Goal: Task Accomplishment & Management: Manage account settings

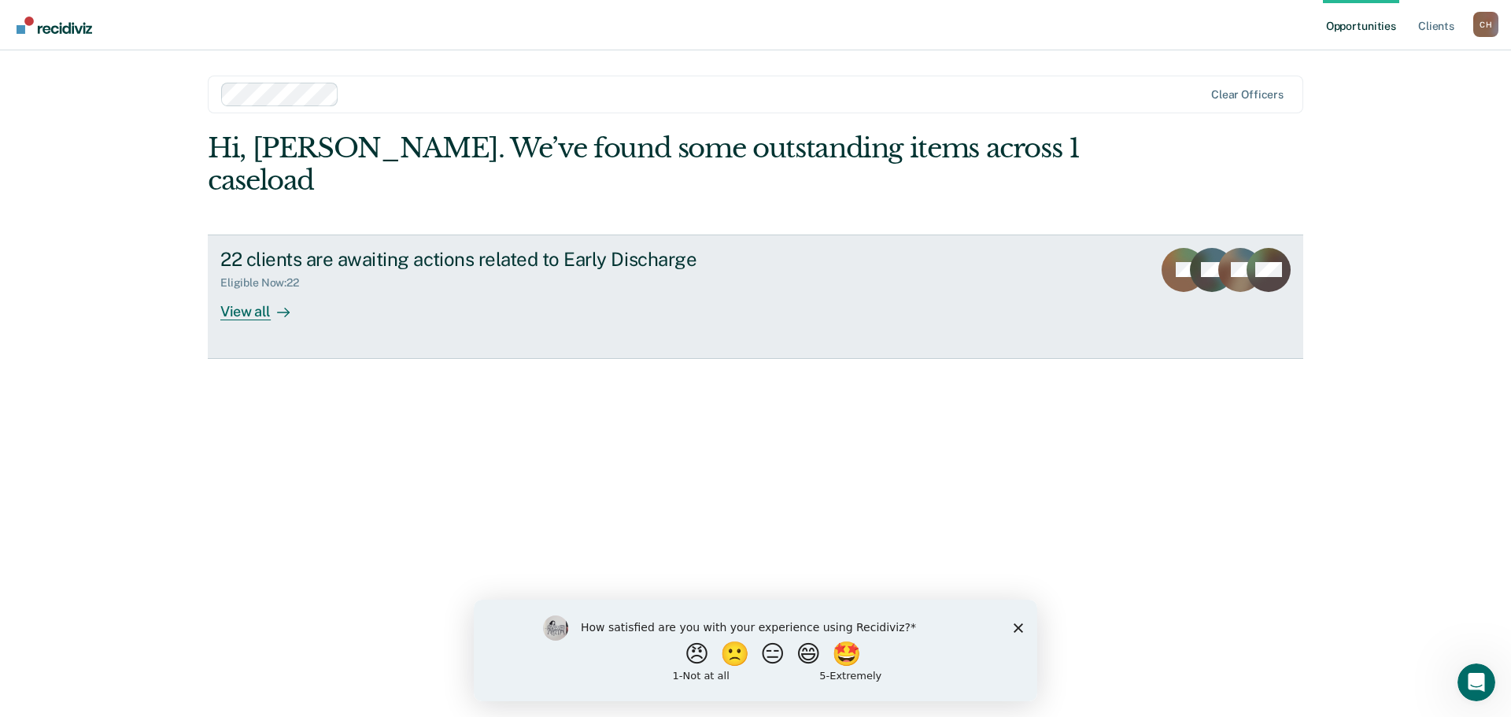
click at [262, 290] on div "View all" at bounding box center [264, 305] width 88 height 31
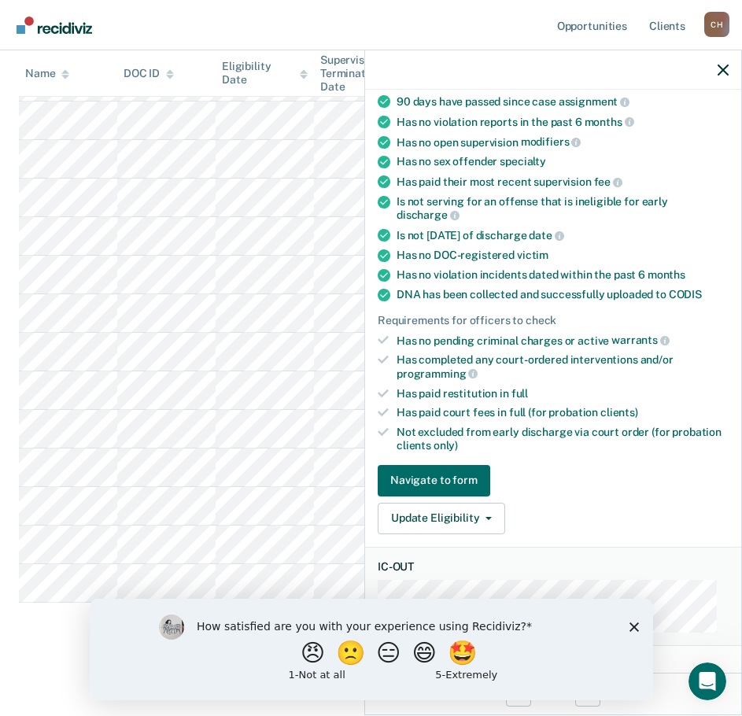
scroll to position [157, 0]
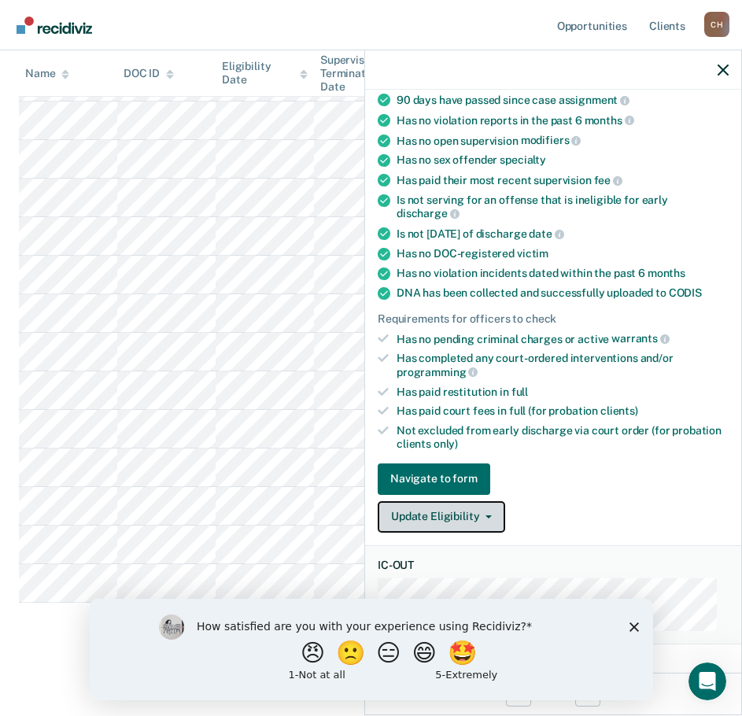
click at [485, 509] on button "Update Eligibility" at bounding box center [441, 516] width 127 height 31
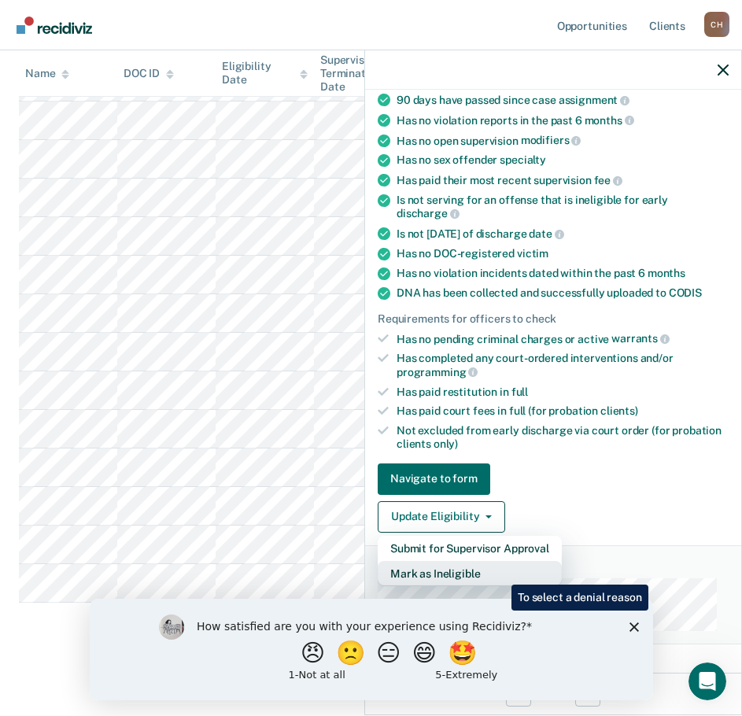
click at [500, 573] on button "Mark as Ineligible" at bounding box center [470, 573] width 184 height 25
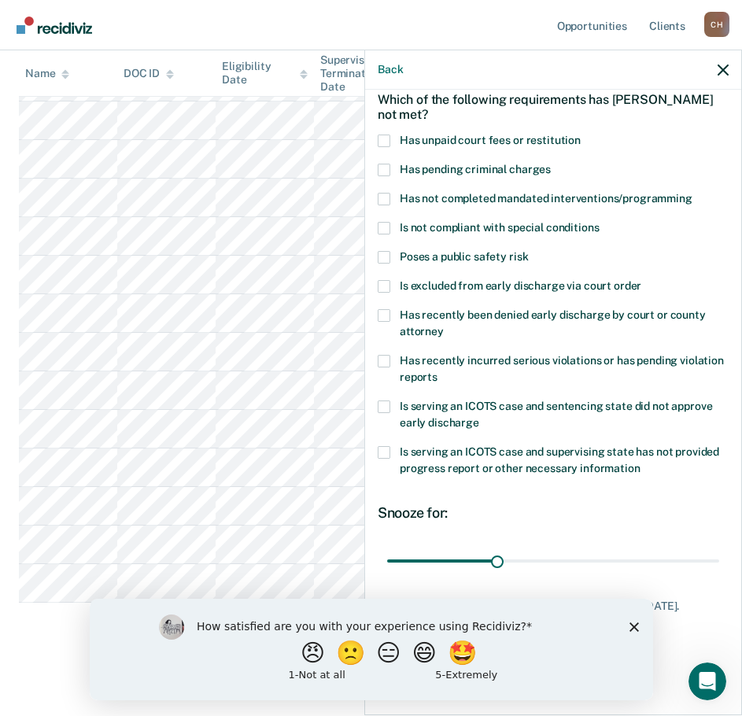
click at [381, 135] on span at bounding box center [384, 141] width 13 height 13
click at [581, 135] on input "Has unpaid court fees or restitution" at bounding box center [581, 135] width 0 height 0
drag, startPoint x: 422, startPoint y: 548, endPoint x: 722, endPoint y: 541, distance: 299.9
type input "365"
click at [719, 547] on input "range" at bounding box center [553, 561] width 332 height 28
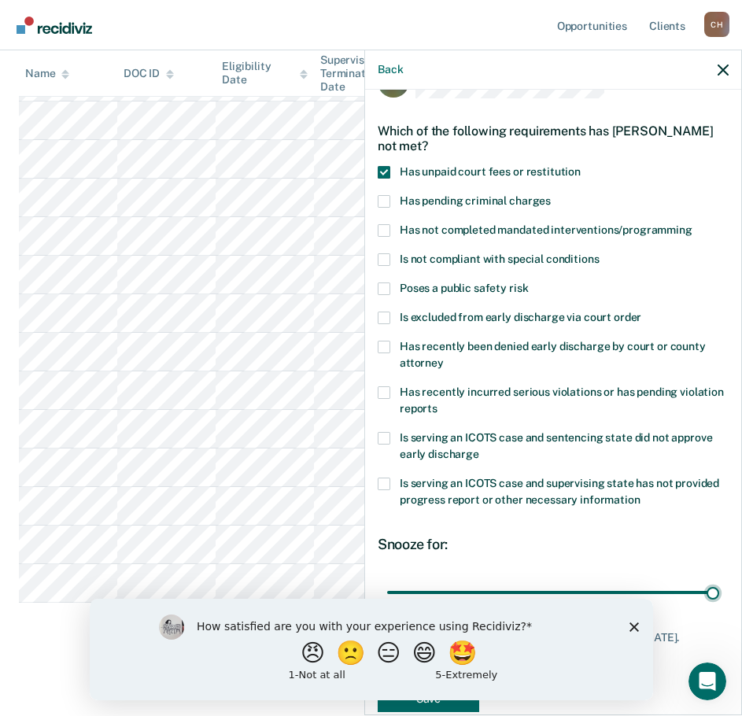
scroll to position [0, 0]
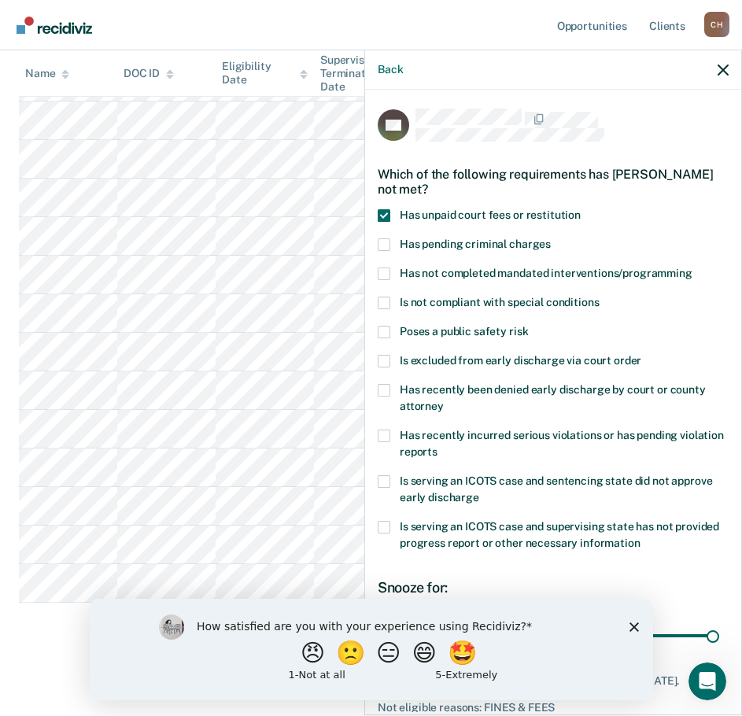
click at [629, 618] on div "How satisfied are you with your experience using Recidiviz? 😠 🙁 😑 😄 🤩 1 - Not a…" at bounding box center [370, 648] width 563 height 101
click at [634, 626] on icon "Close survey" at bounding box center [633, 626] width 9 height 9
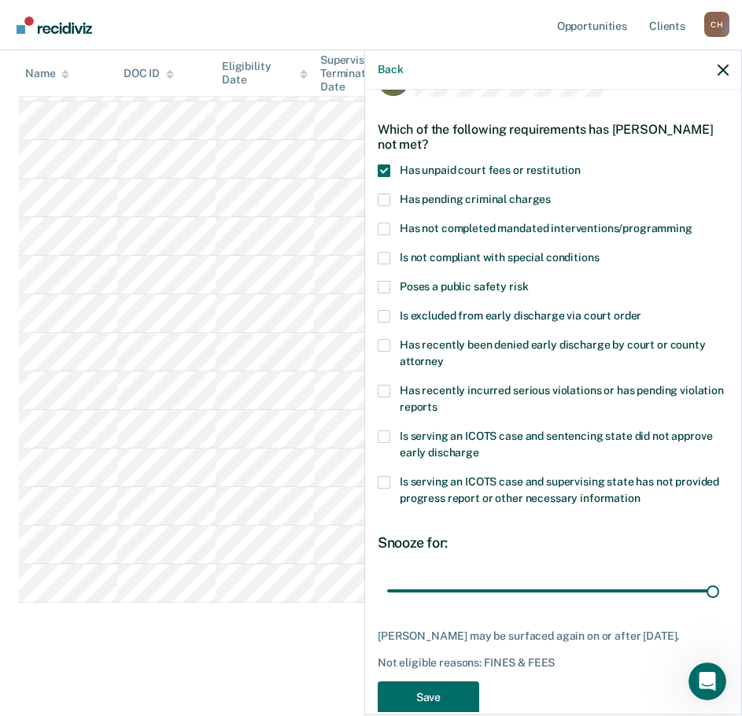
scroll to position [87, 0]
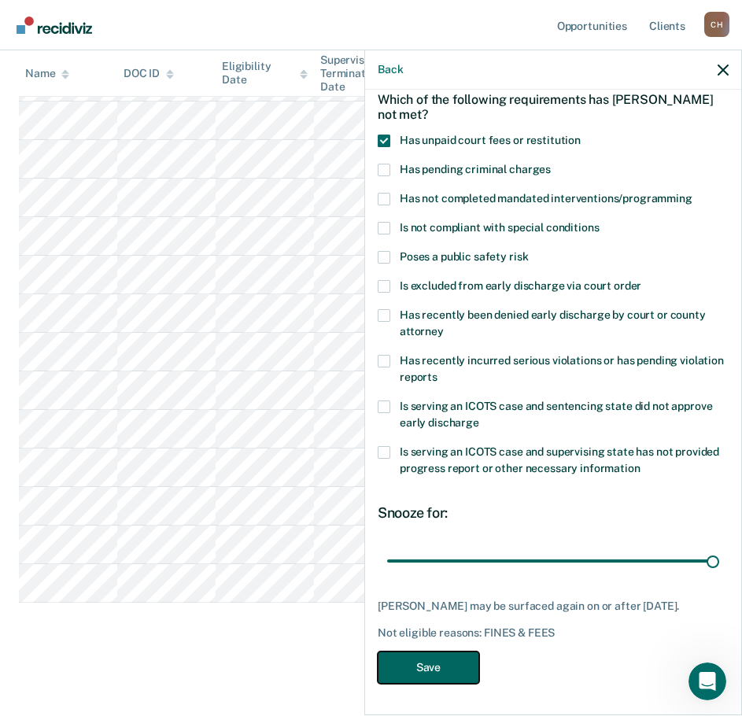
click at [436, 674] on button "Save" at bounding box center [428, 667] width 101 height 32
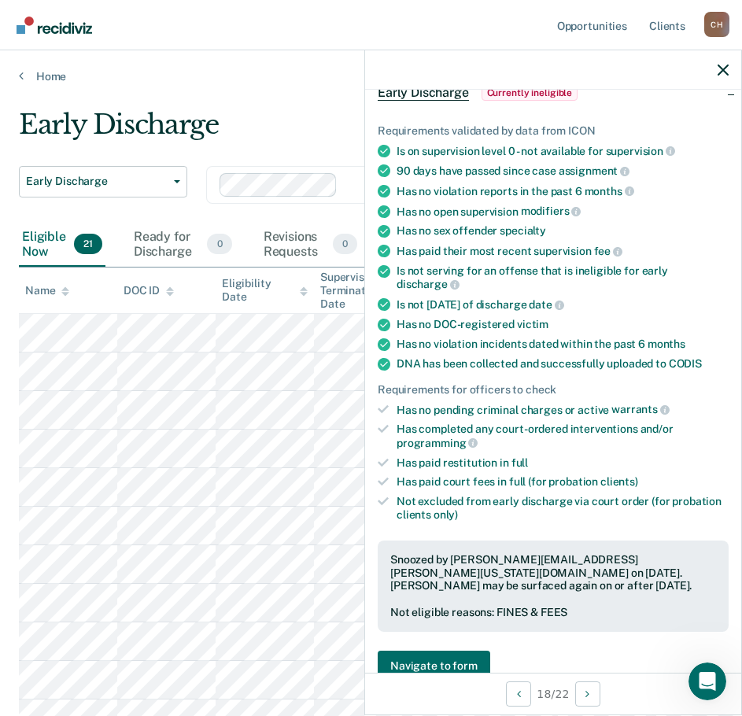
scroll to position [0, 0]
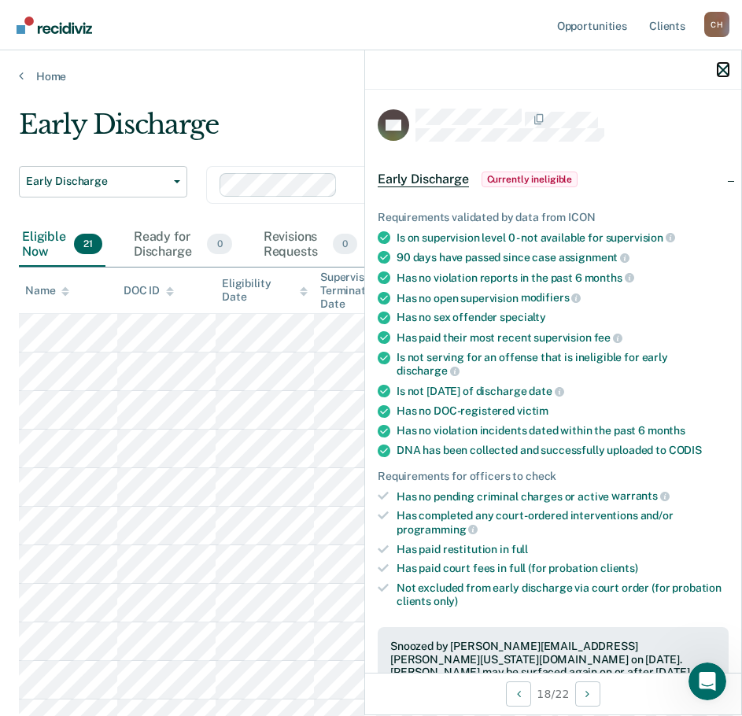
click at [722, 64] on button "button" at bounding box center [723, 69] width 11 height 13
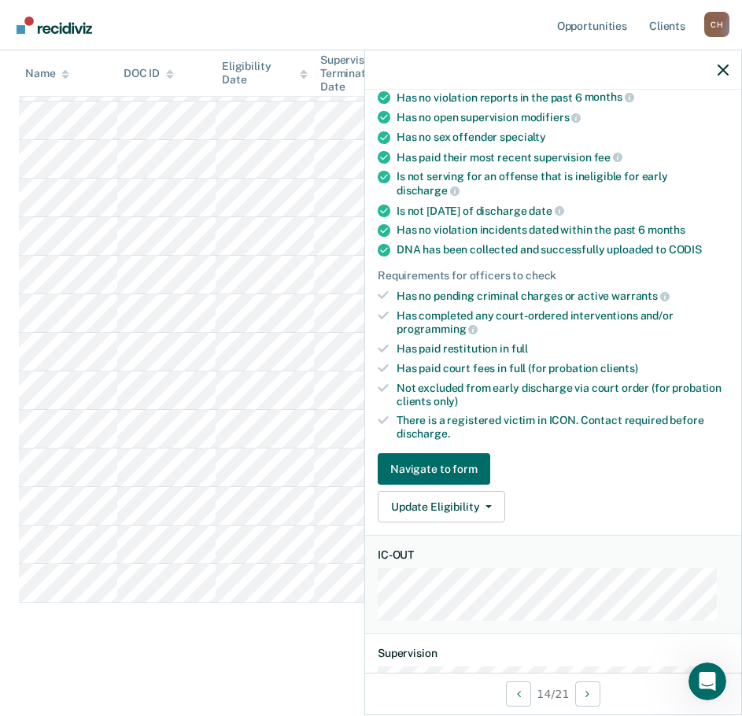
scroll to position [315, 0]
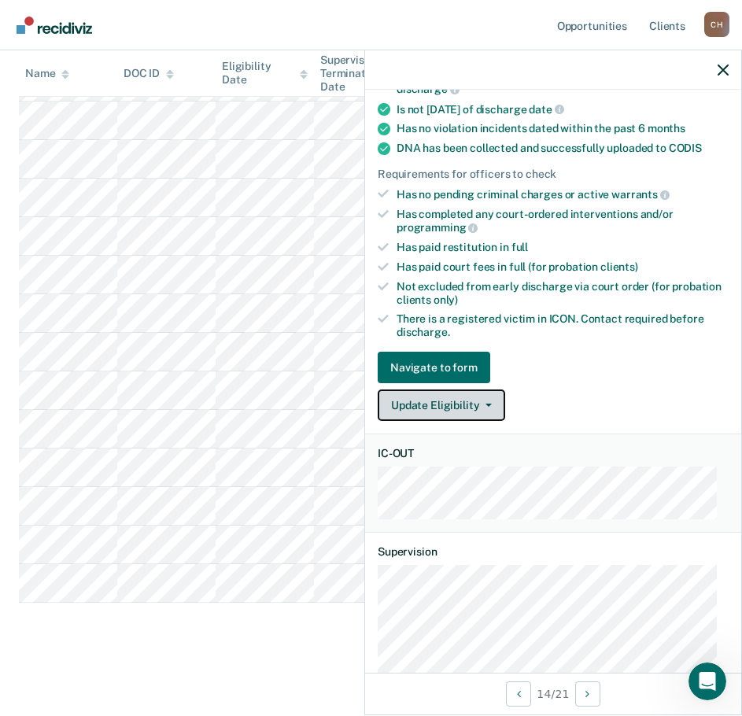
click at [489, 404] on icon "button" at bounding box center [488, 405] width 6 height 3
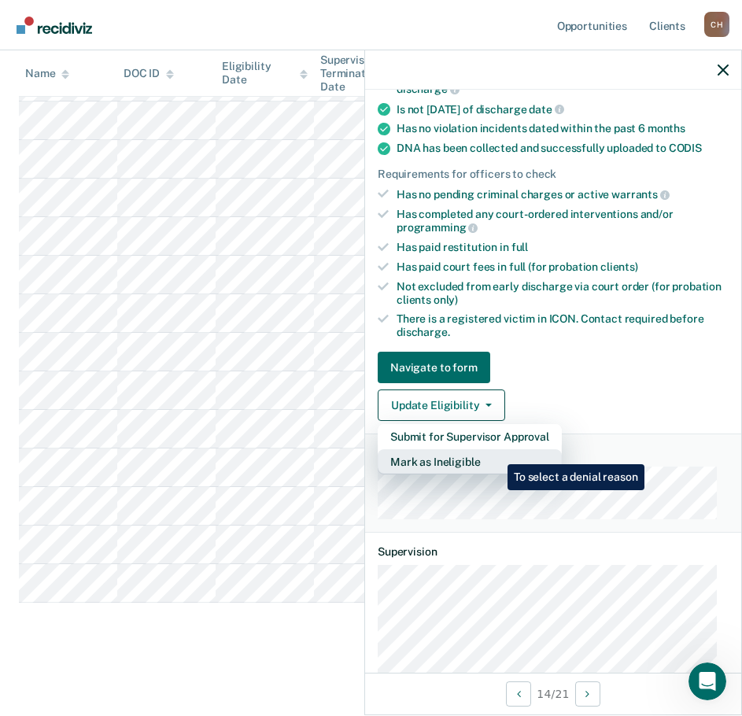
click at [496, 452] on button "Mark as Ineligible" at bounding box center [470, 461] width 184 height 25
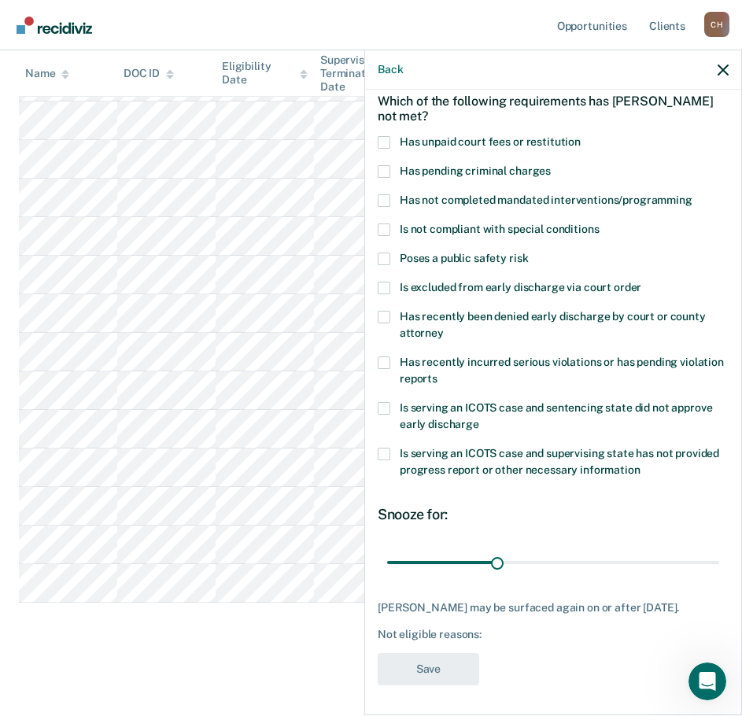
click at [377, 258] on div "JG Which of the following requirements has [PERSON_NAME] not met? Has unpaid co…" at bounding box center [553, 401] width 376 height 622
click at [387, 258] on span at bounding box center [384, 259] width 13 height 13
click at [528, 253] on input "Poses a public safety risk" at bounding box center [528, 253] width 0 height 0
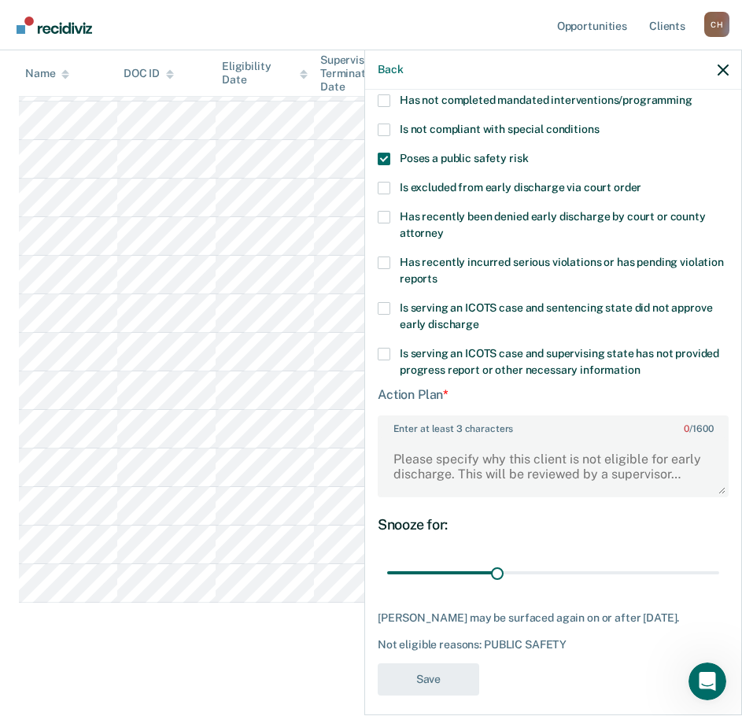
scroll to position [183, 0]
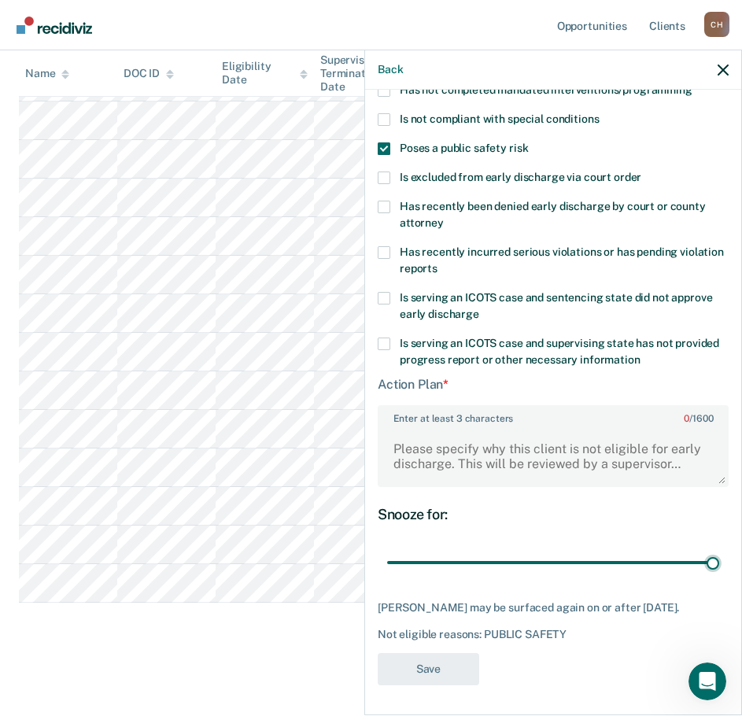
drag, startPoint x: 492, startPoint y: 560, endPoint x: 719, endPoint y: 557, distance: 227.4
type input "90"
click at [719, 557] on input "range" at bounding box center [553, 562] width 332 height 28
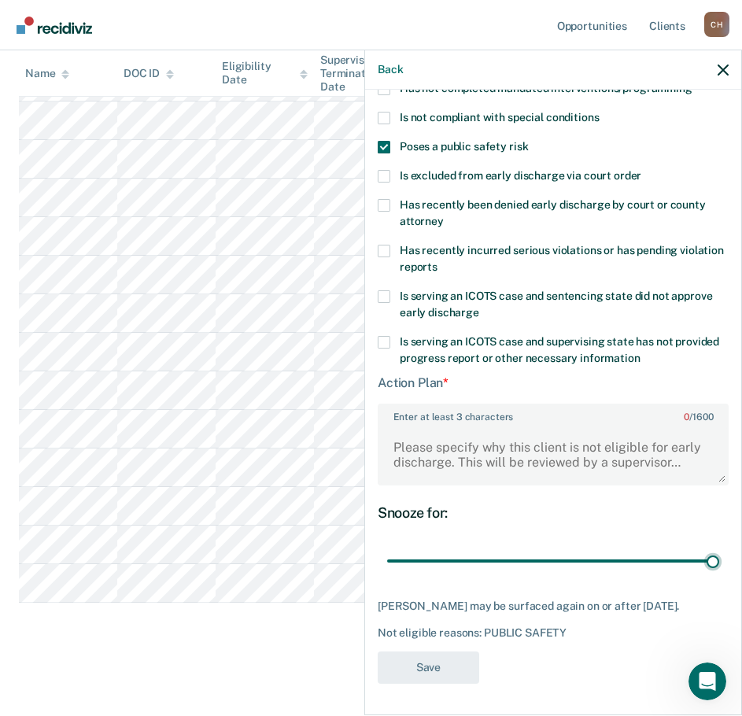
scroll to position [197, 0]
click at [532, 430] on textarea "Enter at least 3 characters 0 / 1600" at bounding box center [553, 455] width 348 height 58
type textarea "a"
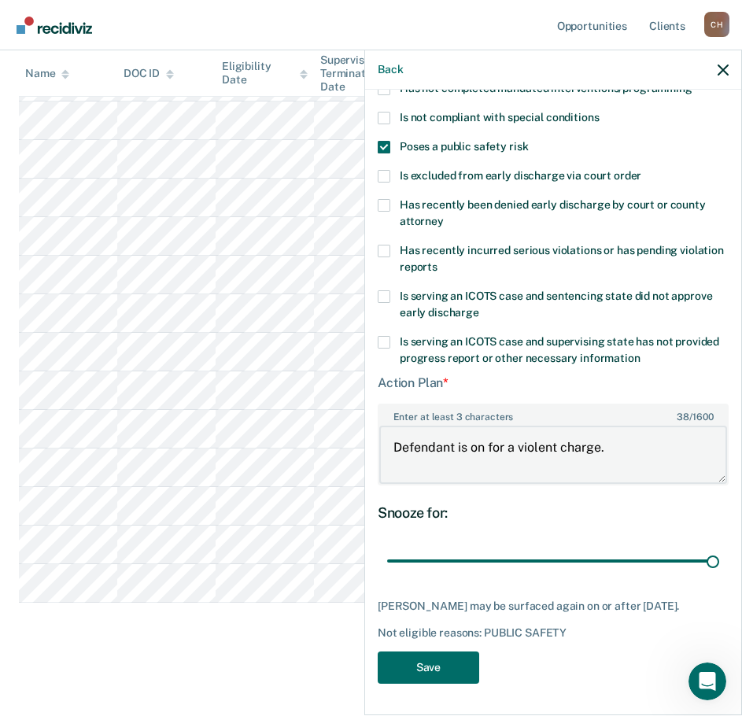
type textarea "Defendant is on for a violent charge."
click at [415, 663] on button "Save" at bounding box center [428, 667] width 101 height 32
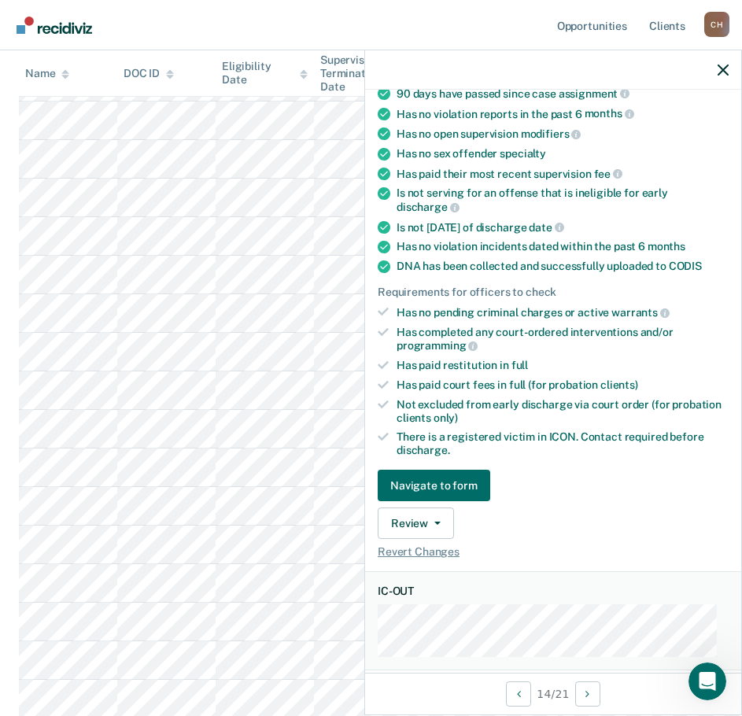
click at [739, 69] on div at bounding box center [553, 69] width 376 height 39
click at [723, 69] on icon "button" at bounding box center [723, 70] width 11 height 11
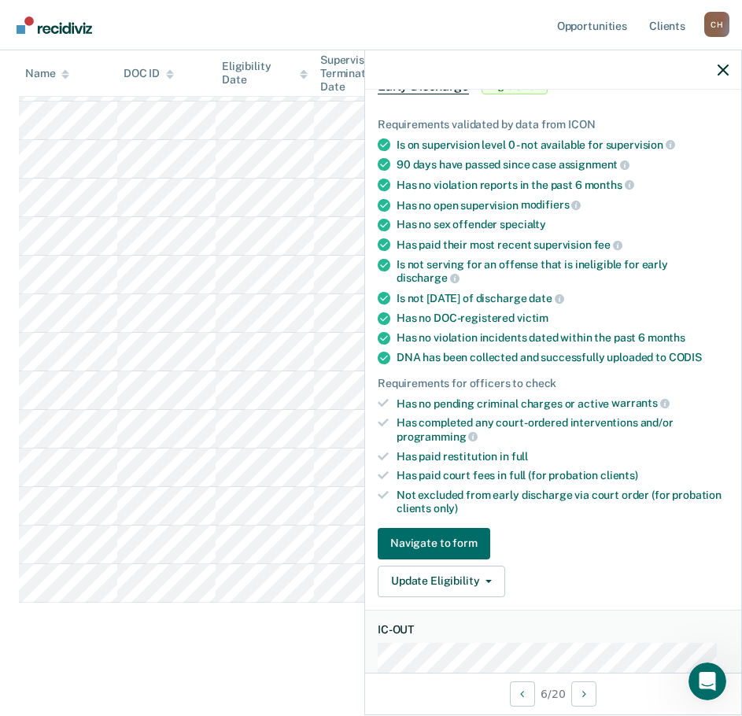
scroll to position [236, 0]
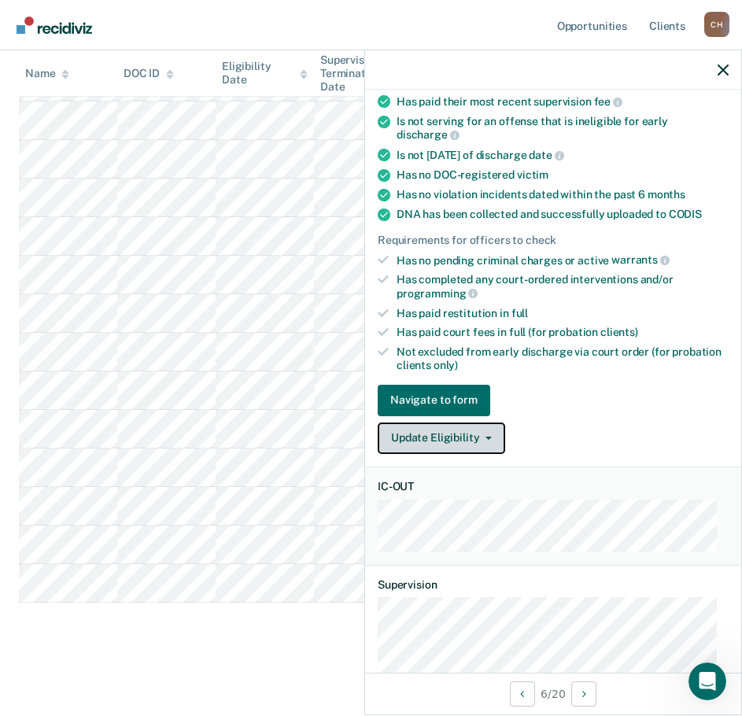
click at [491, 430] on button "Update Eligibility" at bounding box center [441, 438] width 127 height 31
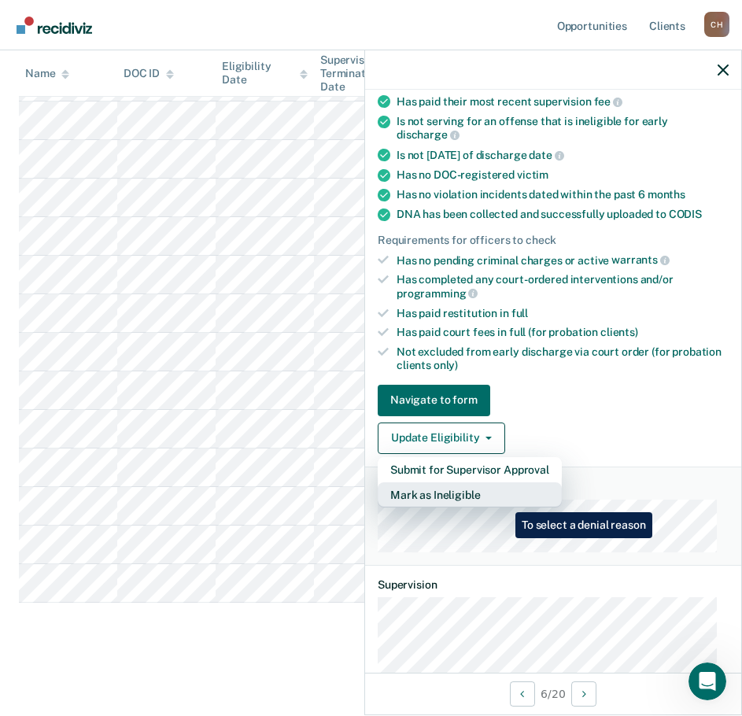
click at [504, 500] on button "Mark as Ineligible" at bounding box center [470, 494] width 184 height 25
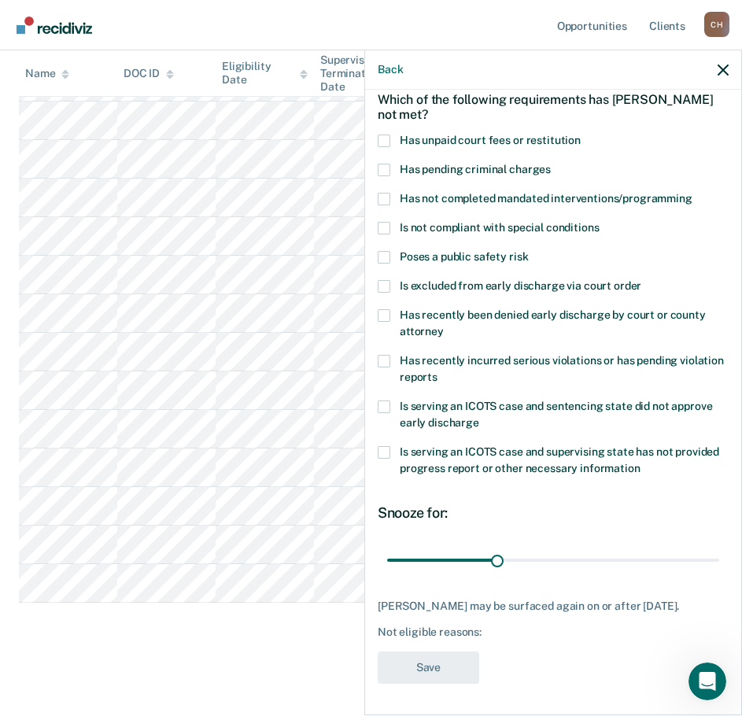
scroll to position [73, 0]
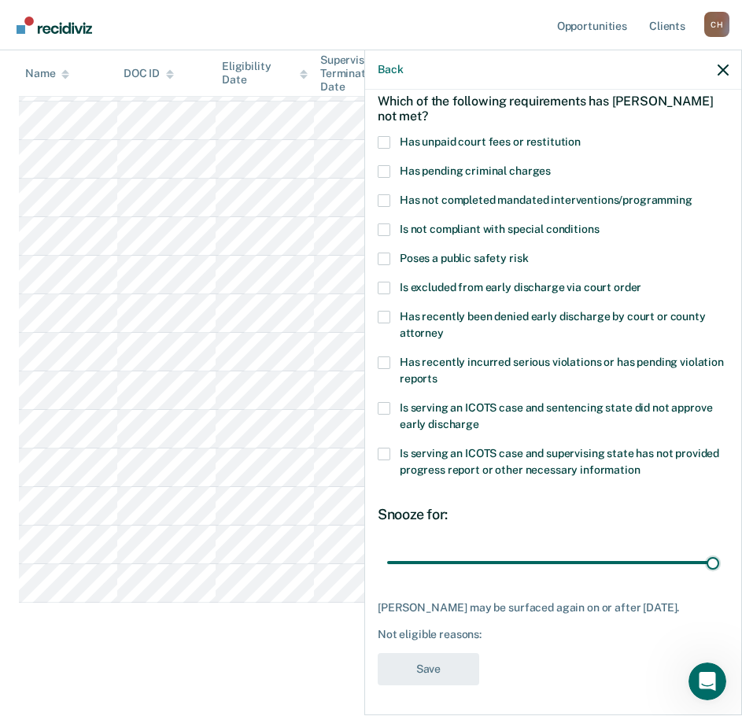
drag, startPoint x: 489, startPoint y: 555, endPoint x: 723, endPoint y: 555, distance: 233.7
click at [719, 555] on input "range" at bounding box center [553, 562] width 332 height 28
click at [515, 142] on span "Has unpaid court fees or restitution" at bounding box center [490, 141] width 181 height 13
click at [581, 136] on input "Has unpaid court fees or restitution" at bounding box center [581, 136] width 0 height 0
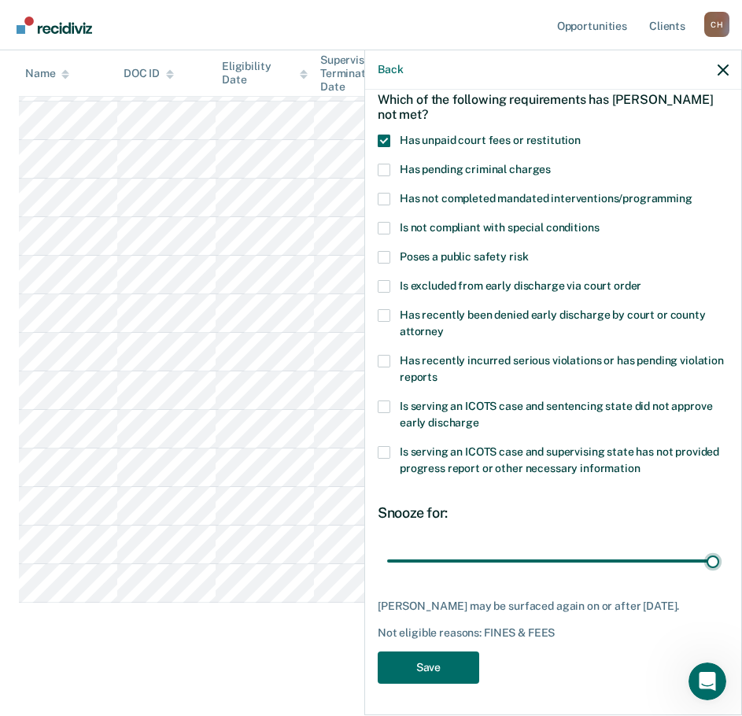
drag, startPoint x: 471, startPoint y: 547, endPoint x: 751, endPoint y: 537, distance: 281.1
type input "365"
click at [719, 547] on input "range" at bounding box center [553, 561] width 332 height 28
click at [460, 670] on button "Save" at bounding box center [428, 667] width 101 height 32
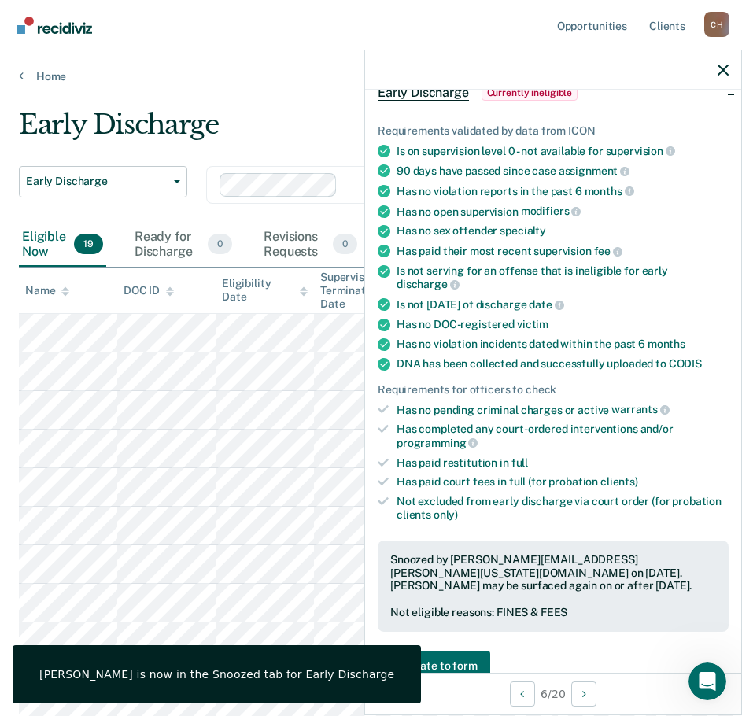
click at [314, 114] on div "Early Discharge" at bounding box center [353, 131] width 668 height 45
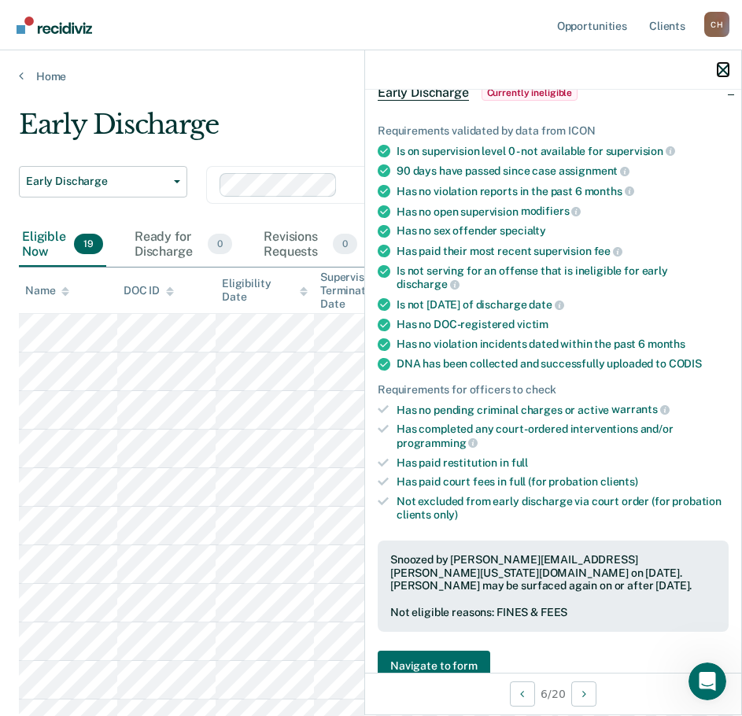
click at [728, 68] on icon "button" at bounding box center [723, 70] width 11 height 11
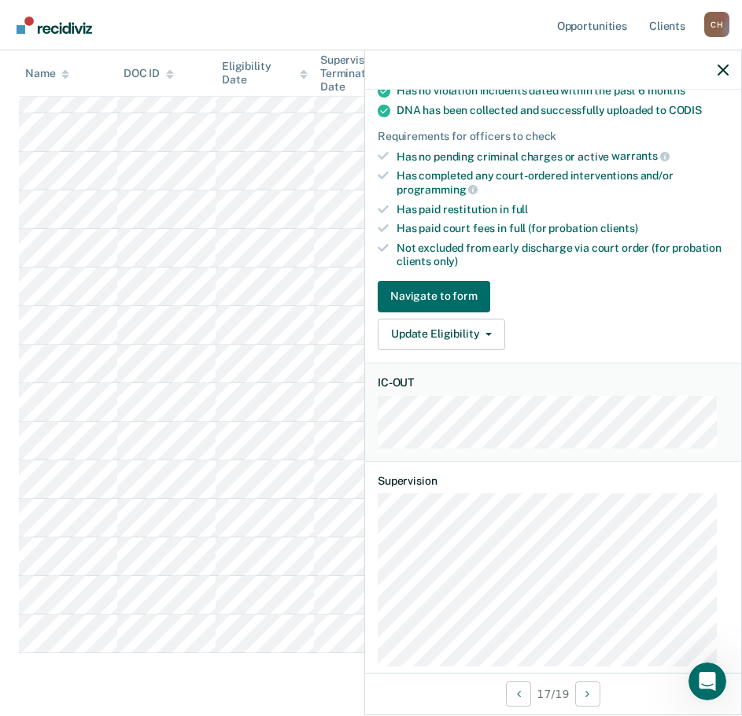
scroll to position [393, 0]
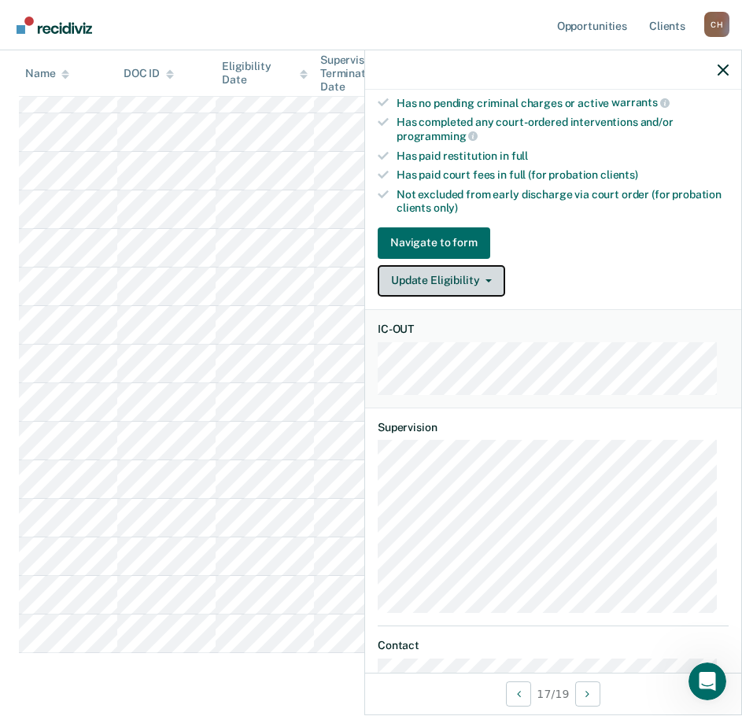
click at [485, 279] on icon "button" at bounding box center [488, 280] width 6 height 3
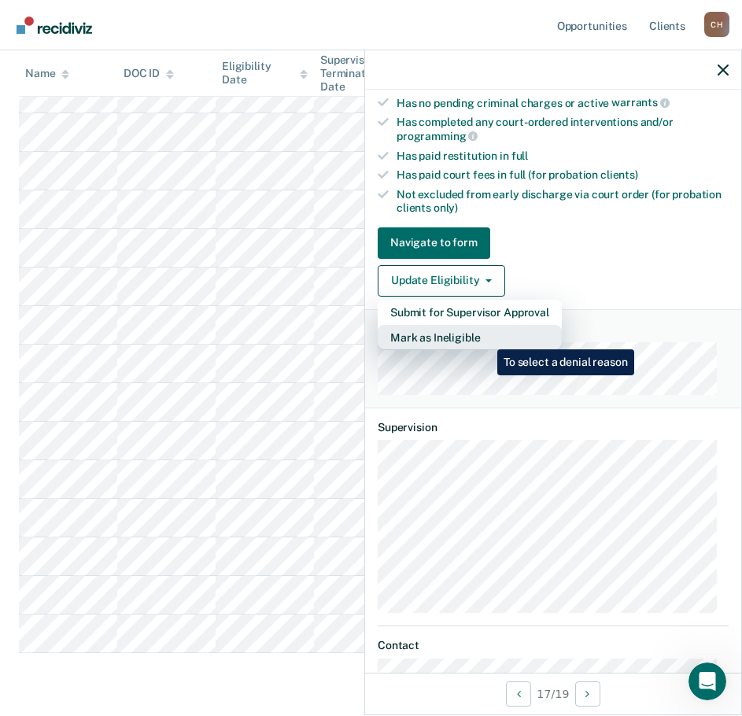
click at [485, 338] on button "Mark as Ineligible" at bounding box center [470, 337] width 184 height 25
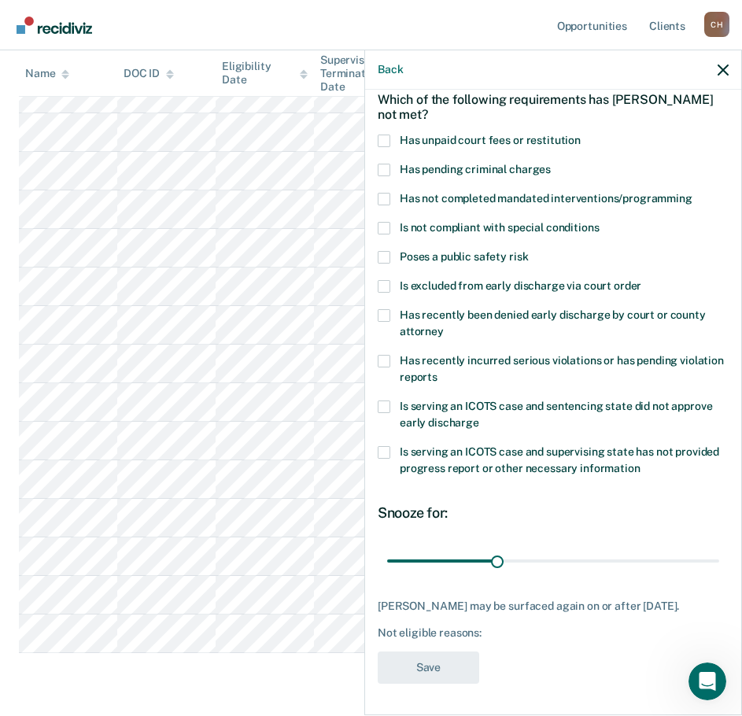
click at [453, 354] on span "Has recently incurred serious violations or has pending violation reports" at bounding box center [562, 368] width 324 height 29
click at [437, 371] on input "Has recently incurred serious violations or has pending violation reports" at bounding box center [437, 371] width 0 height 0
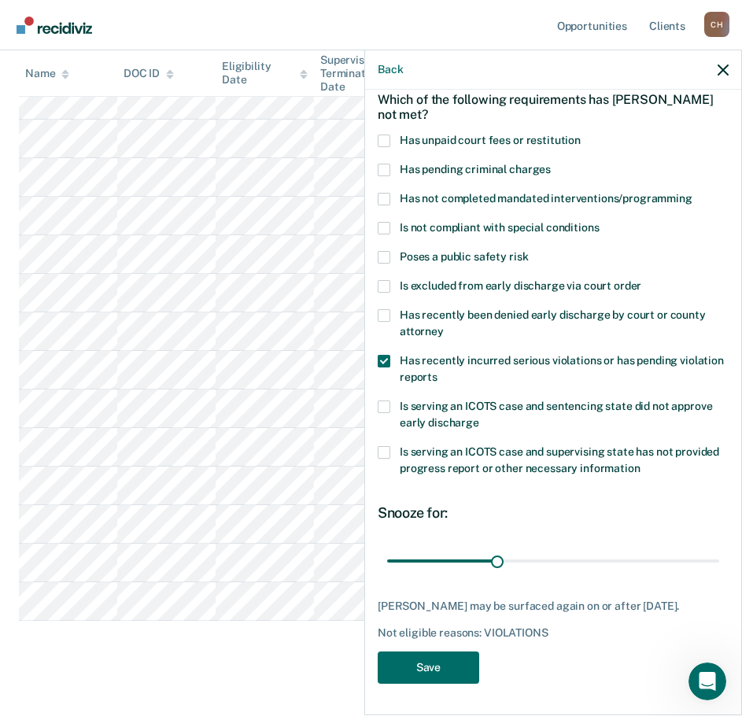
scroll to position [444, 0]
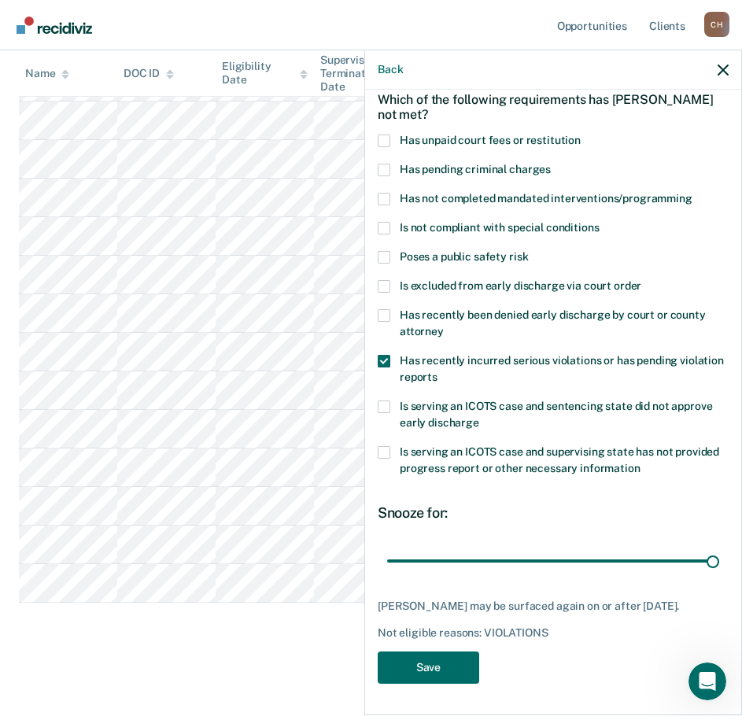
drag, startPoint x: 495, startPoint y: 544, endPoint x: 745, endPoint y: 544, distance: 250.2
type input "90"
click at [719, 547] on input "range" at bounding box center [553, 561] width 332 height 28
click at [464, 207] on div "Has not completed mandated interventions/programming" at bounding box center [553, 207] width 351 height 29
click at [461, 221] on span "Is not compliant with special conditions" at bounding box center [499, 227] width 199 height 13
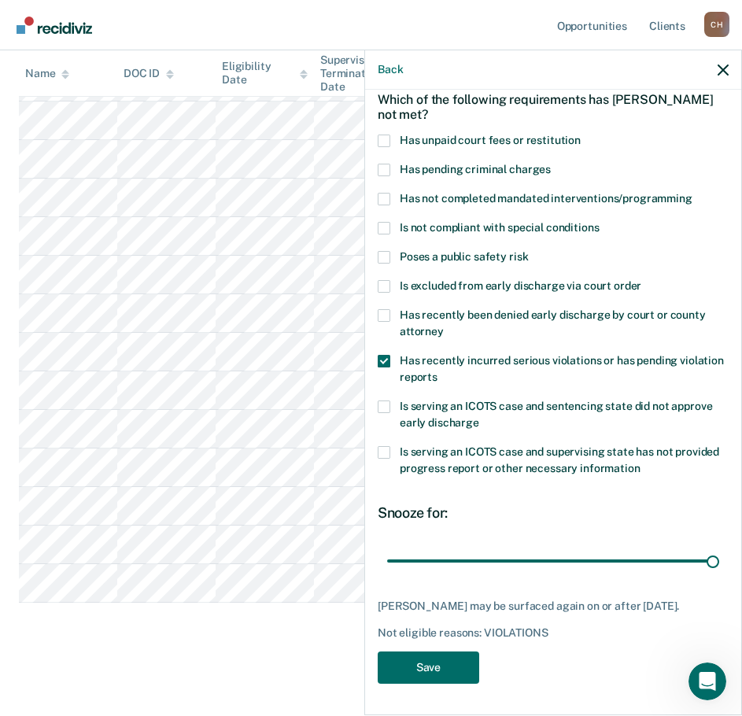
click at [599, 222] on input "Is not compliant with special conditions" at bounding box center [599, 222] width 0 height 0
click at [384, 355] on span at bounding box center [384, 361] width 13 height 13
click at [437, 371] on input "Has recently incurred serious violations or has pending violation reports" at bounding box center [437, 371] width 0 height 0
click at [452, 673] on button "Save" at bounding box center [428, 667] width 101 height 32
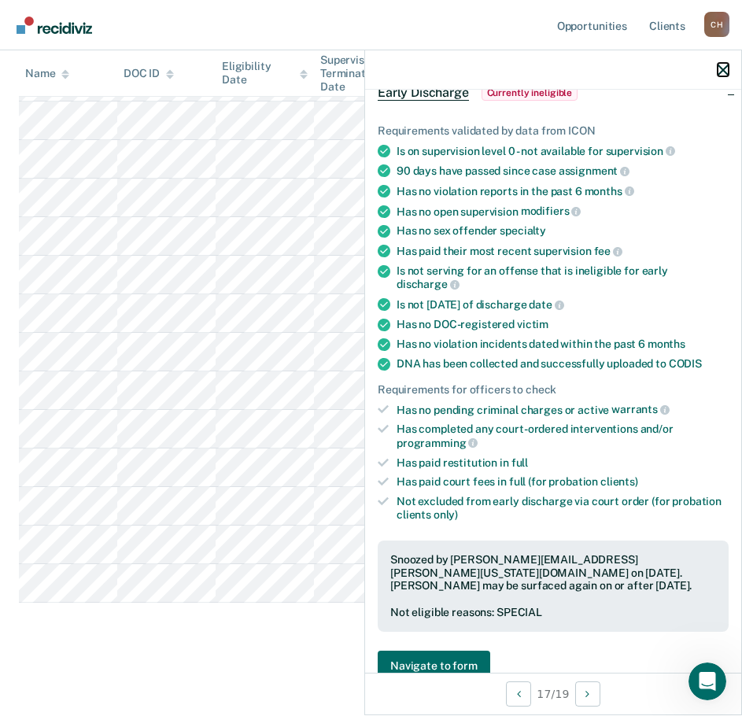
click at [723, 66] on icon "button" at bounding box center [723, 70] width 11 height 11
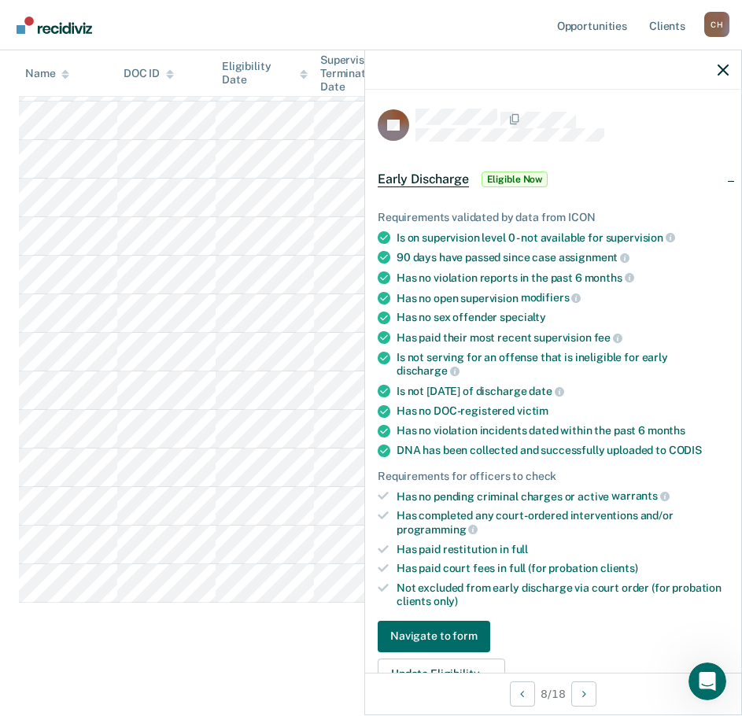
scroll to position [315, 0]
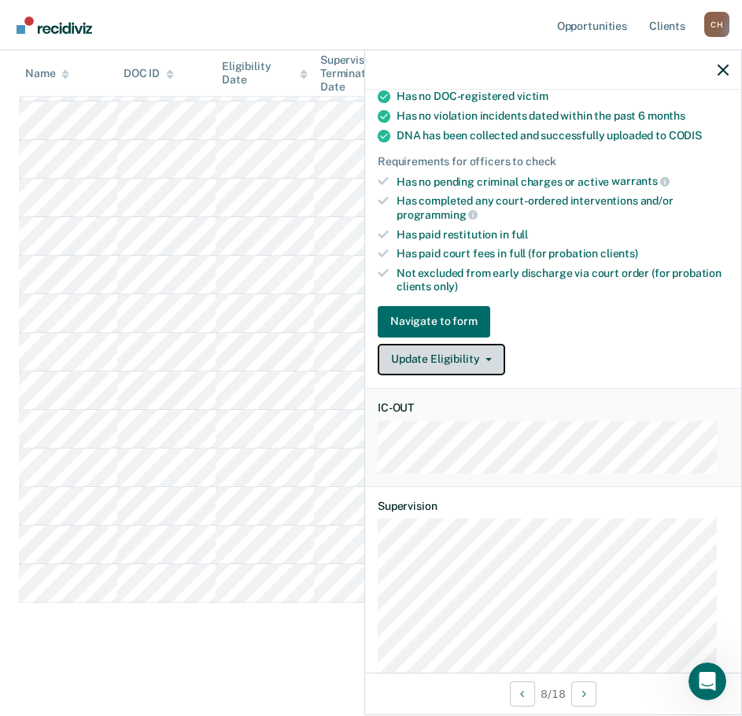
click at [464, 349] on button "Update Eligibility" at bounding box center [441, 359] width 127 height 31
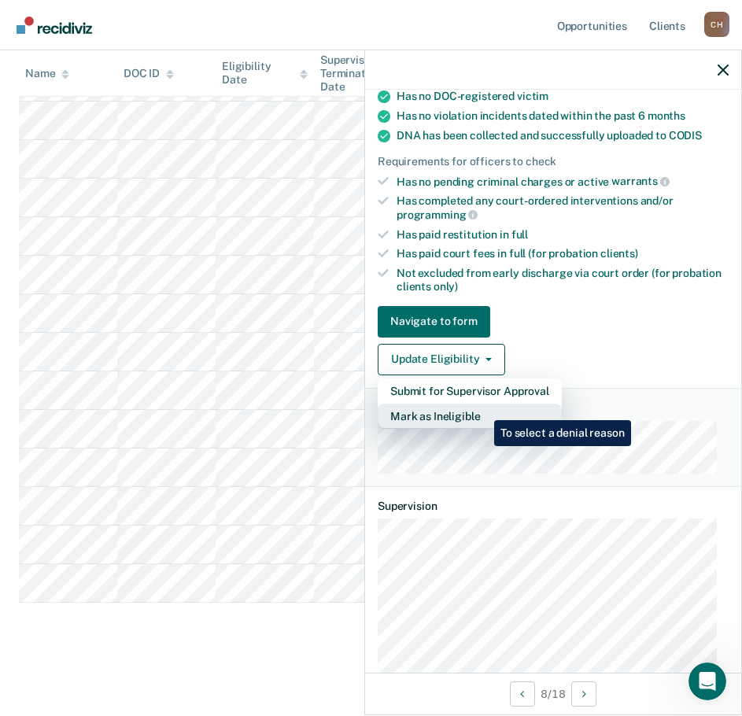
click at [482, 408] on button "Mark as Ineligible" at bounding box center [470, 416] width 184 height 25
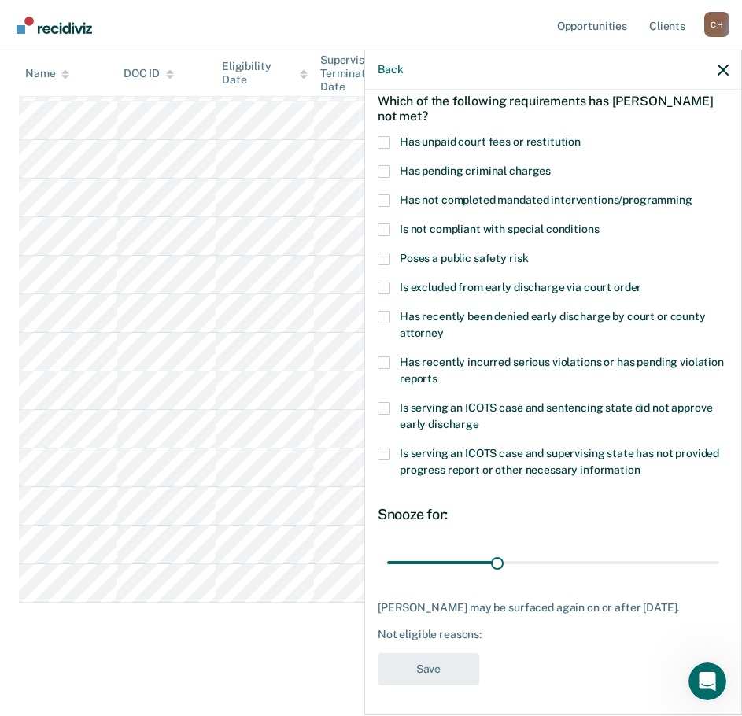
click at [533, 136] on span "Has unpaid court fees or restitution" at bounding box center [490, 141] width 181 height 13
click at [581, 136] on input "Has unpaid court fees or restitution" at bounding box center [581, 136] width 0 height 0
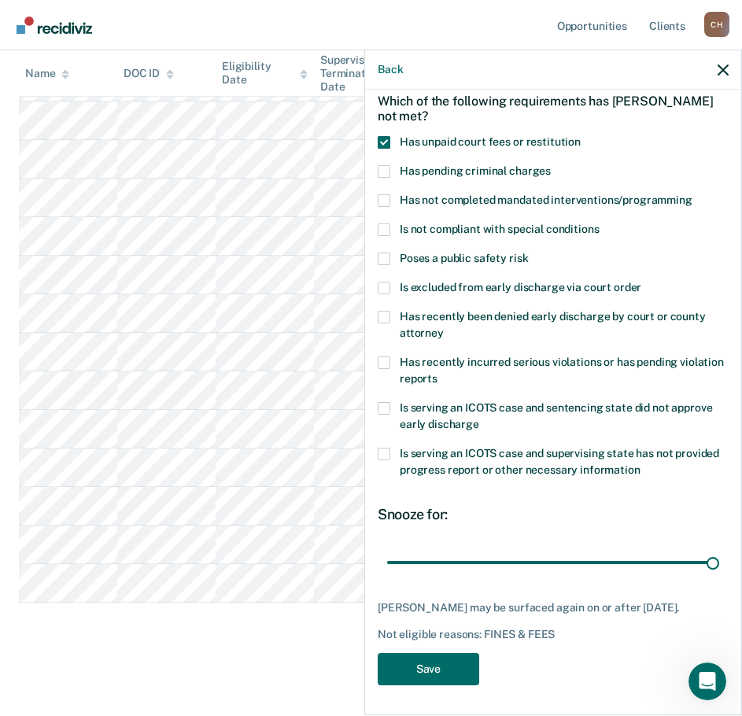
drag, startPoint x: 412, startPoint y: 559, endPoint x: 740, endPoint y: 555, distance: 328.1
type input "365"
click at [719, 555] on input "range" at bounding box center [553, 562] width 332 height 28
click at [436, 673] on button "Save" at bounding box center [428, 669] width 101 height 32
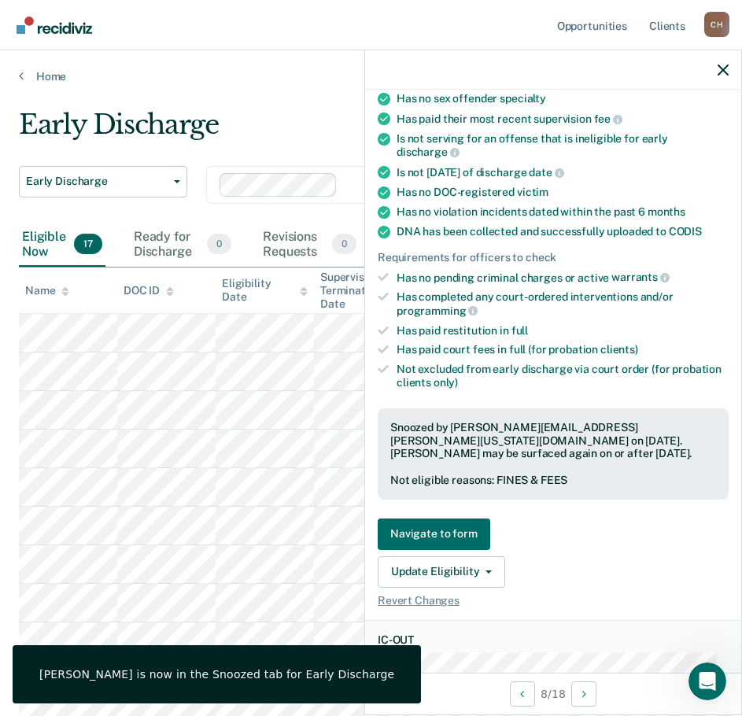
scroll to position [467, 0]
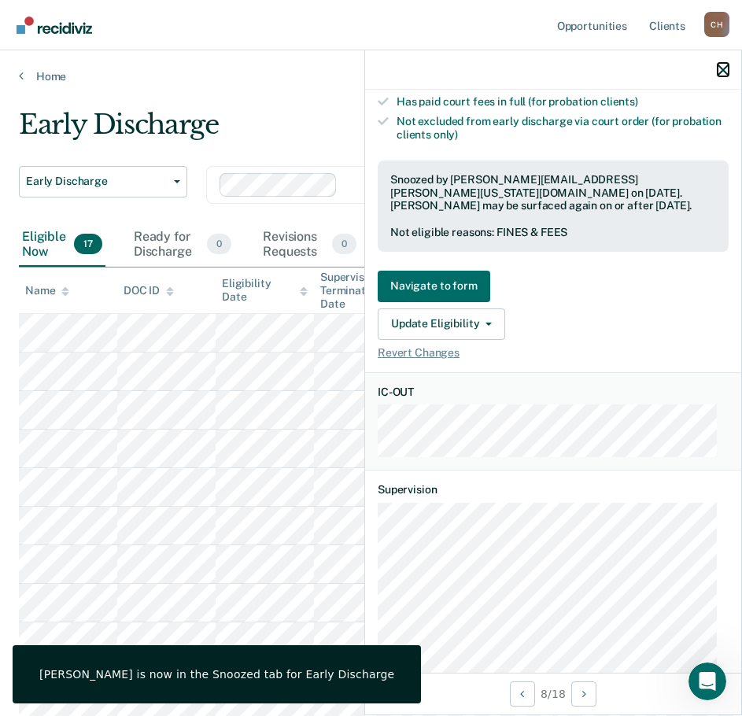
click at [723, 67] on icon "button" at bounding box center [723, 70] width 11 height 11
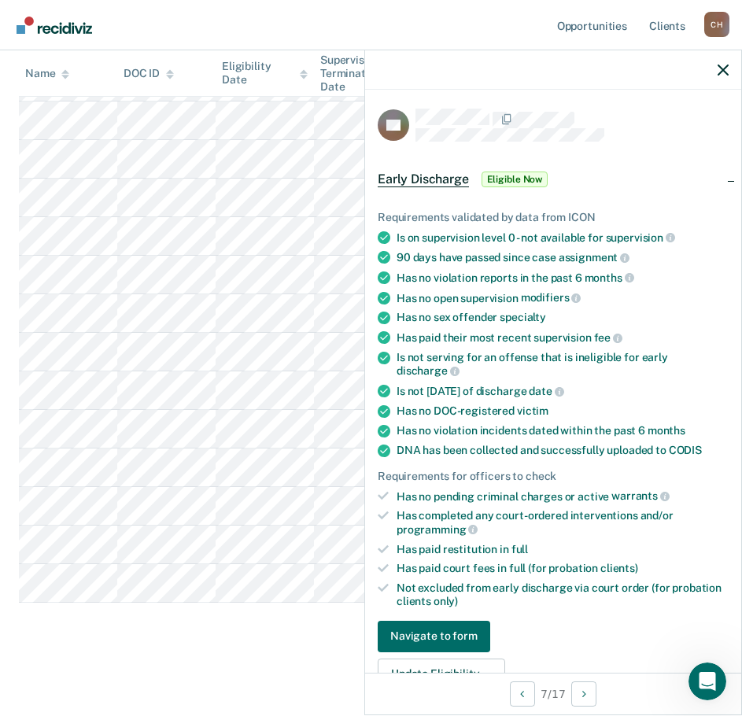
scroll to position [393, 0]
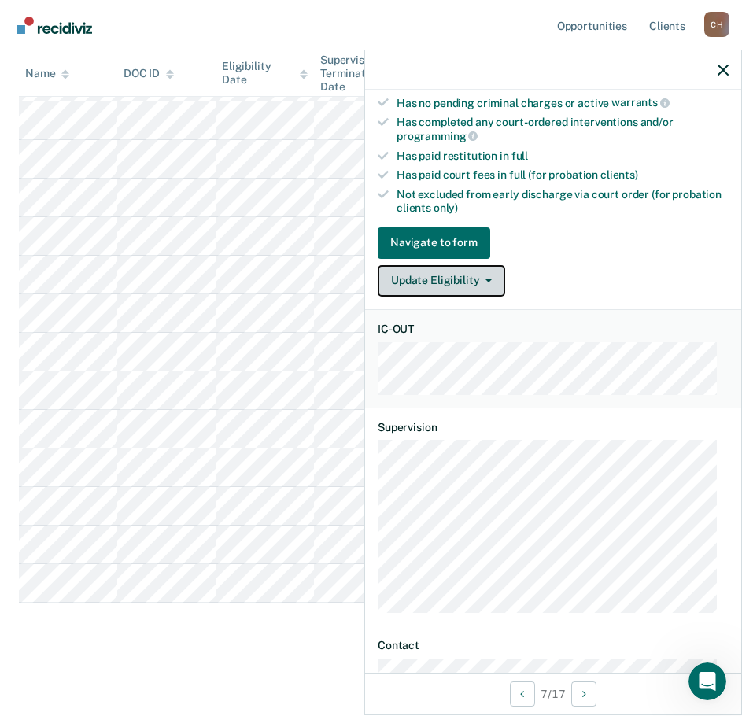
click at [484, 269] on button "Update Eligibility" at bounding box center [441, 280] width 127 height 31
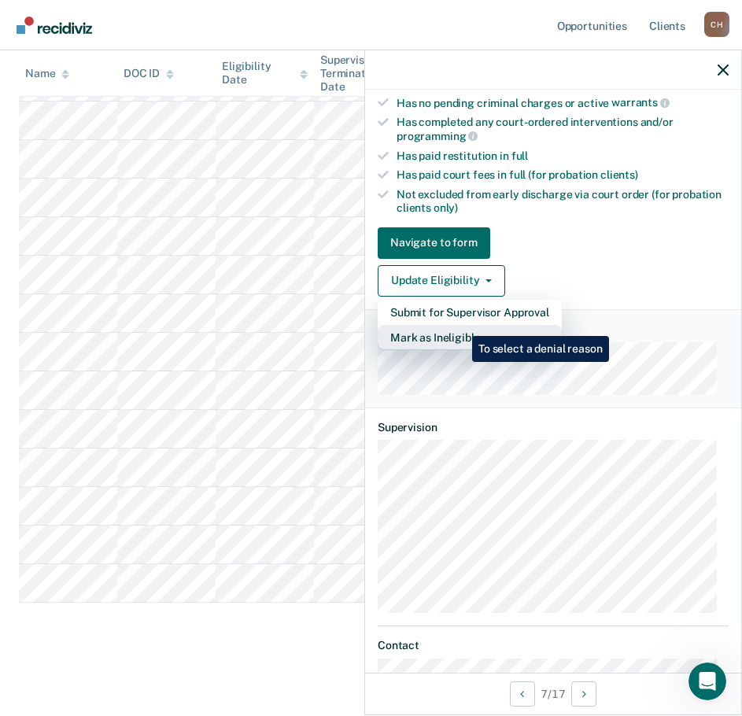
click at [460, 325] on button "Mark as Ineligible" at bounding box center [470, 337] width 184 height 25
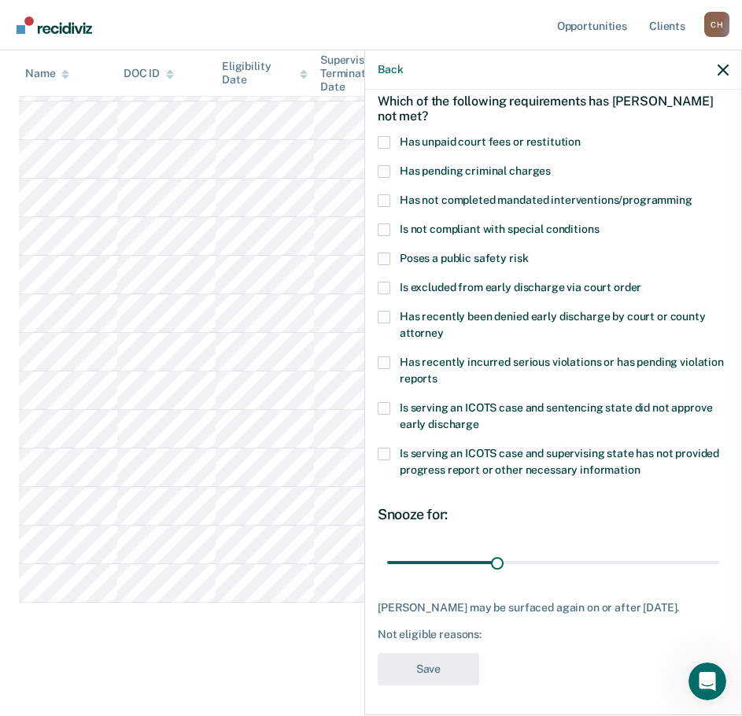
click at [448, 135] on span "Has unpaid court fees or restitution" at bounding box center [490, 141] width 181 height 13
click at [581, 136] on input "Has unpaid court fees or restitution" at bounding box center [581, 136] width 0 height 0
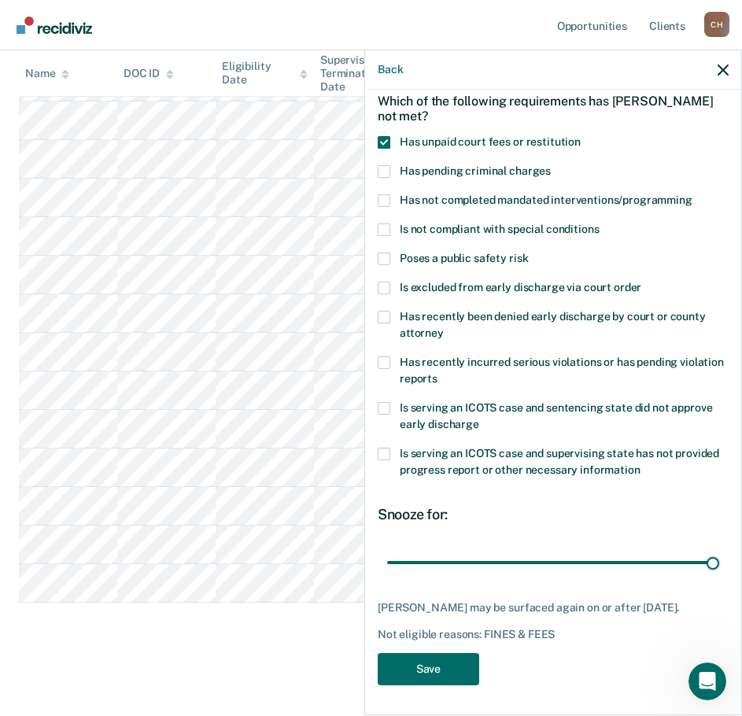
drag, startPoint x: 415, startPoint y: 559, endPoint x: 777, endPoint y: 558, distance: 361.9
type input "365"
click at [719, 558] on input "range" at bounding box center [553, 562] width 332 height 28
click at [430, 676] on button "Save" at bounding box center [428, 669] width 101 height 32
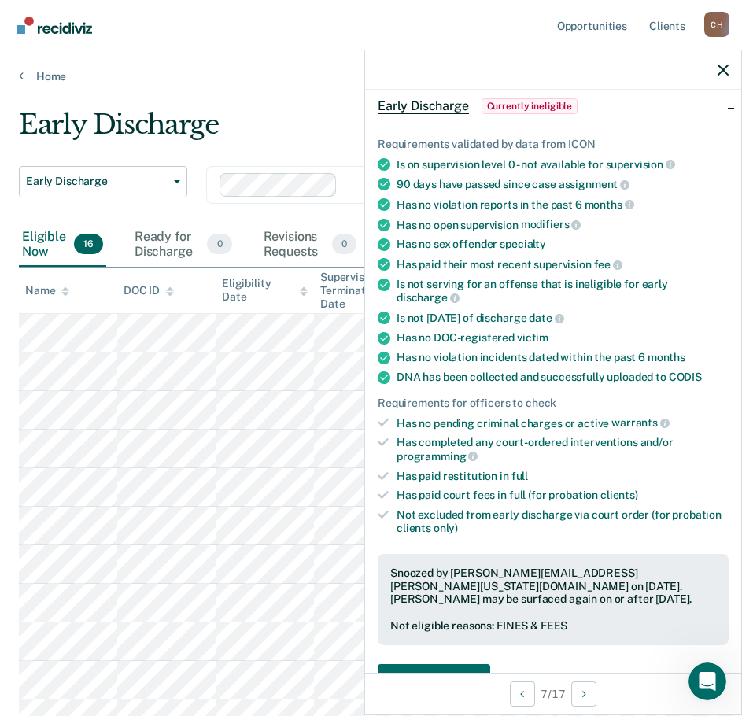
click at [725, 57] on div at bounding box center [553, 69] width 376 height 39
click at [723, 65] on icon "button" at bounding box center [723, 70] width 11 height 11
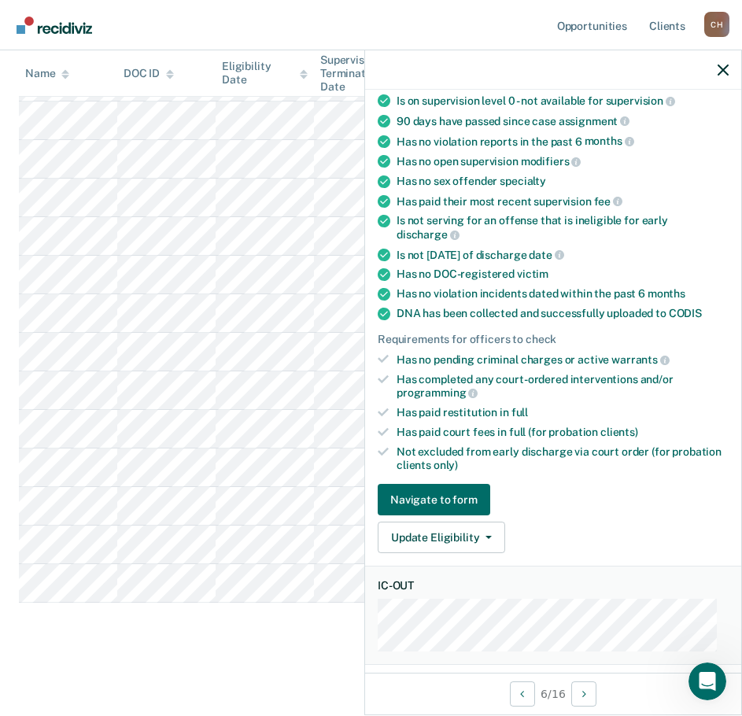
scroll to position [393, 0]
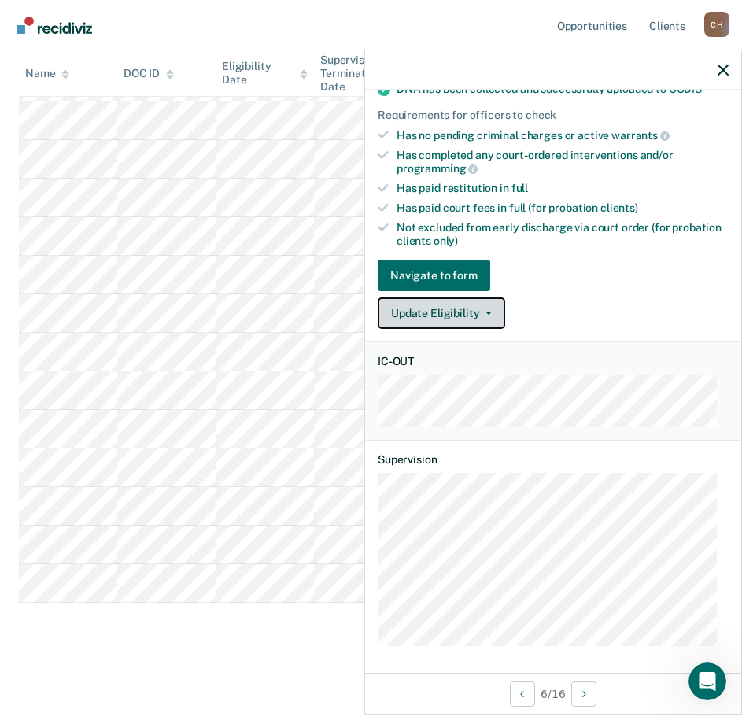
click at [485, 312] on icon "button" at bounding box center [488, 313] width 6 height 3
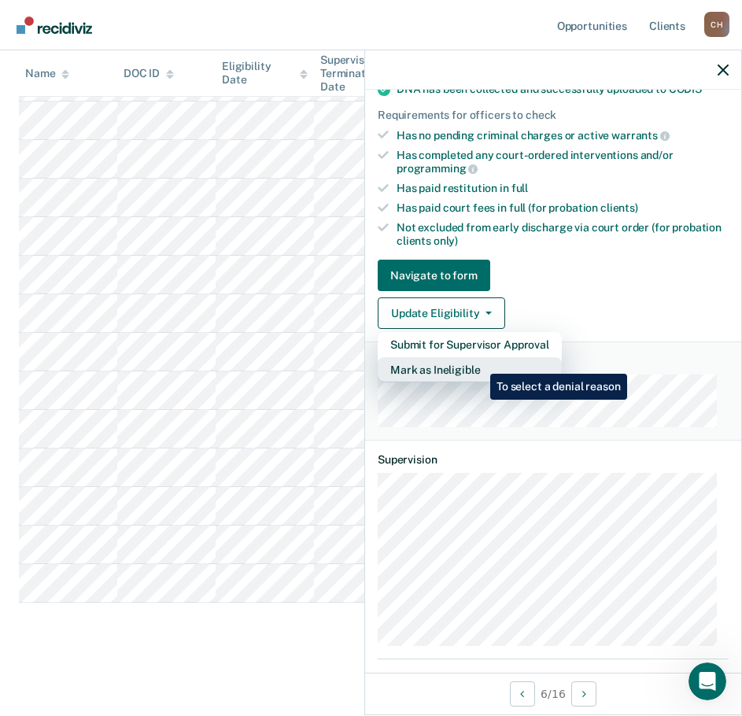
click at [478, 362] on button "Mark as Ineligible" at bounding box center [470, 369] width 184 height 25
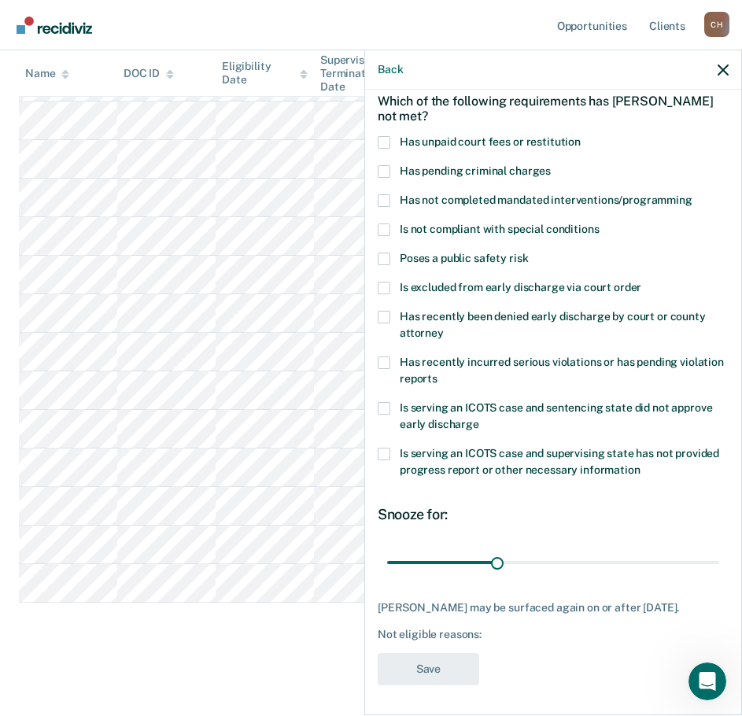
click at [511, 199] on span "Has not completed mandated interventions/programming" at bounding box center [546, 200] width 293 height 13
click at [692, 194] on input "Has not completed mandated interventions/programming" at bounding box center [692, 194] width 0 height 0
drag, startPoint x: 491, startPoint y: 551, endPoint x: 498, endPoint y: 555, distance: 8.1
click at [493, 551] on input "range" at bounding box center [553, 562] width 332 height 28
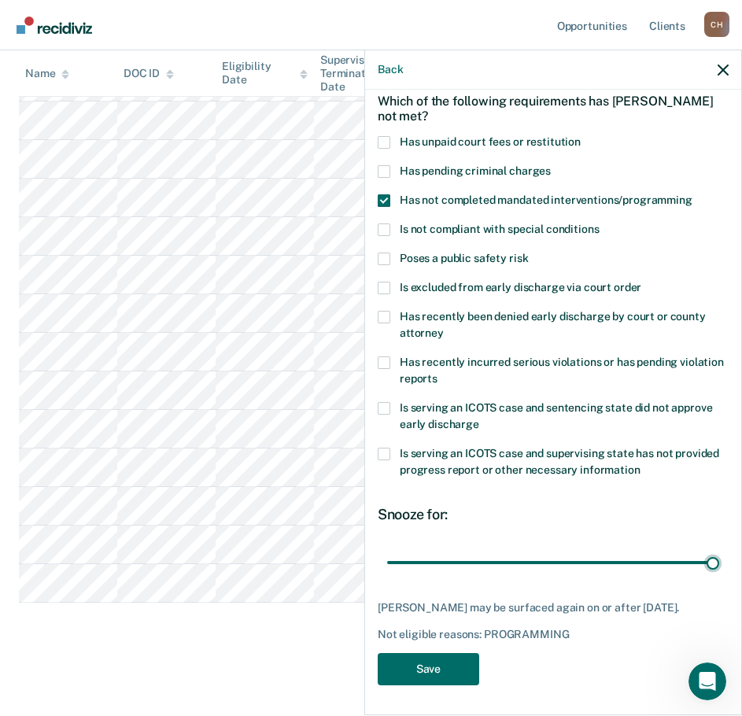
drag, startPoint x: 489, startPoint y: 560, endPoint x: 809, endPoint y: 561, distance: 319.4
type input "90"
click at [719, 561] on input "range" at bounding box center [553, 562] width 332 height 28
click at [444, 676] on button "Save" at bounding box center [428, 669] width 101 height 32
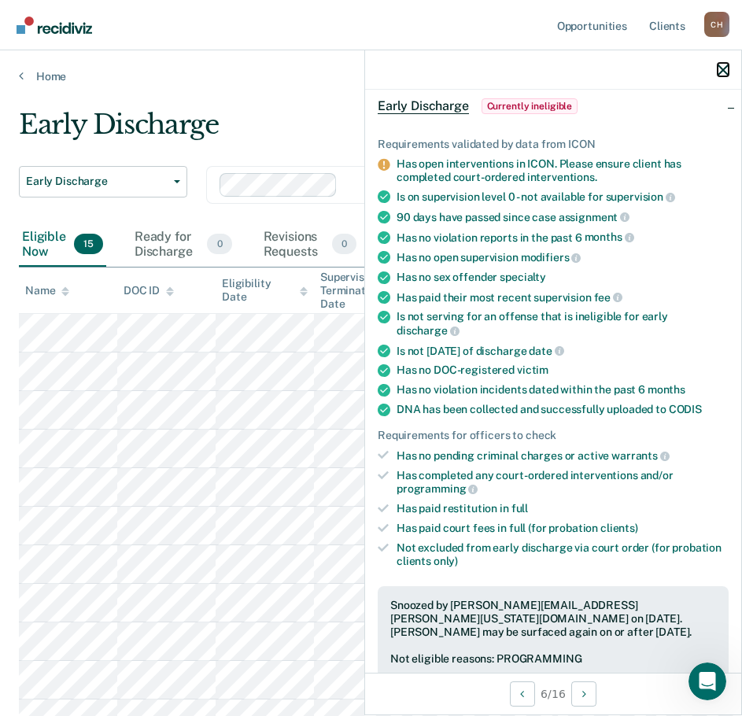
click at [724, 75] on icon "button" at bounding box center [723, 70] width 11 height 11
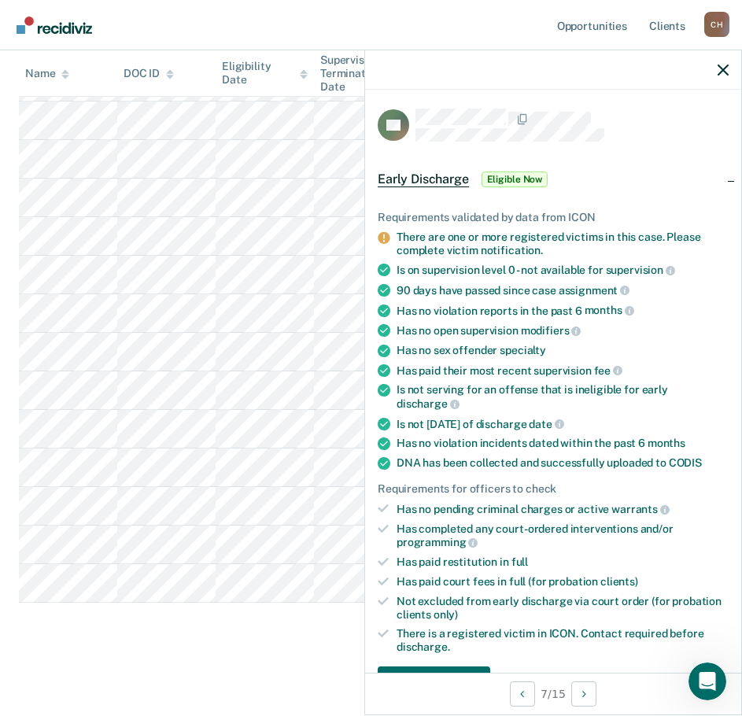
scroll to position [315, 0]
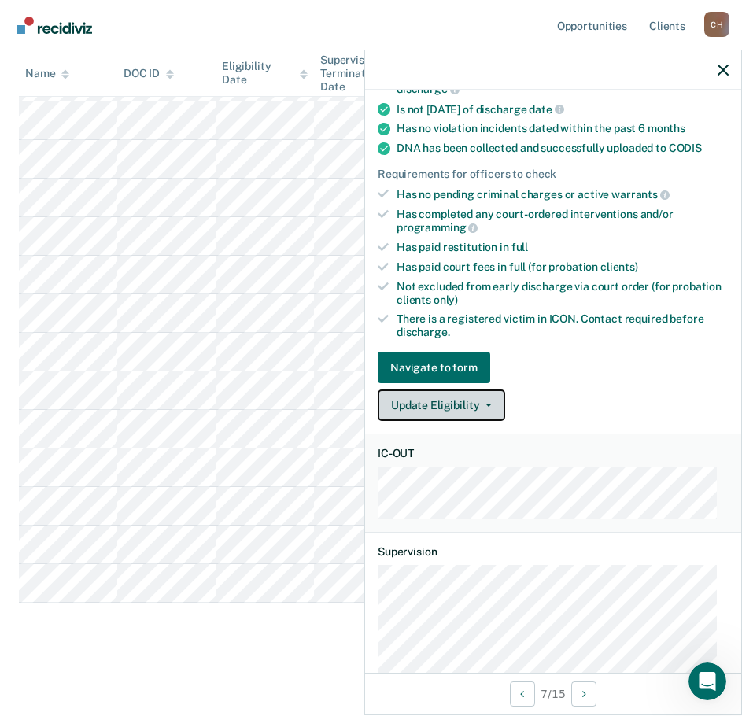
click at [470, 395] on button "Update Eligibility" at bounding box center [441, 404] width 127 height 31
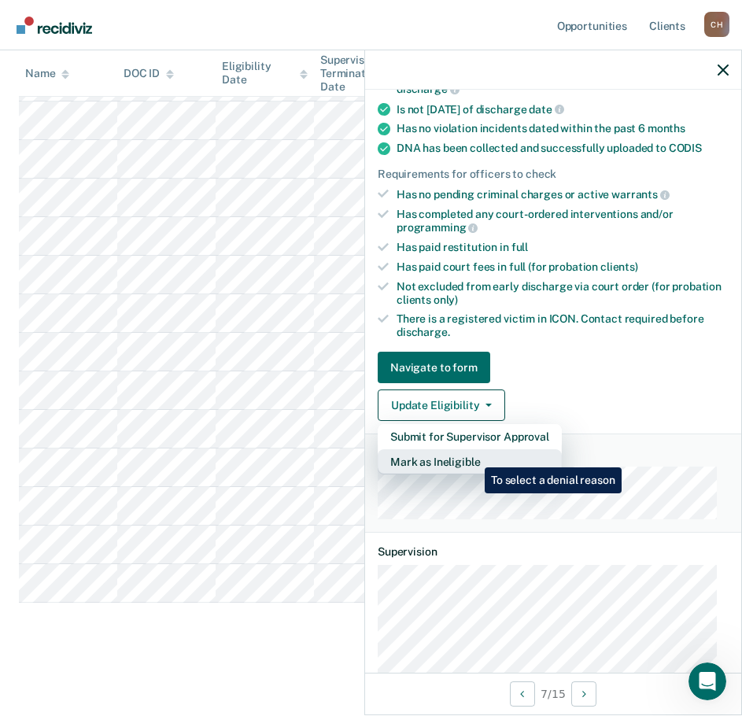
click at [473, 456] on button "Mark as Ineligible" at bounding box center [470, 461] width 184 height 25
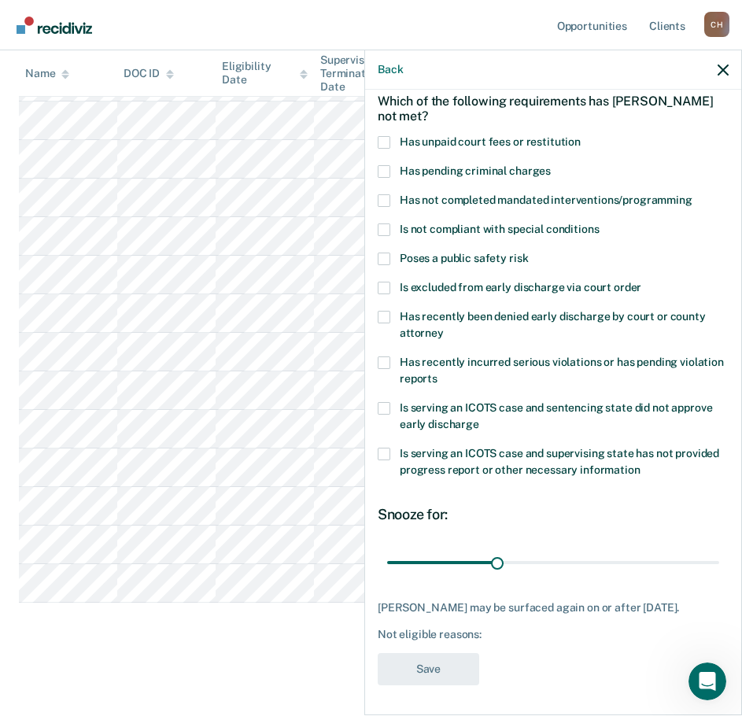
click at [500, 142] on span "Has unpaid court fees or restitution" at bounding box center [490, 141] width 181 height 13
click at [581, 136] on input "Has unpaid court fees or restitution" at bounding box center [581, 136] width 0 height 0
drag, startPoint x: 419, startPoint y: 563, endPoint x: 794, endPoint y: 560, distance: 374.5
type input "365"
click at [719, 560] on input "range" at bounding box center [553, 562] width 332 height 28
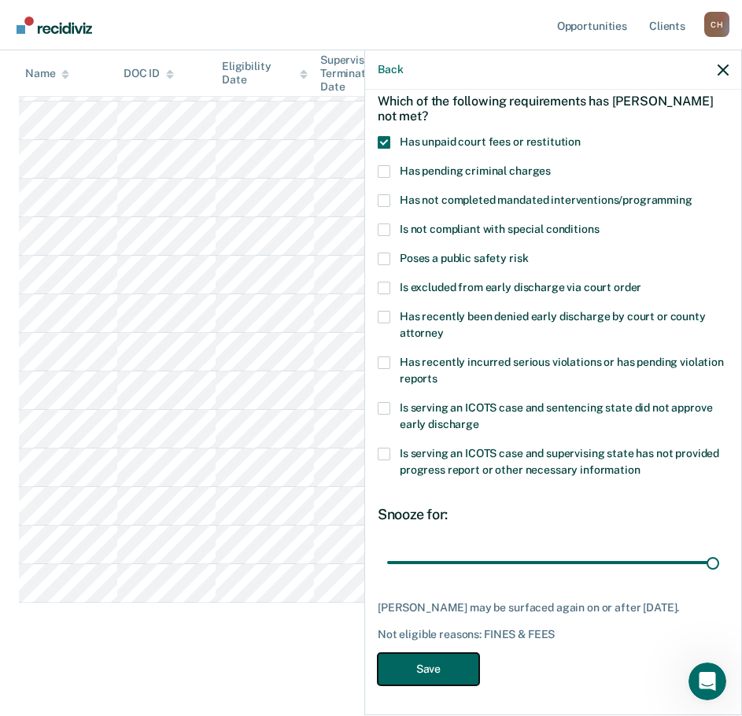
click at [448, 675] on button "Save" at bounding box center [428, 669] width 101 height 32
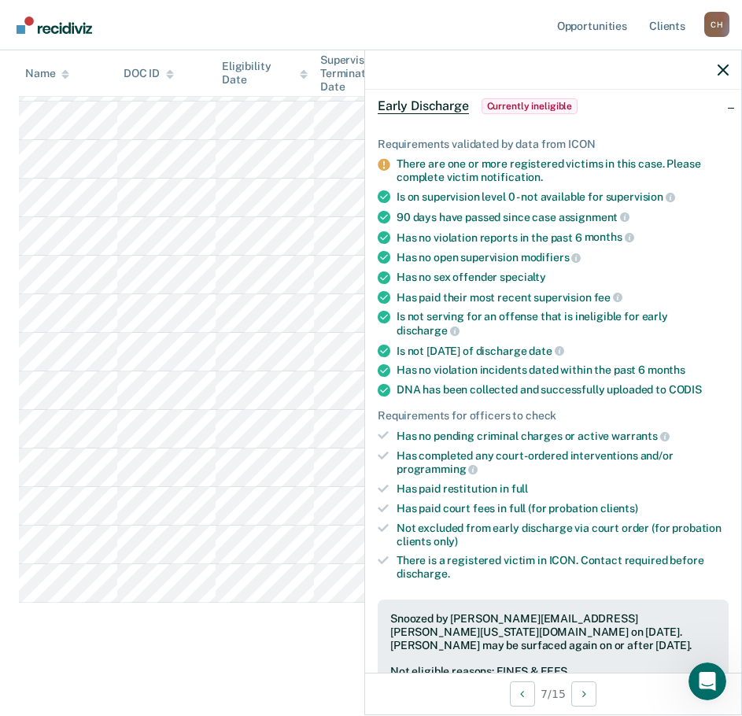
click at [282, 635] on div "Early Discharge Early Discharge Early Discharge Clear officers Eligible Now 14 …" at bounding box center [371, 253] width 704 height 791
click at [722, 66] on icon "button" at bounding box center [723, 70] width 11 height 11
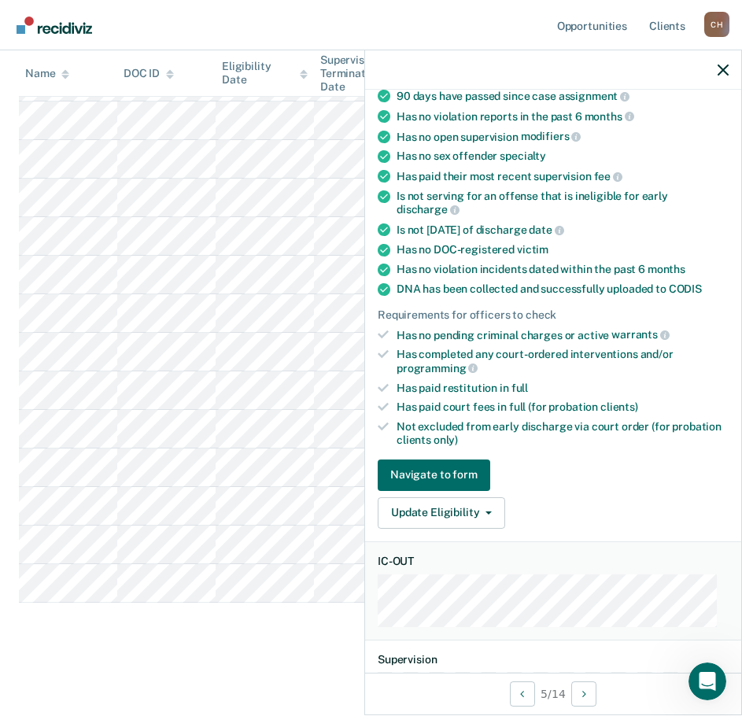
scroll to position [393, 0]
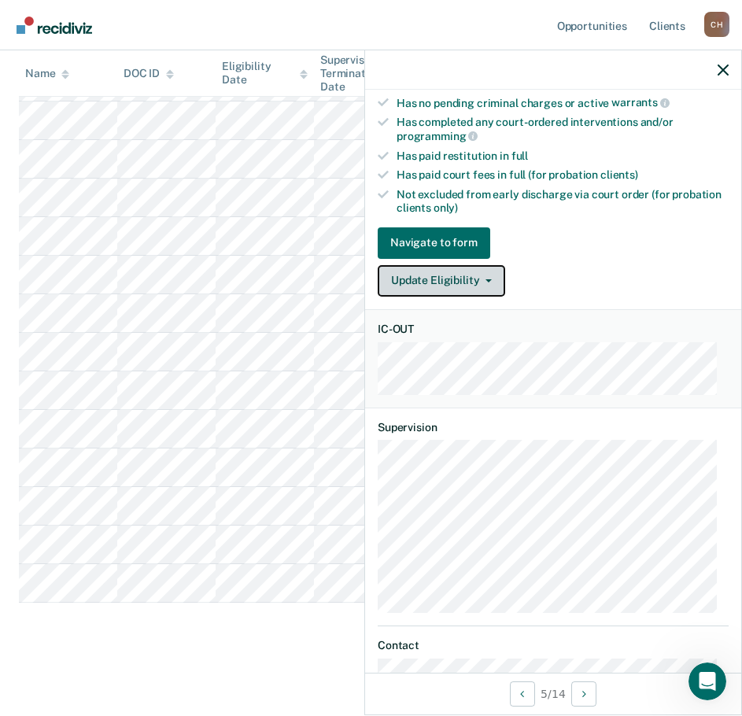
click at [485, 279] on icon "button" at bounding box center [488, 280] width 6 height 3
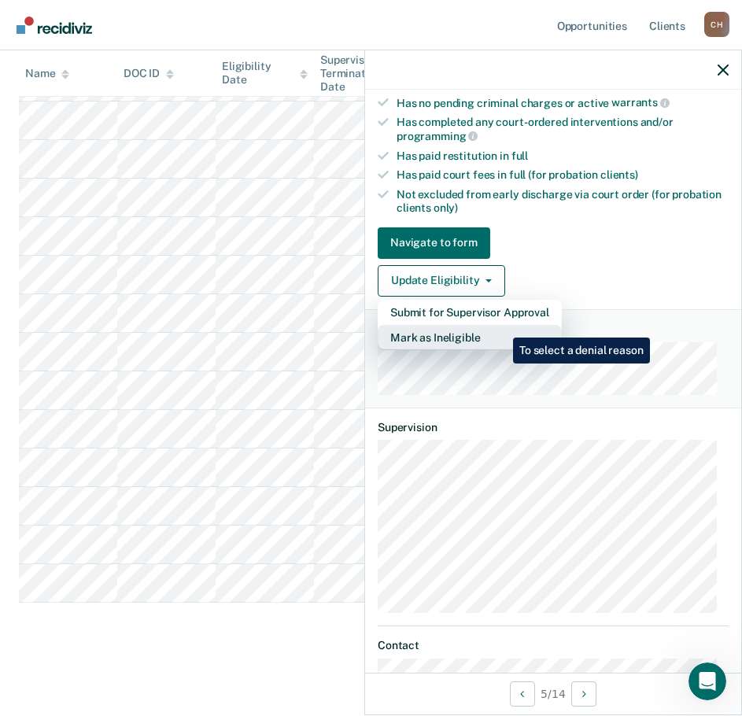
click at [501, 326] on button "Mark as Ineligible" at bounding box center [470, 337] width 184 height 25
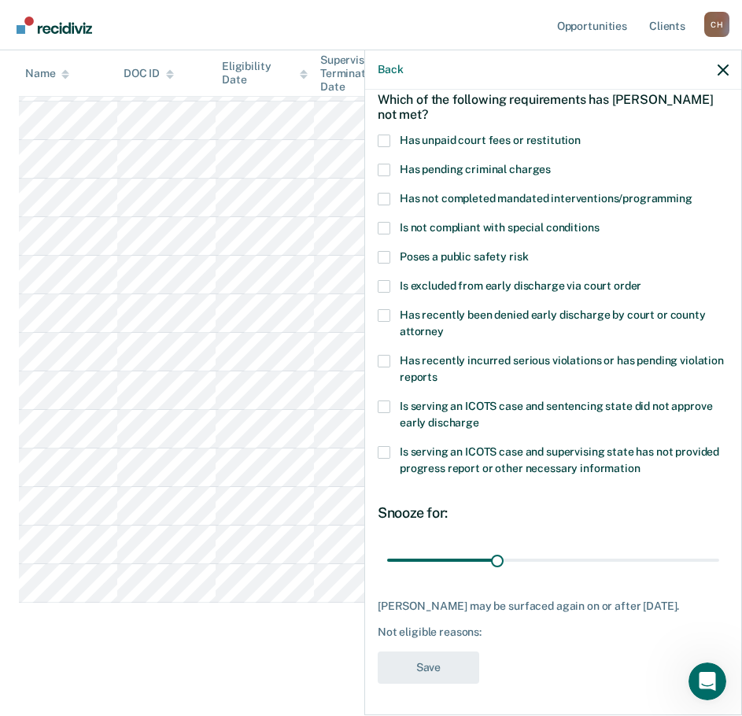
scroll to position [73, 0]
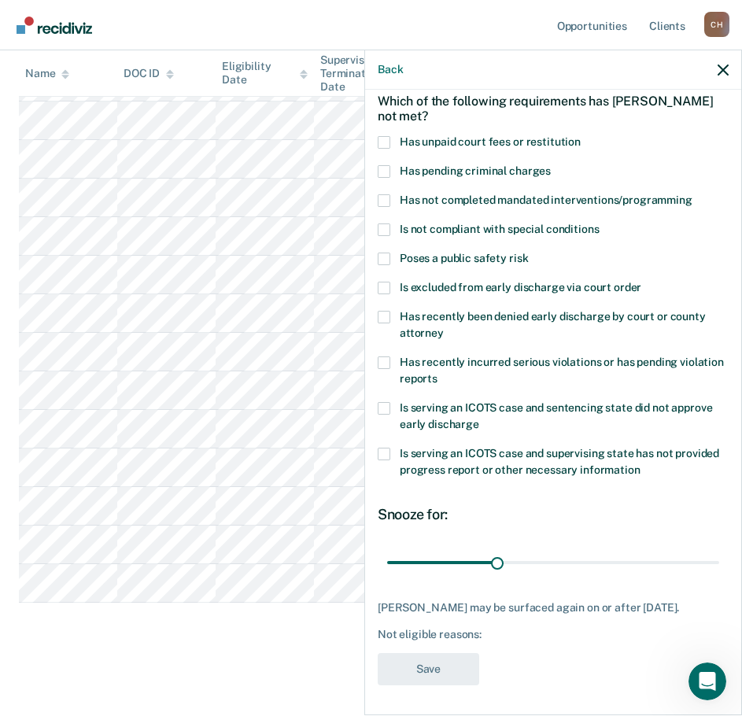
click at [502, 146] on span "Has unpaid court fees or restitution" at bounding box center [490, 141] width 181 height 13
click at [581, 136] on input "Has unpaid court fees or restitution" at bounding box center [581, 136] width 0 height 0
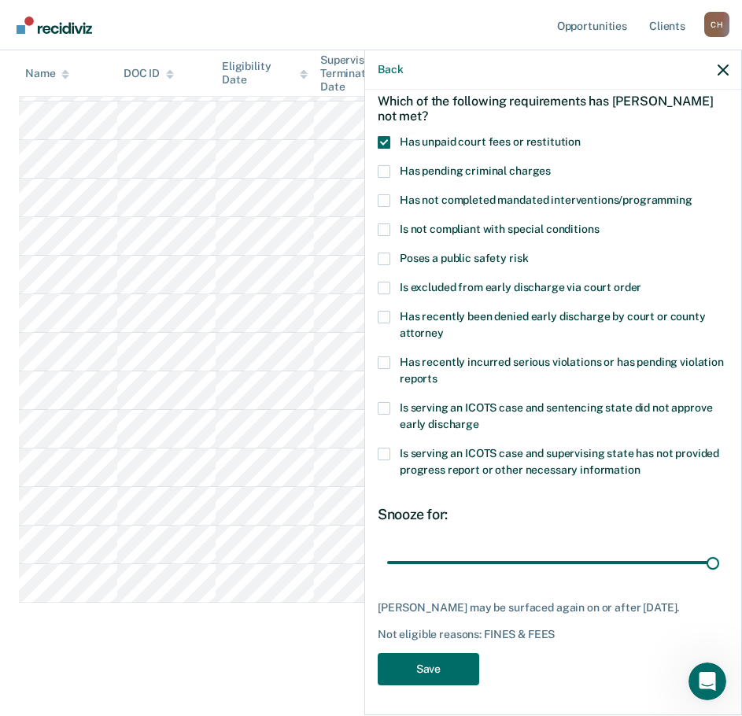
drag, startPoint x: 420, startPoint y: 555, endPoint x: 773, endPoint y: 571, distance: 352.8
type input "365"
click at [719, 571] on input "range" at bounding box center [553, 562] width 332 height 28
click at [447, 685] on button "Save" at bounding box center [428, 669] width 101 height 32
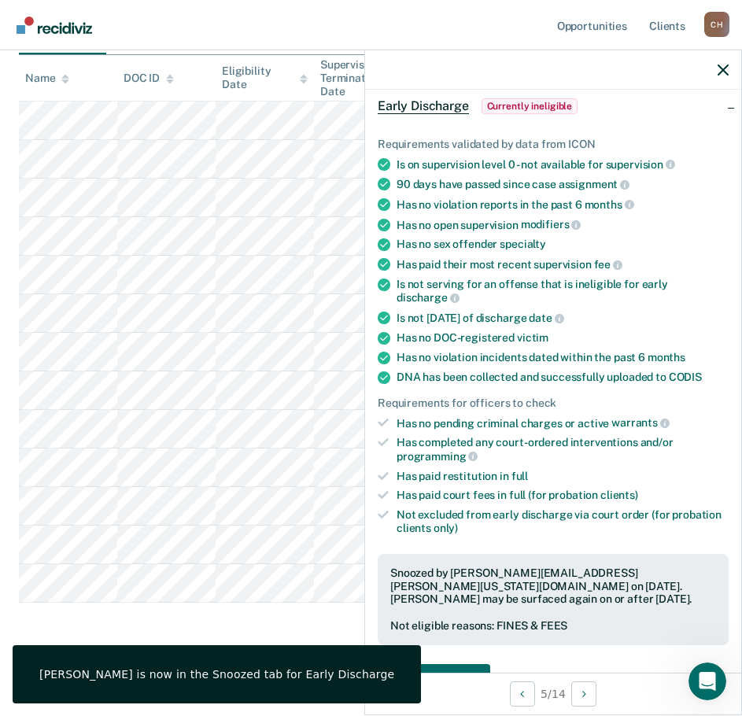
click at [548, 110] on span "Currently ineligible" at bounding box center [530, 106] width 97 height 16
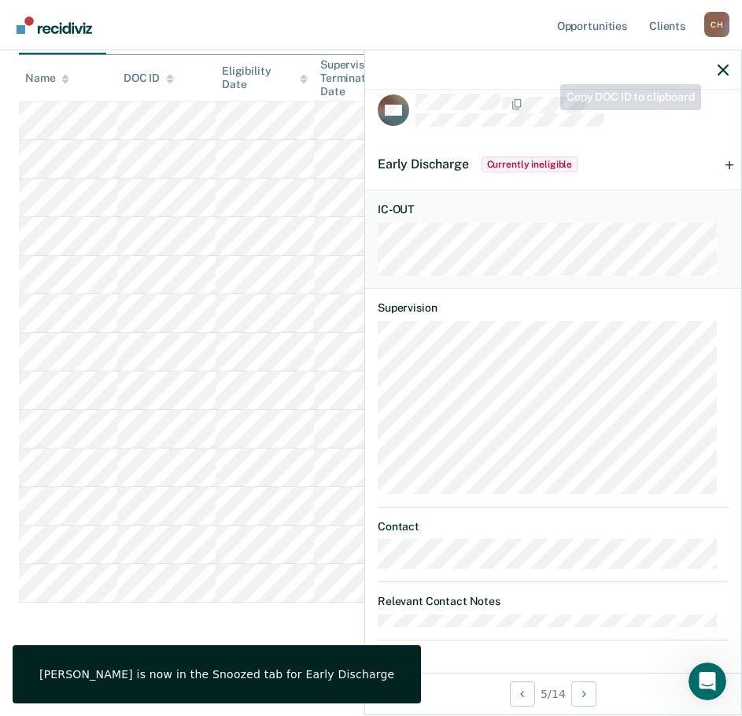
scroll to position [13, 0]
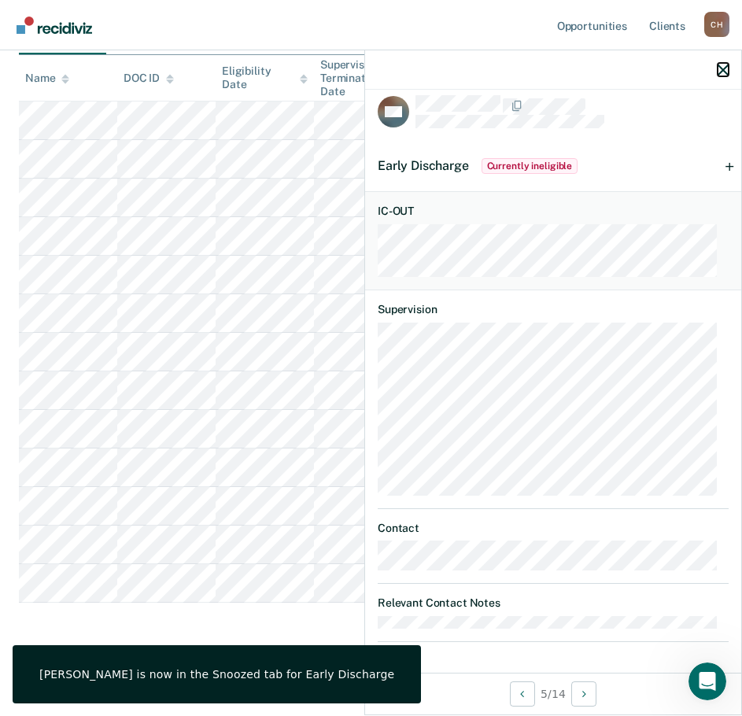
click at [721, 67] on icon "button" at bounding box center [723, 70] width 11 height 11
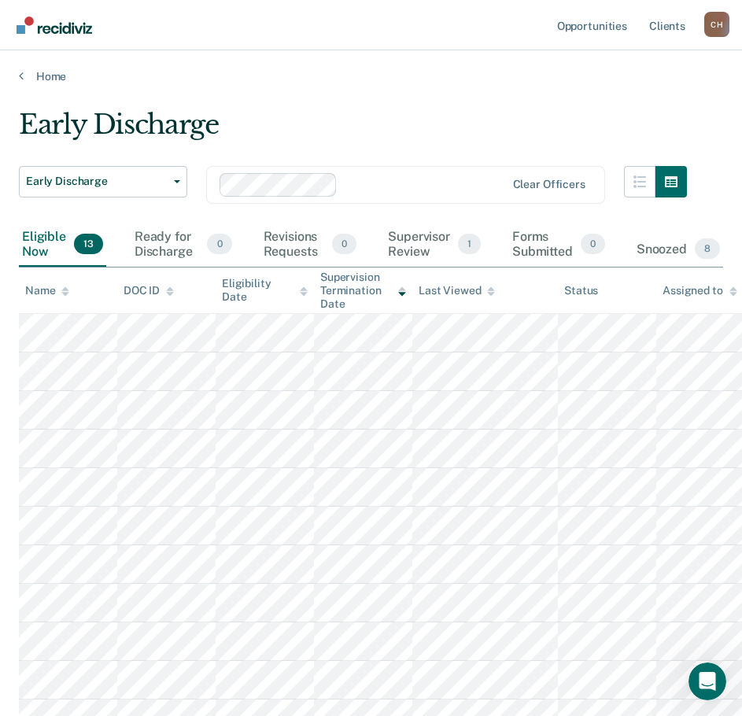
scroll to position [79, 0]
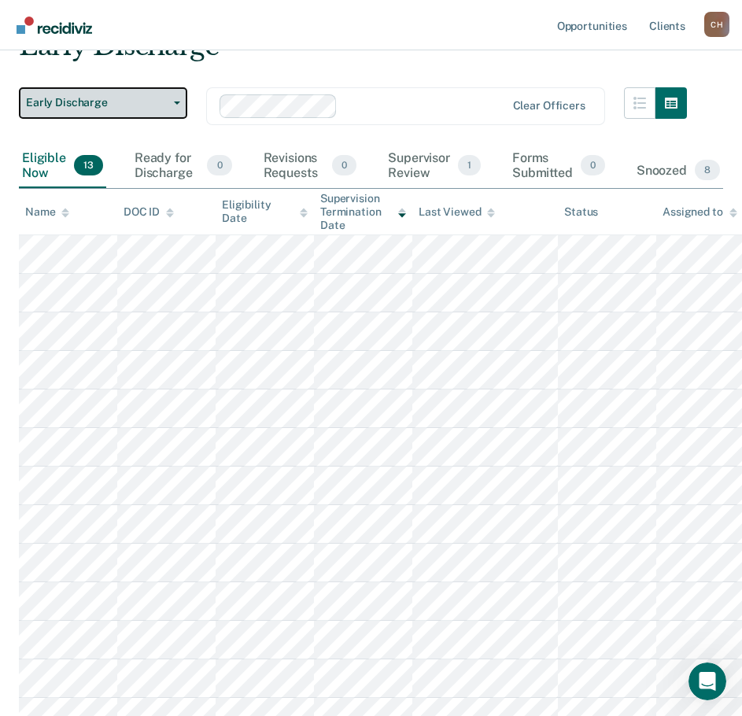
click at [179, 103] on icon "button" at bounding box center [177, 102] width 6 height 3
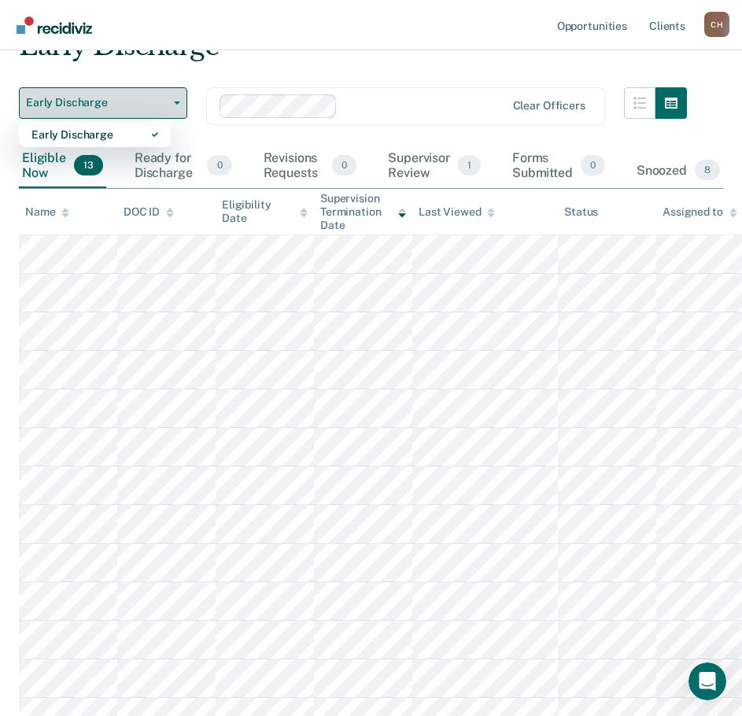
click at [179, 99] on button "Early Discharge" at bounding box center [103, 102] width 168 height 31
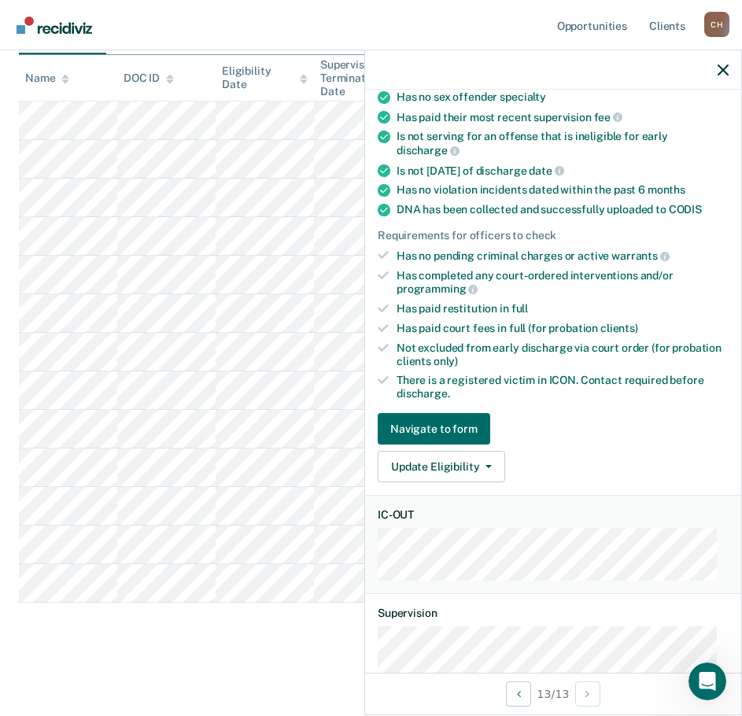
scroll to position [393, 0]
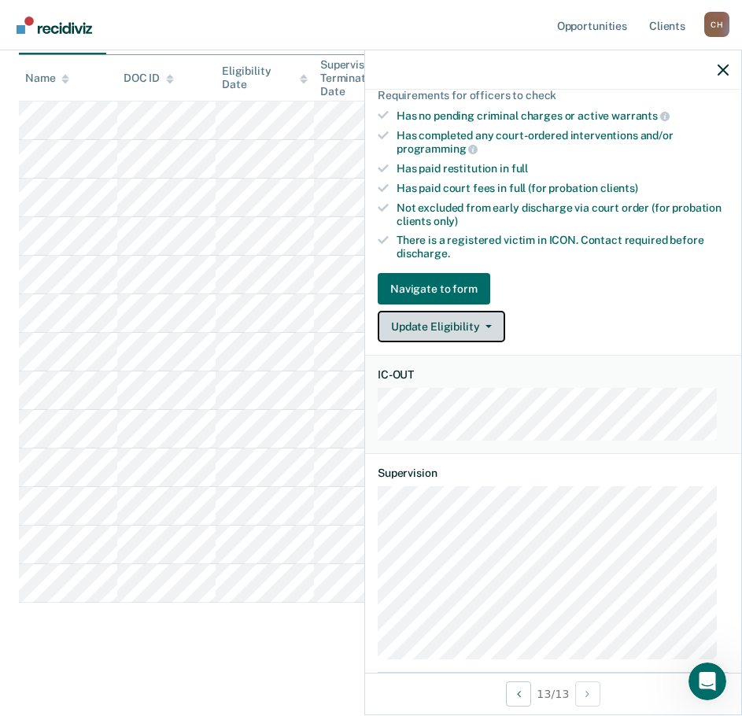
click at [457, 321] on button "Update Eligibility" at bounding box center [441, 326] width 127 height 31
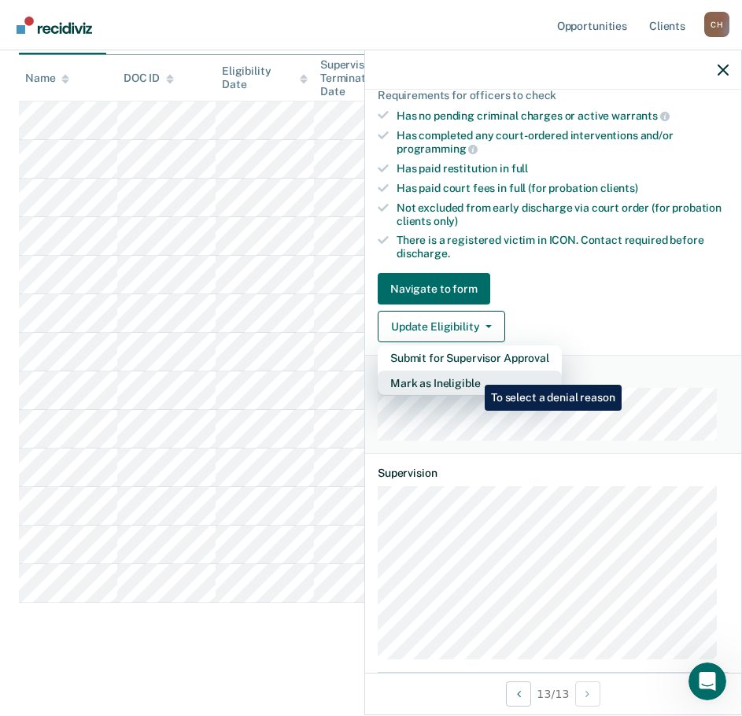
click at [473, 373] on button "Mark as Ineligible" at bounding box center [470, 383] width 184 height 25
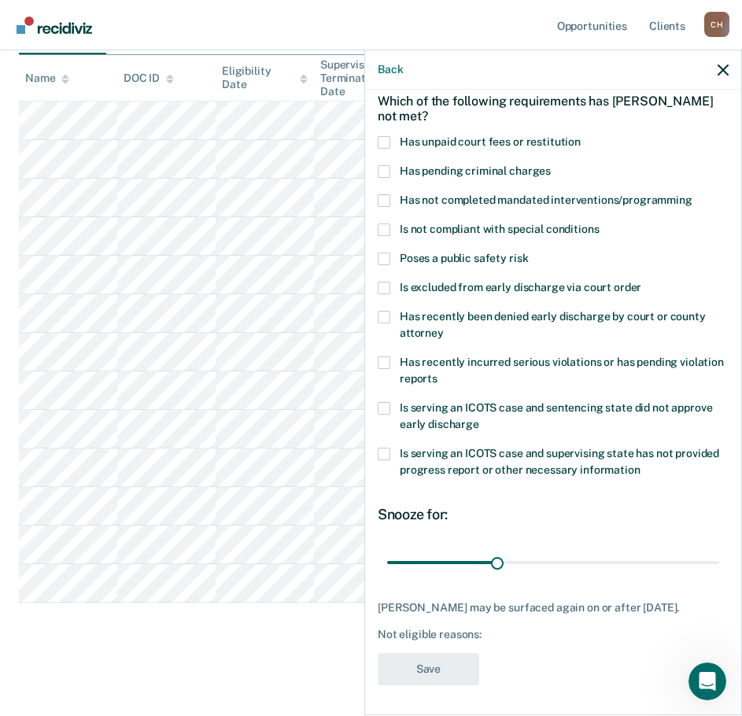
click at [483, 138] on span "Has unpaid court fees or restitution" at bounding box center [490, 141] width 181 height 13
click at [581, 136] on input "Has unpaid court fees or restitution" at bounding box center [581, 136] width 0 height 0
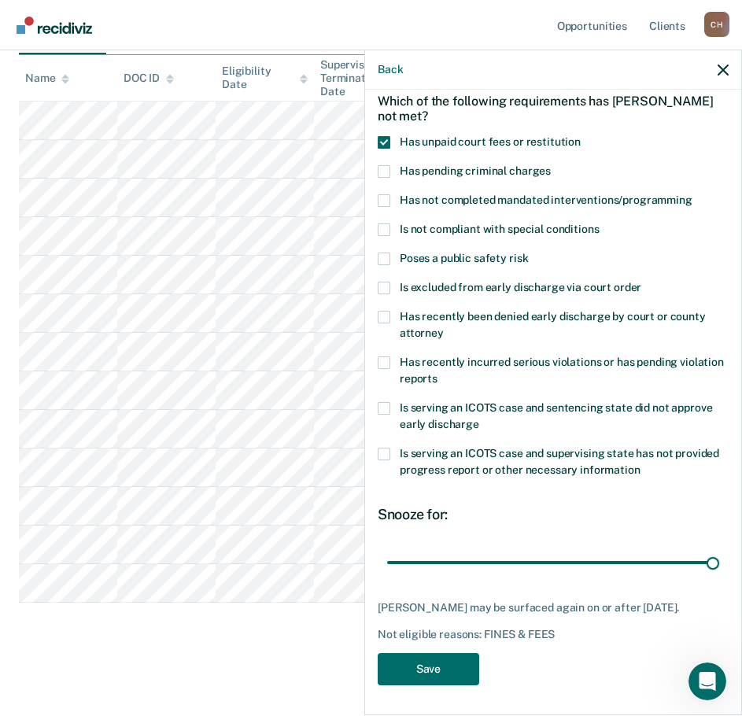
drag, startPoint x: 415, startPoint y: 561, endPoint x: 796, endPoint y: 581, distance: 381.3
type input "365"
click at [719, 576] on input "range" at bounding box center [553, 562] width 332 height 28
click at [426, 685] on button "Save" at bounding box center [428, 669] width 101 height 32
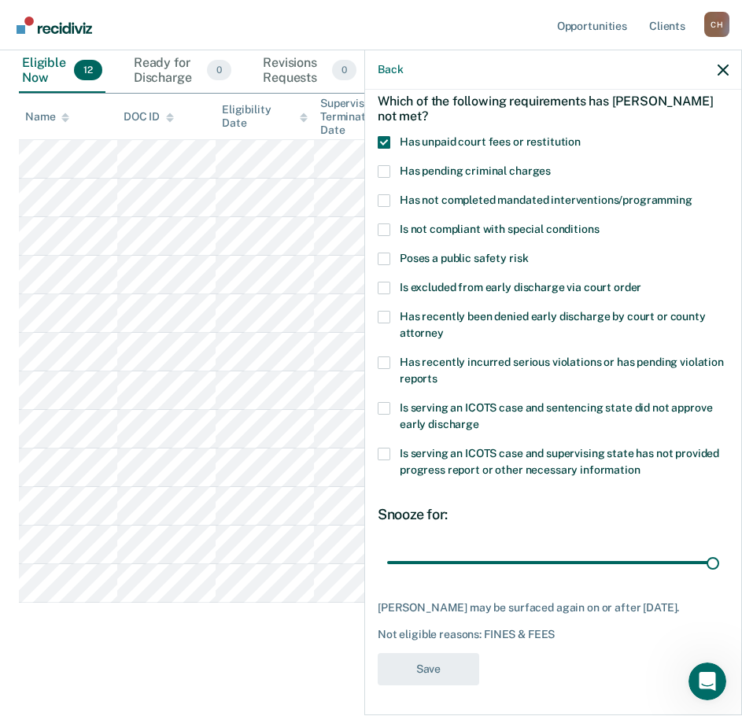
scroll to position [174, 0]
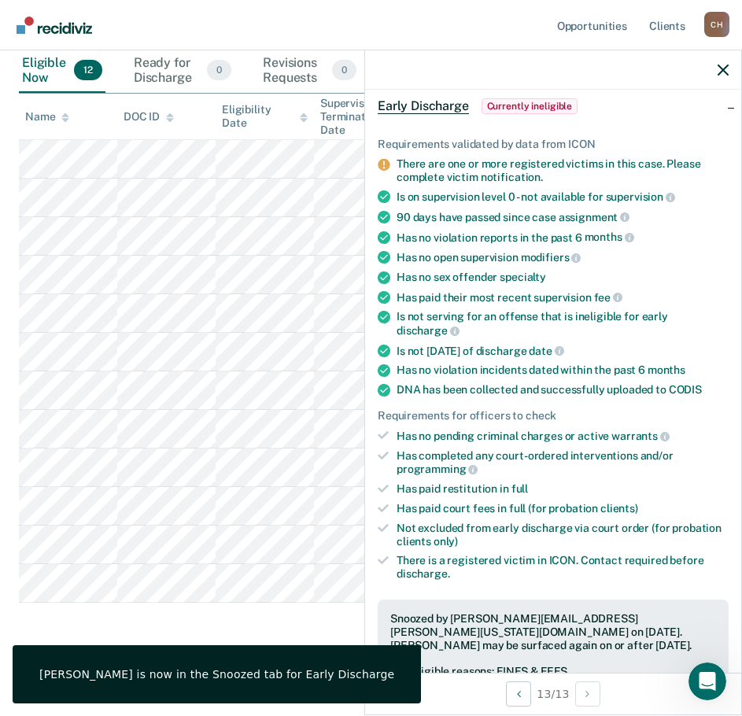
click at [729, 71] on div at bounding box center [553, 69] width 376 height 39
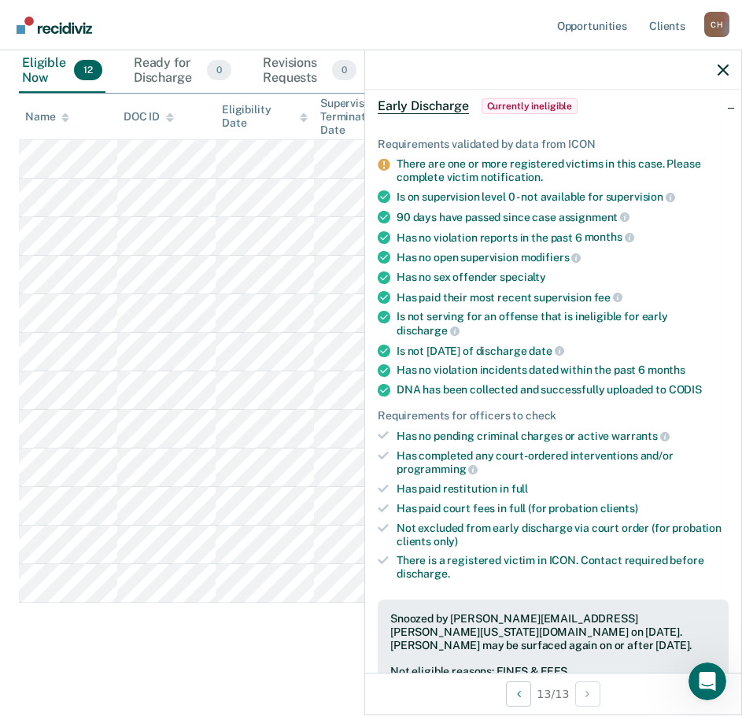
click at [724, 65] on div at bounding box center [553, 69] width 376 height 39
click at [722, 70] on icon "button" at bounding box center [723, 70] width 11 height 11
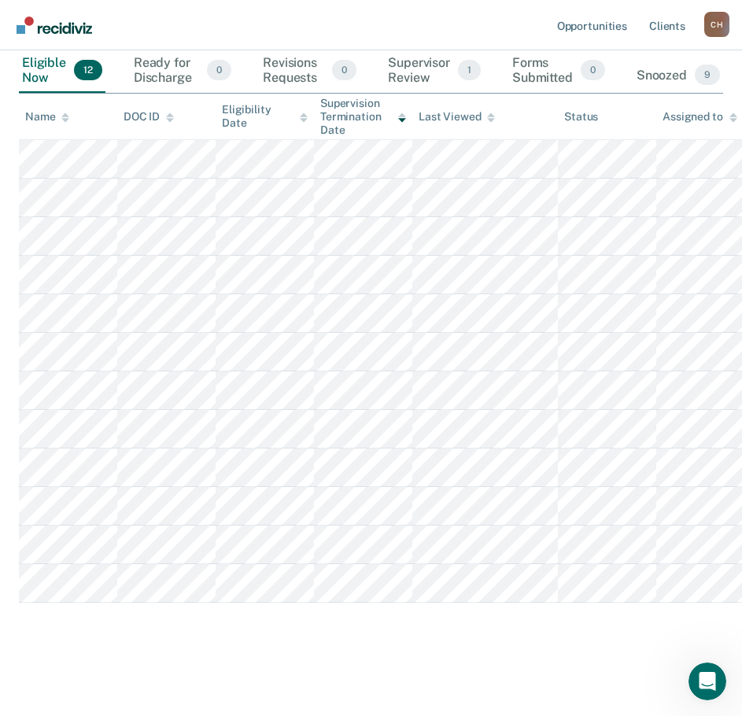
click at [431, 72] on div "Supervisor Review 1" at bounding box center [434, 71] width 99 height 44
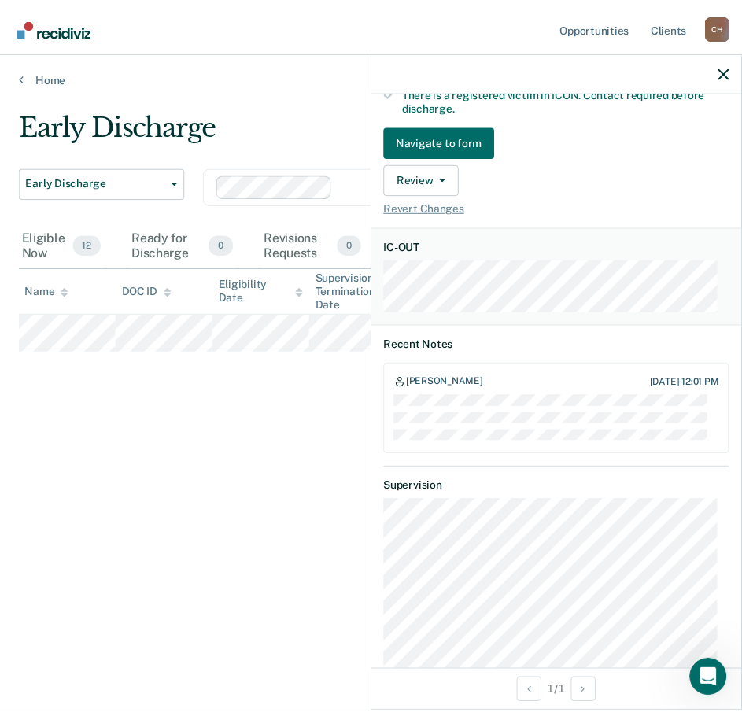
scroll to position [551, 0]
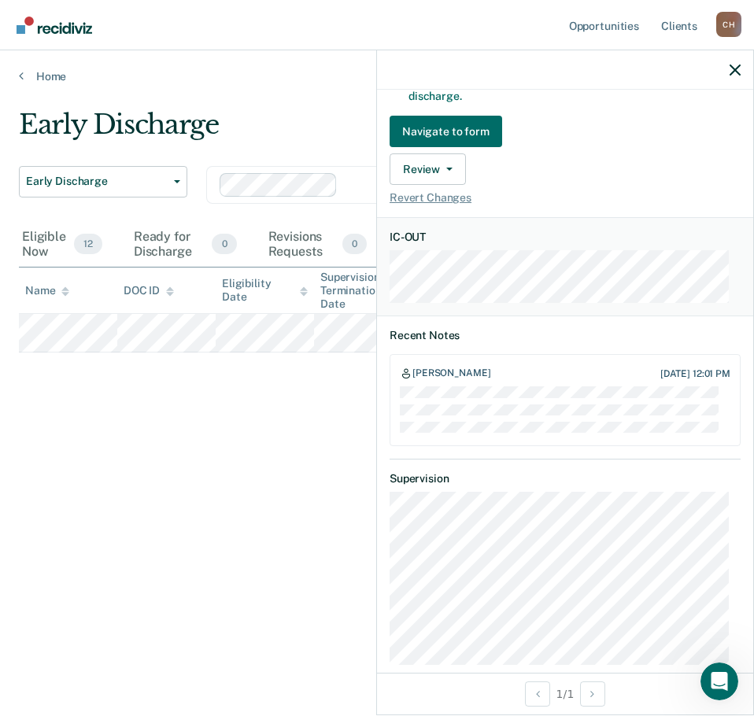
click at [361, 488] on div "Early Discharge Early Discharge Early Discharge Clear officers Eligible Now 12 …" at bounding box center [377, 353] width 716 height 489
click at [260, 454] on div "Early Discharge Early Discharge Early Discharge Clear officers Eligible Now 12 …" at bounding box center [377, 353] width 716 height 489
click at [729, 71] on icon "button" at bounding box center [734, 70] width 11 height 11
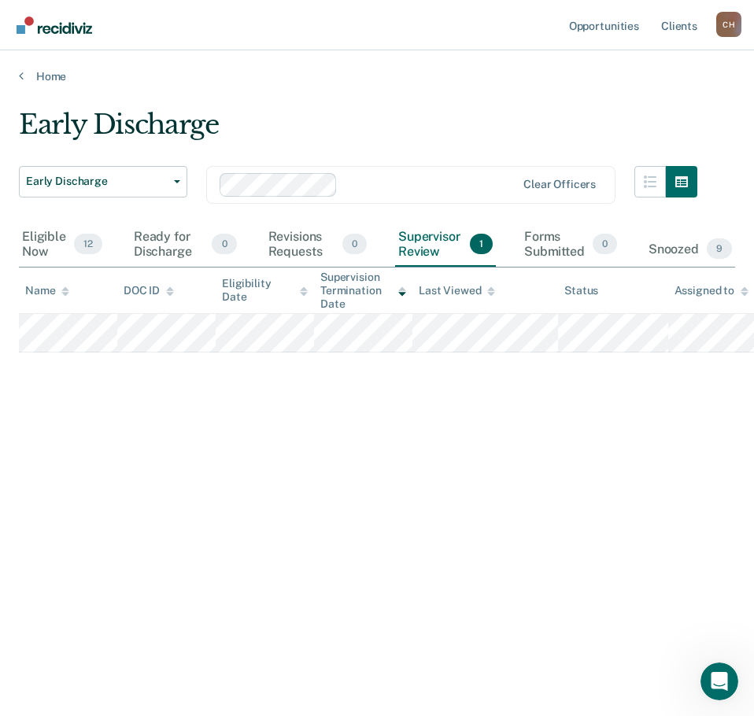
click at [682, 242] on div "Snoozed 9" at bounding box center [690, 249] width 90 height 35
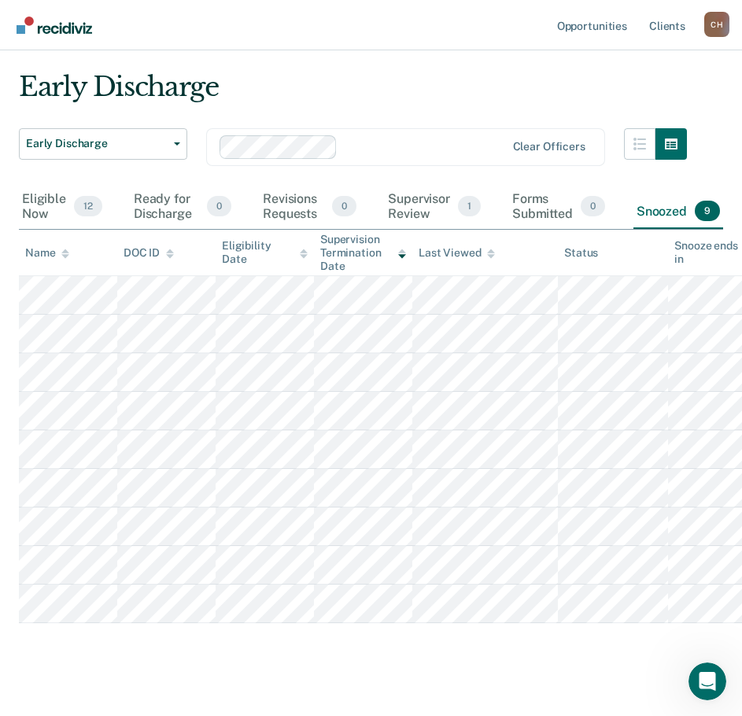
scroll to position [58, 0]
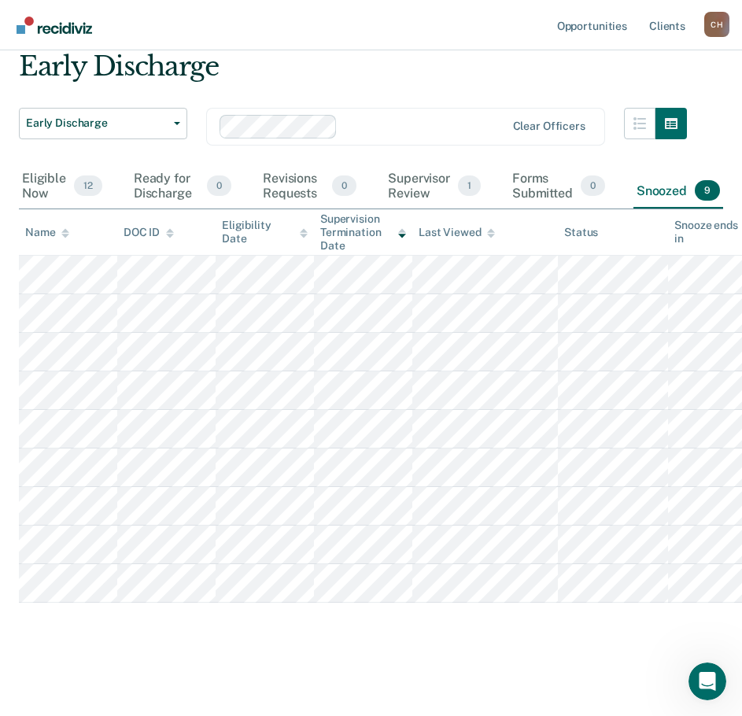
click at [552, 184] on div "Forms Submitted 0" at bounding box center [558, 186] width 99 height 44
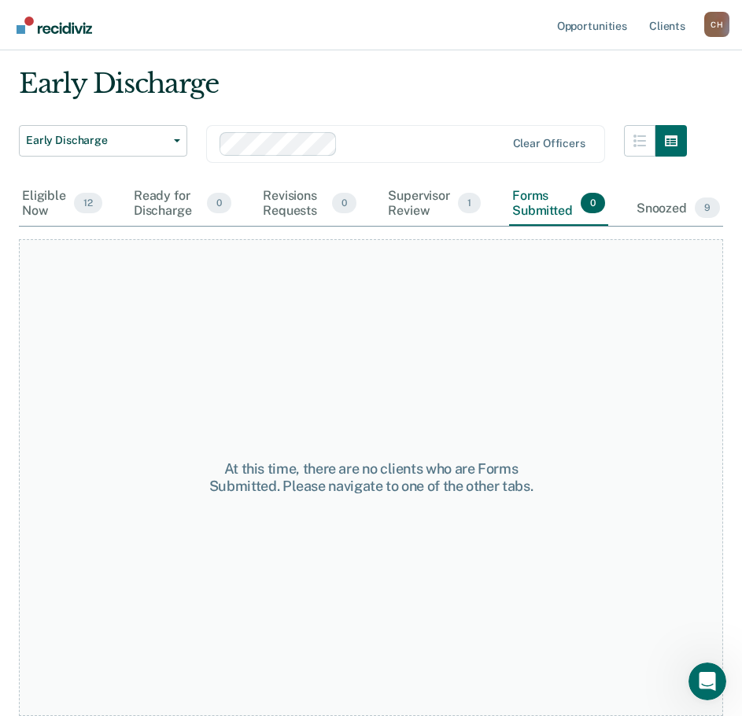
scroll to position [41, 0]
click at [421, 197] on div "Supervisor Review 1" at bounding box center [434, 204] width 99 height 44
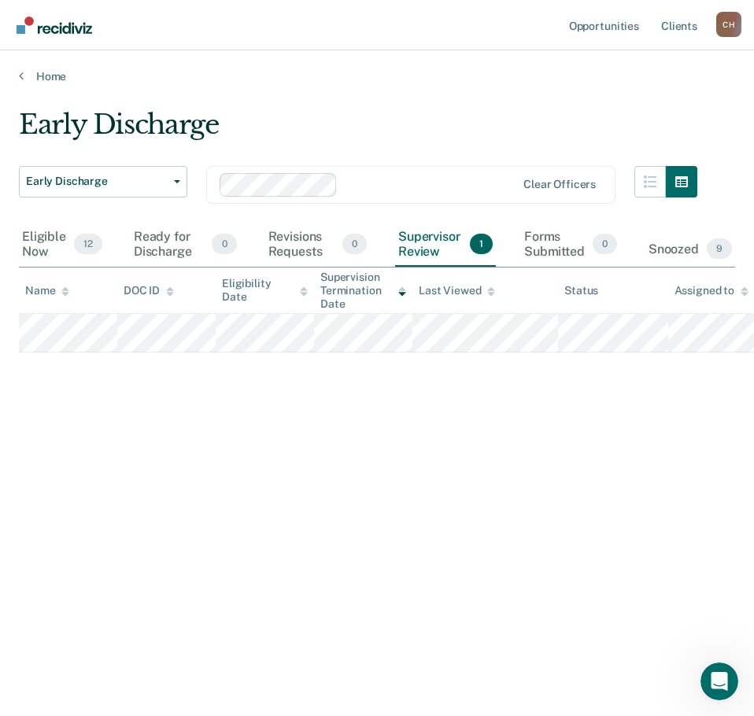
click at [57, 233] on div "Eligible Now 12" at bounding box center [62, 245] width 87 height 44
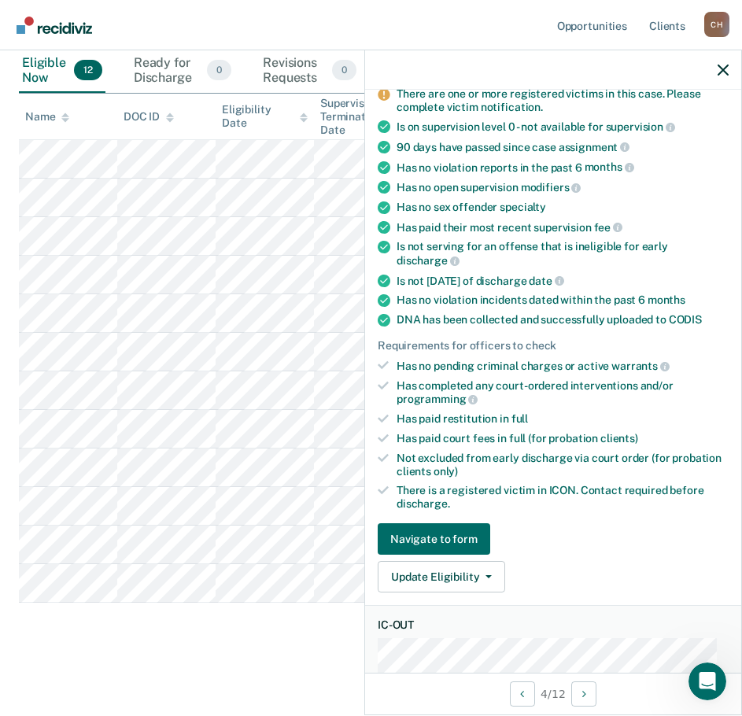
scroll to position [393, 0]
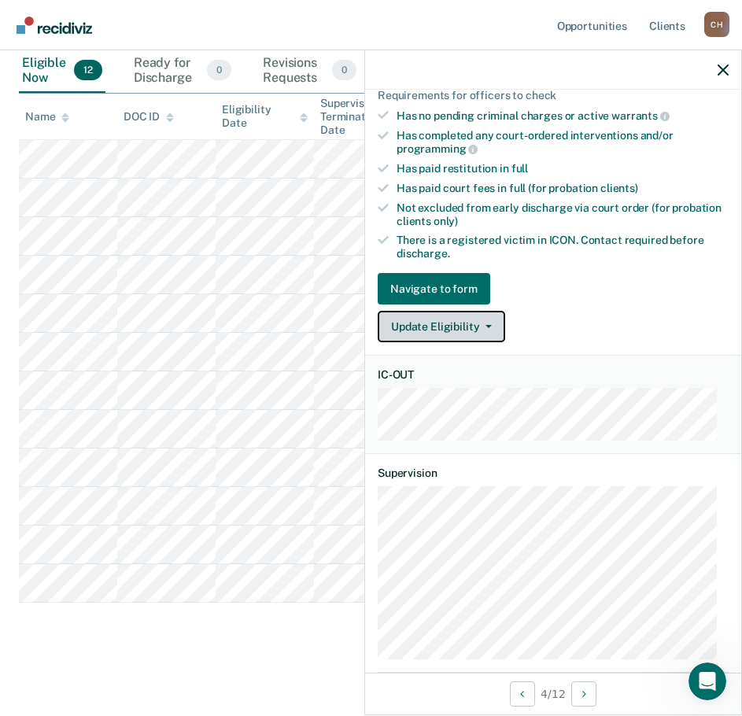
click at [485, 325] on icon "button" at bounding box center [488, 326] width 6 height 3
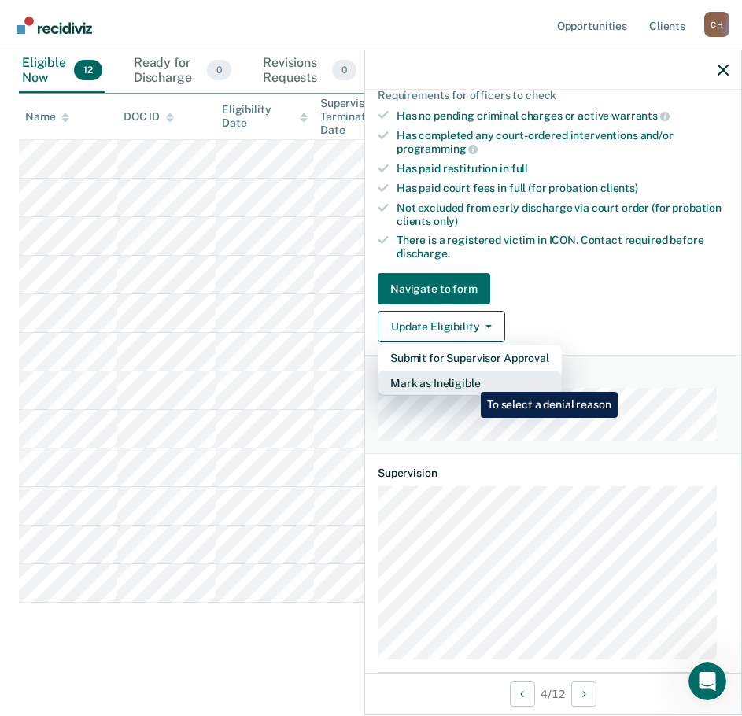
click at [469, 380] on button "Mark as Ineligible" at bounding box center [470, 383] width 184 height 25
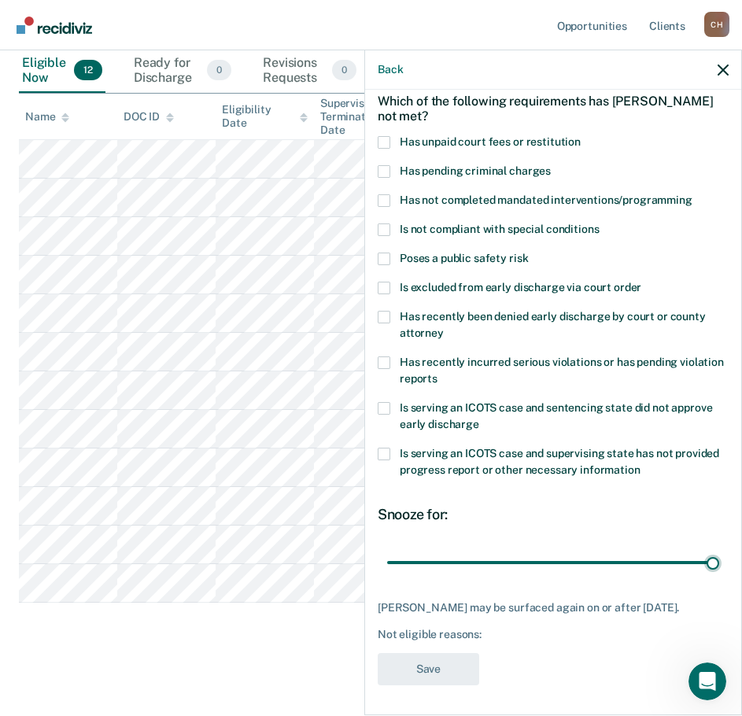
drag, startPoint x: 497, startPoint y: 559, endPoint x: 754, endPoint y: 543, distance: 257.0
click at [719, 548] on input "range" at bounding box center [553, 562] width 332 height 28
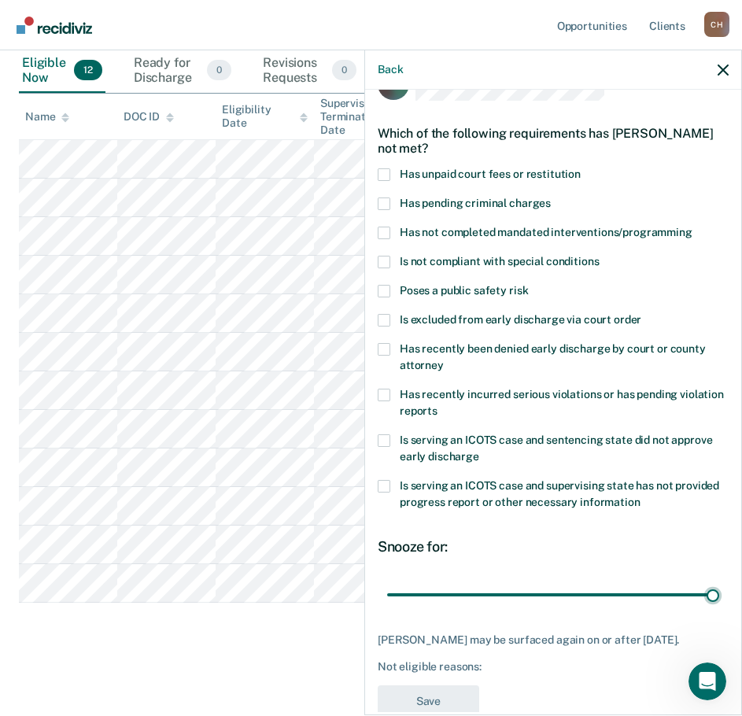
scroll to position [0, 0]
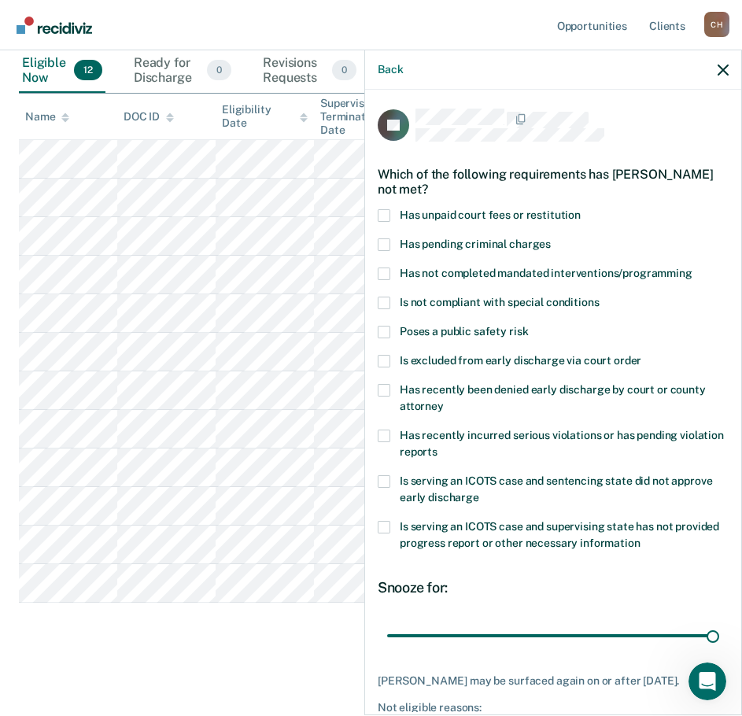
click at [383, 210] on span at bounding box center [384, 215] width 13 height 13
click at [581, 209] on input "Has unpaid court fees or restitution" at bounding box center [581, 209] width 0 height 0
drag, startPoint x: 480, startPoint y: 633, endPoint x: 780, endPoint y: 629, distance: 299.8
type input "301"
click at [719, 629] on input "range" at bounding box center [553, 636] width 332 height 28
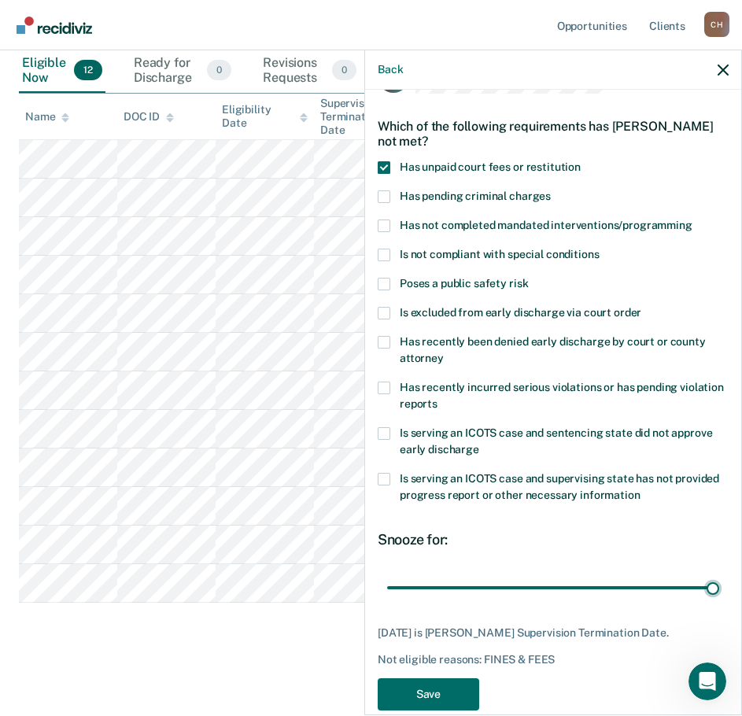
scroll to position [73, 0]
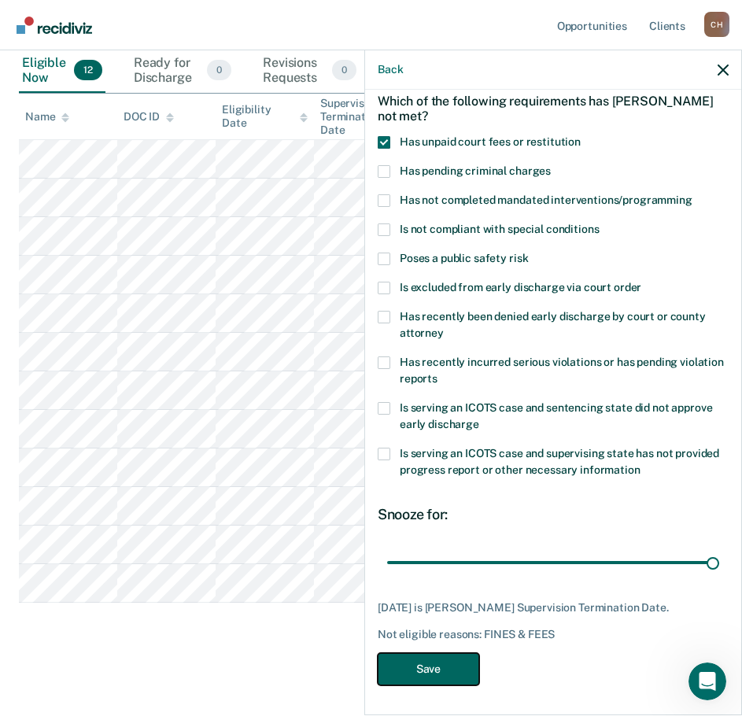
click at [435, 668] on button "Save" at bounding box center [428, 669] width 101 height 32
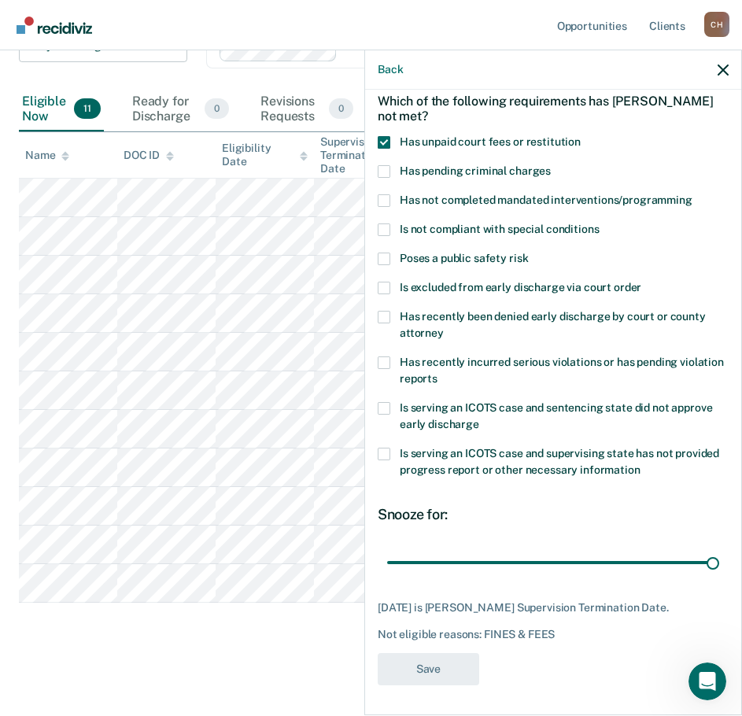
scroll to position [135, 0]
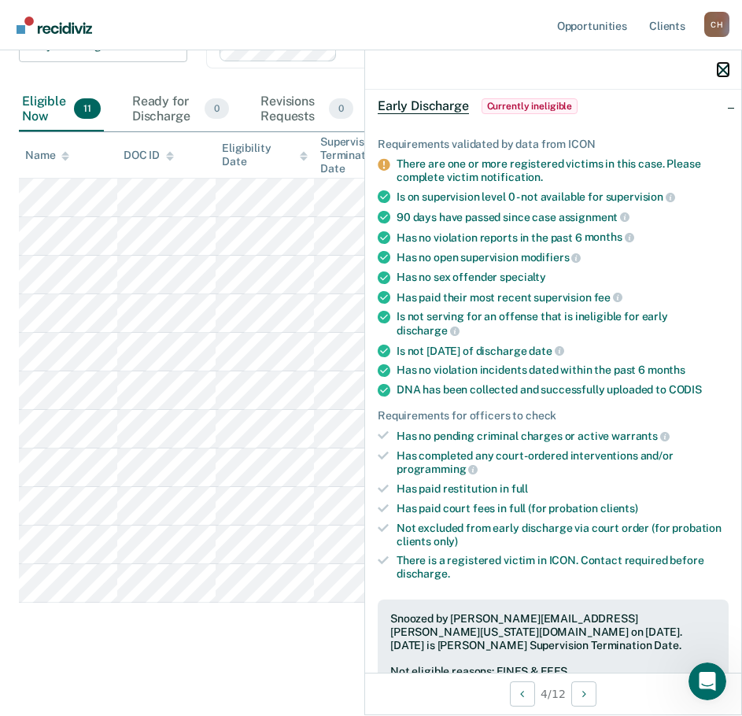
click at [721, 68] on icon "button" at bounding box center [723, 70] width 11 height 11
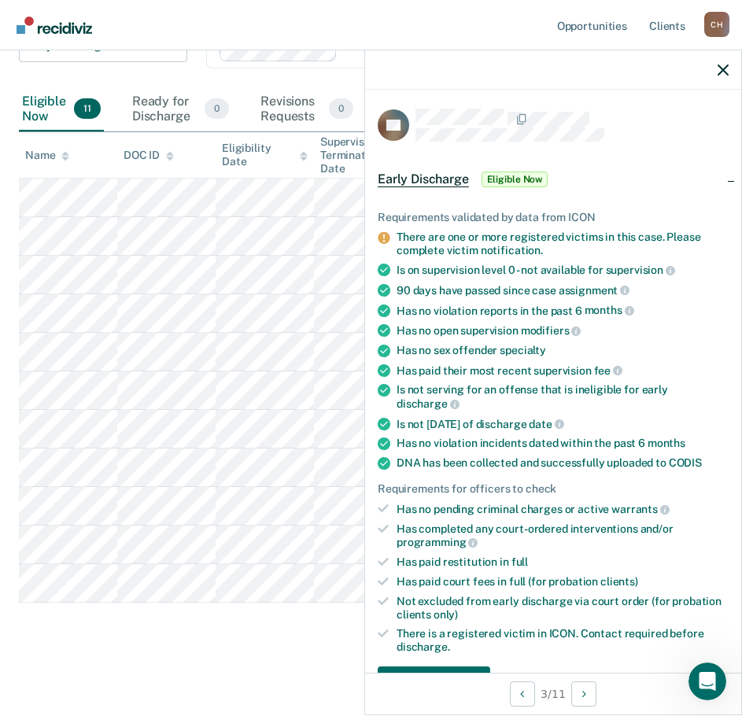
click at [201, 649] on main "Early Discharge Early Discharge Early Discharge Clear officers Eligible Now 11 …" at bounding box center [371, 329] width 742 height 763
click at [722, 67] on icon "button" at bounding box center [723, 70] width 11 height 11
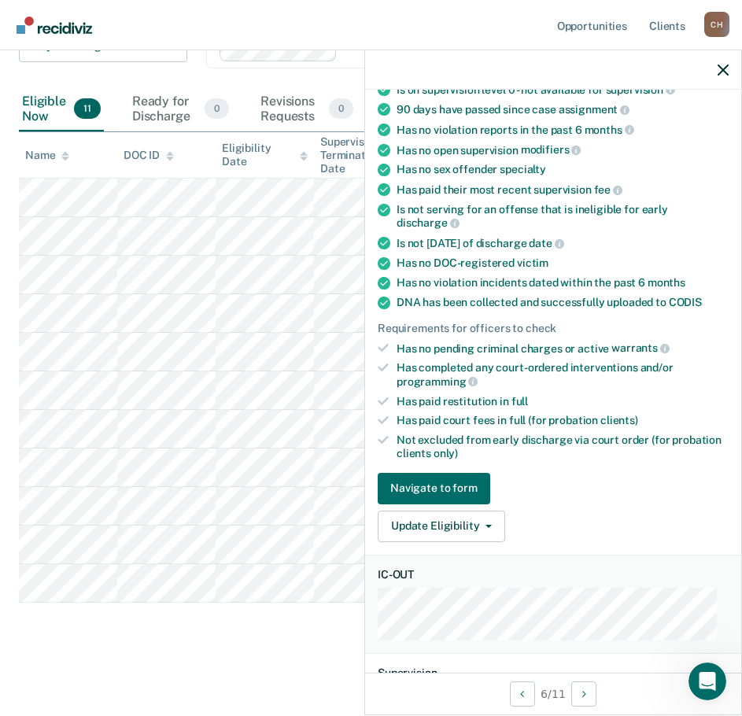
scroll to position [393, 0]
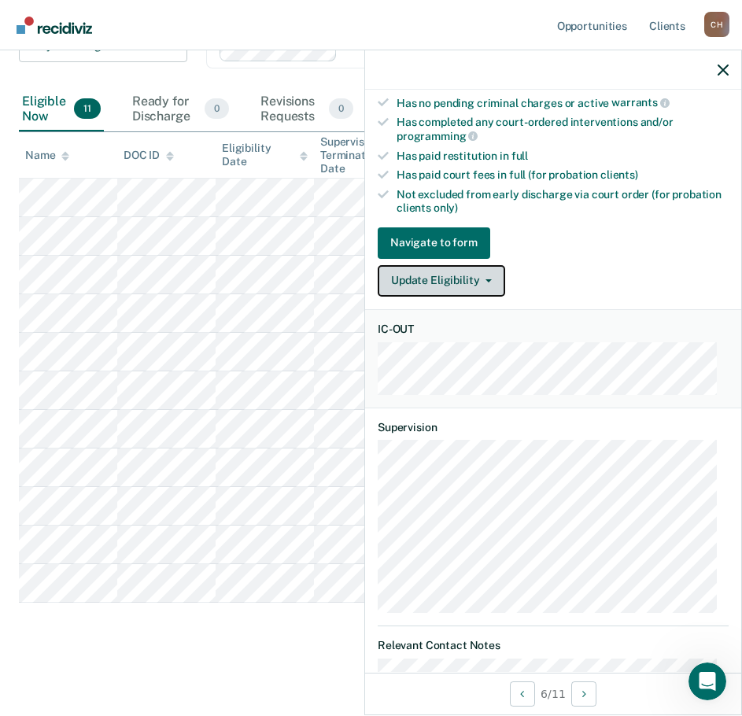
click at [478, 271] on button "Update Eligibility" at bounding box center [441, 280] width 127 height 31
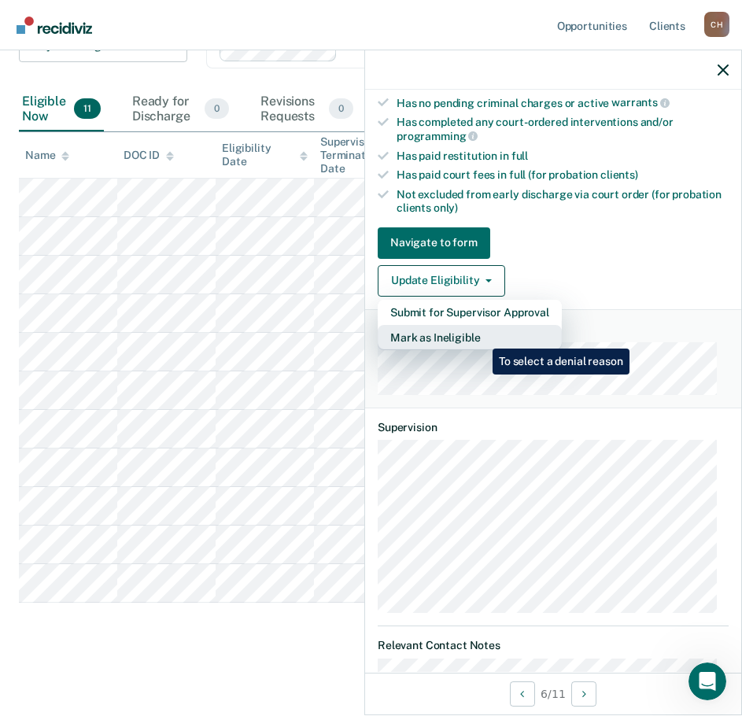
click at [481, 337] on button "Mark as Ineligible" at bounding box center [470, 337] width 184 height 25
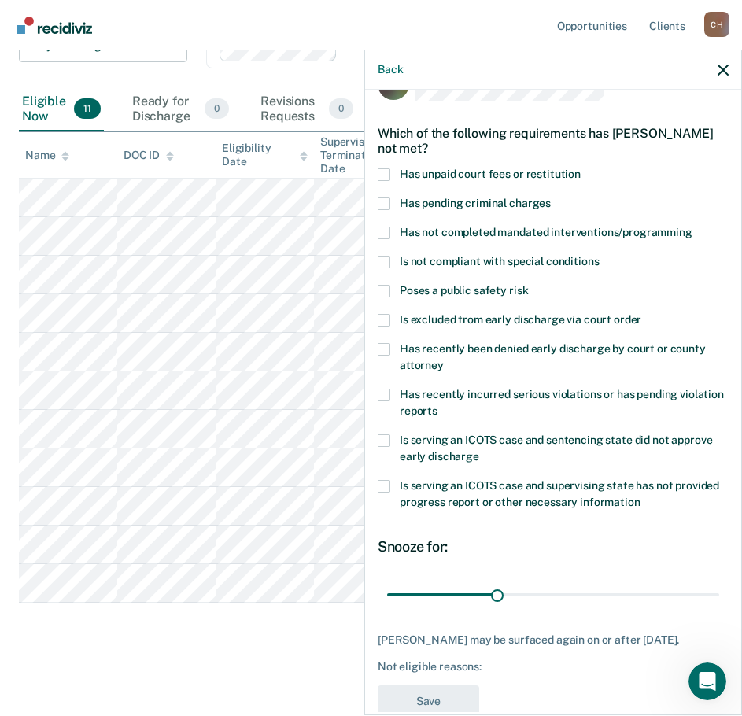
scroll to position [0, 0]
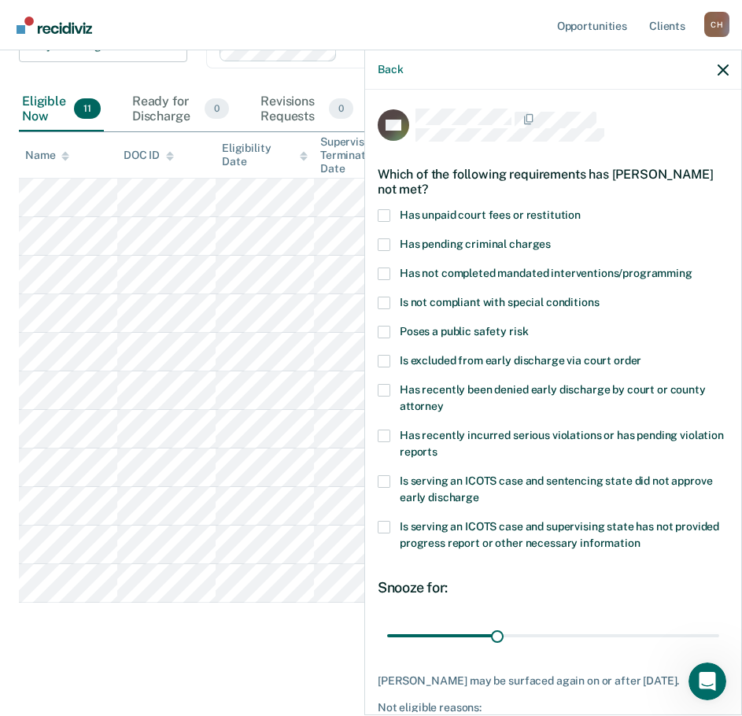
click at [515, 214] on span "Has unpaid court fees or restitution" at bounding box center [490, 215] width 181 height 13
click at [581, 209] on input "Has unpaid court fees or restitution" at bounding box center [581, 209] width 0 height 0
drag, startPoint x: 424, startPoint y: 633, endPoint x: 733, endPoint y: 625, distance: 308.5
type input "292"
click at [719, 625] on input "range" at bounding box center [553, 636] width 332 height 28
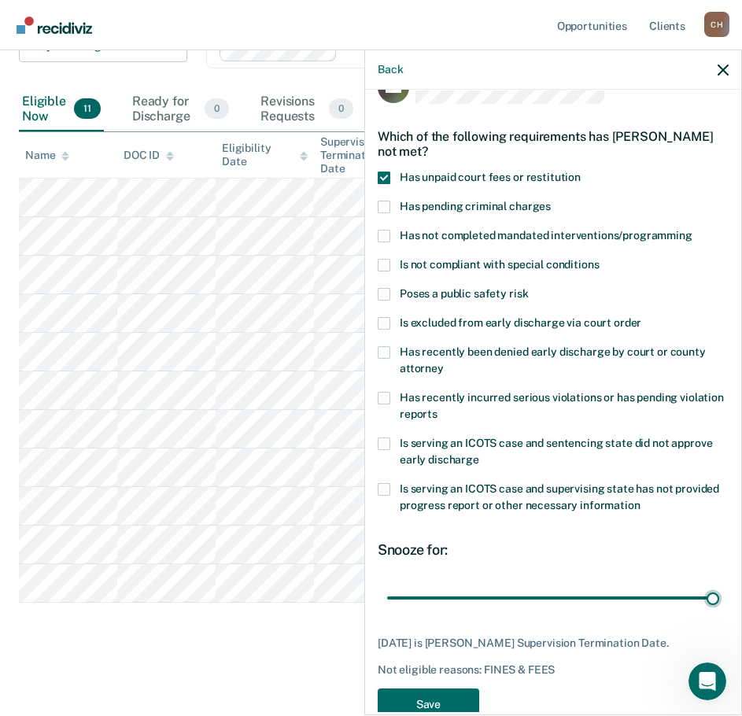
scroll to position [73, 0]
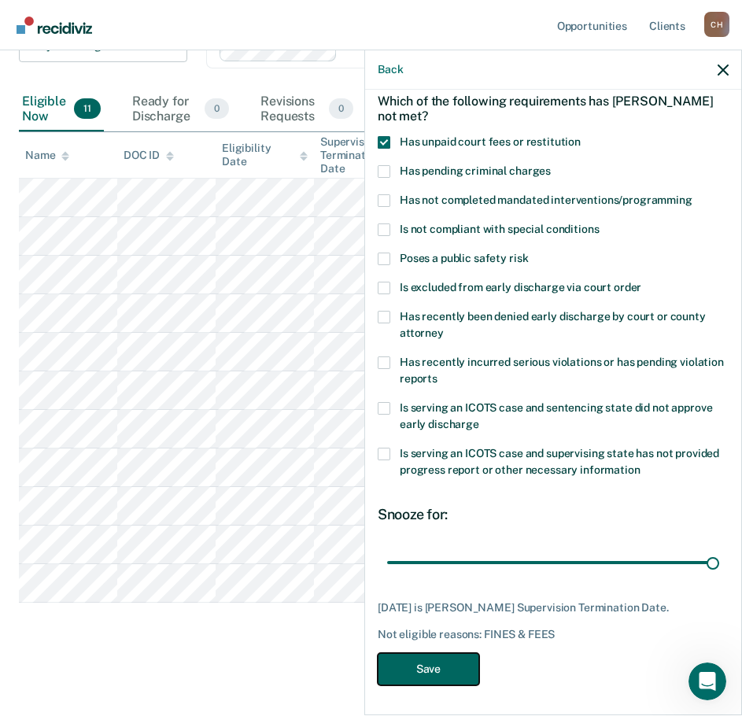
click at [434, 670] on button "Save" at bounding box center [428, 669] width 101 height 32
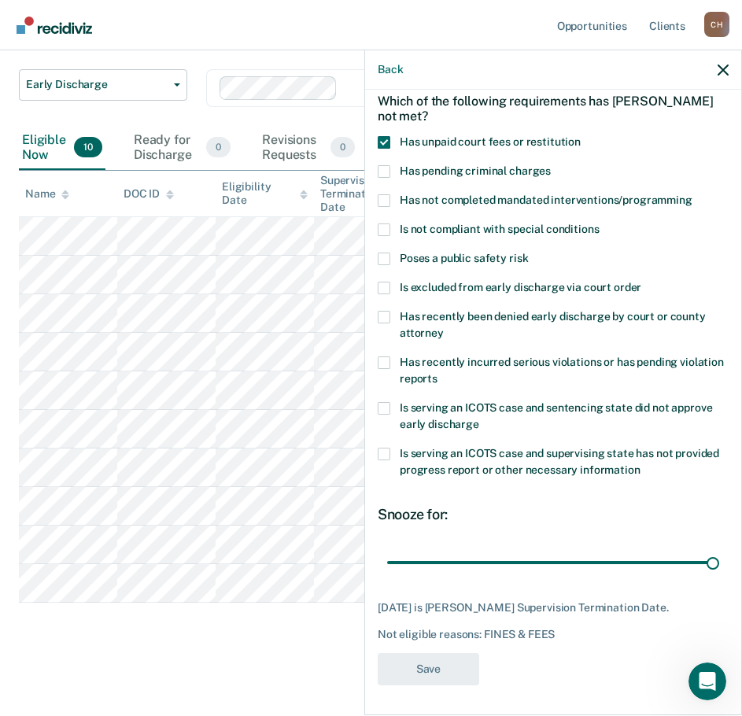
scroll to position [97, 0]
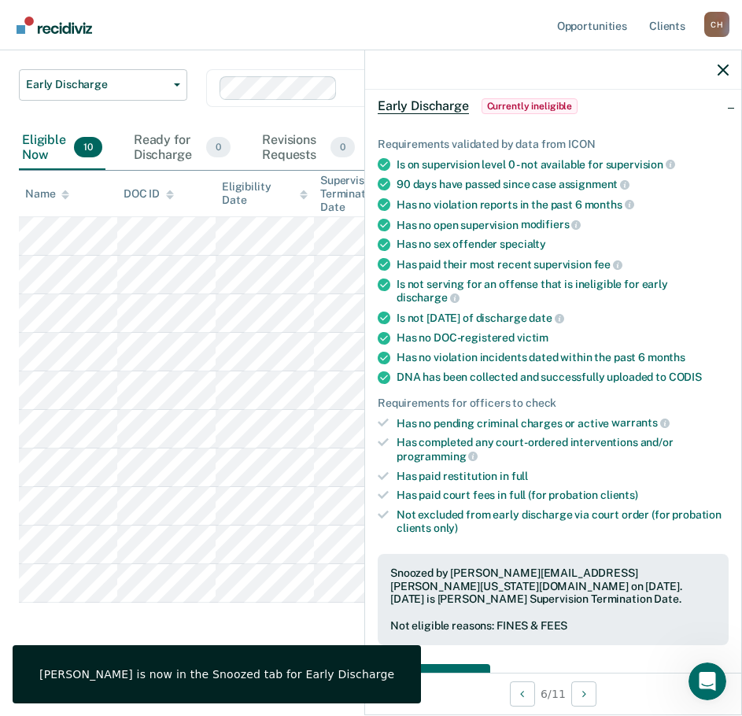
click at [245, 634] on div "Early Discharge Early Discharge Early Discharge Clear officers Eligible Now 10 …" at bounding box center [371, 330] width 704 height 637
click at [719, 60] on div at bounding box center [553, 69] width 376 height 39
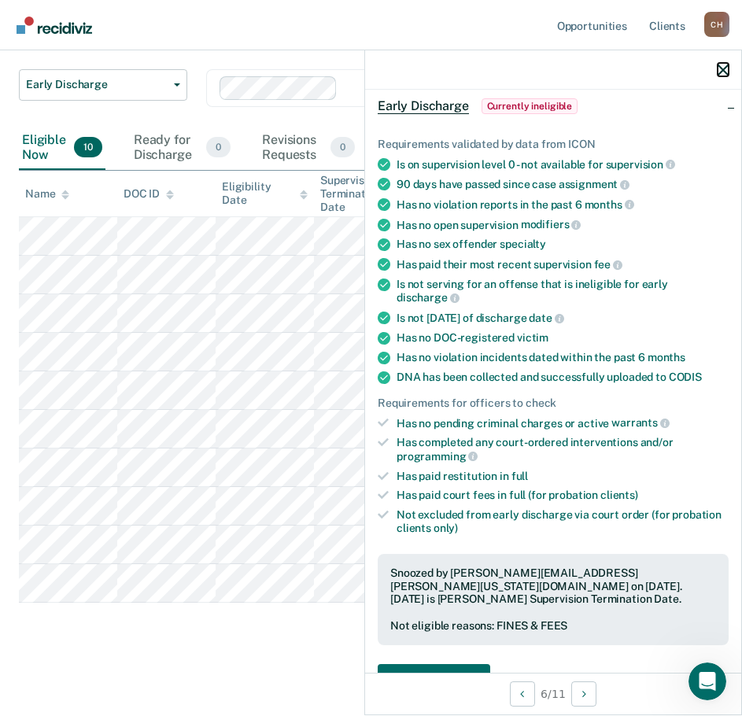
click at [720, 69] on icon "button" at bounding box center [723, 70] width 11 height 11
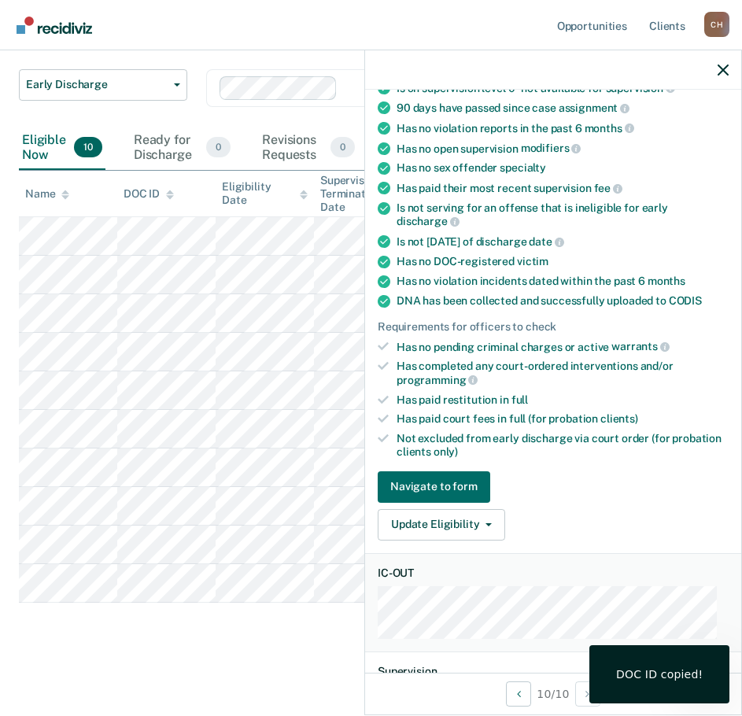
scroll to position [315, 0]
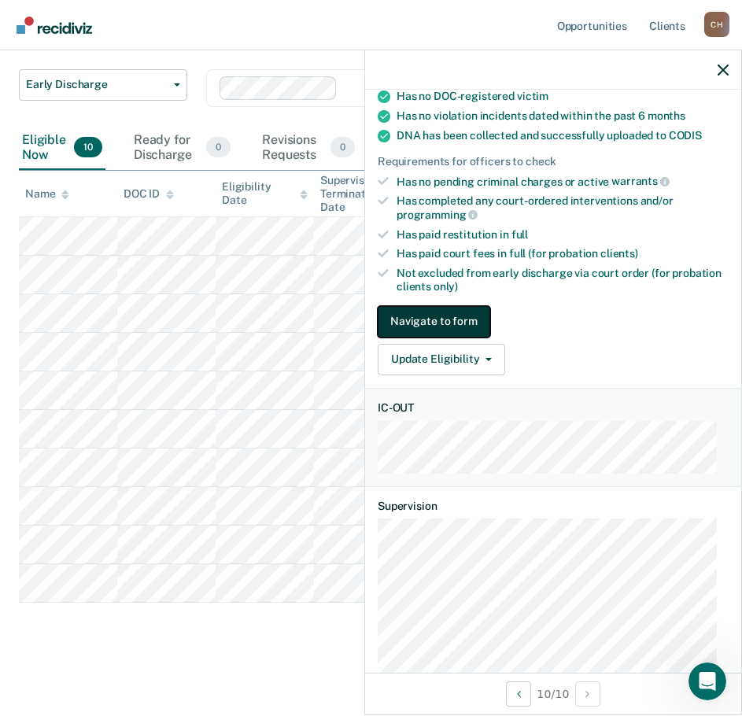
click at [468, 313] on button "Navigate to form" at bounding box center [434, 321] width 113 height 31
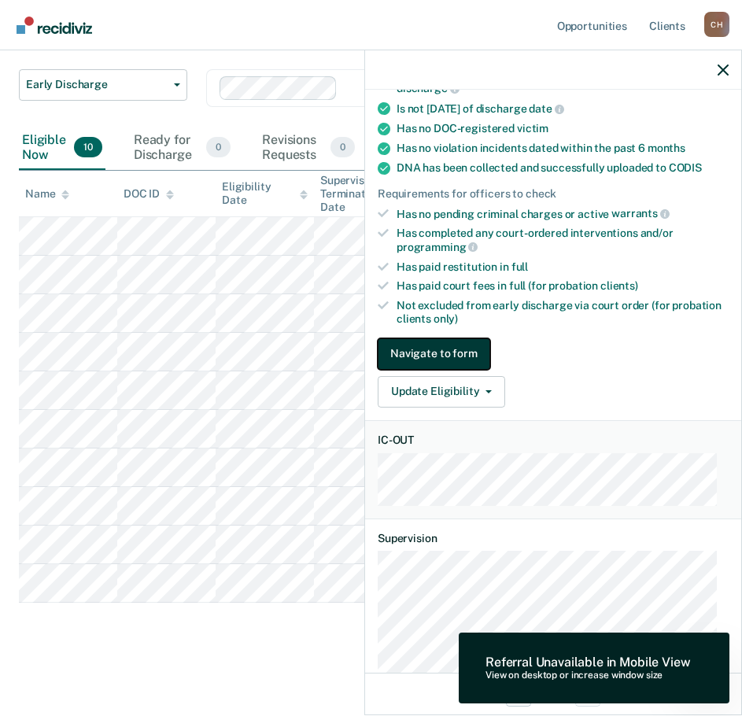
scroll to position [275, 0]
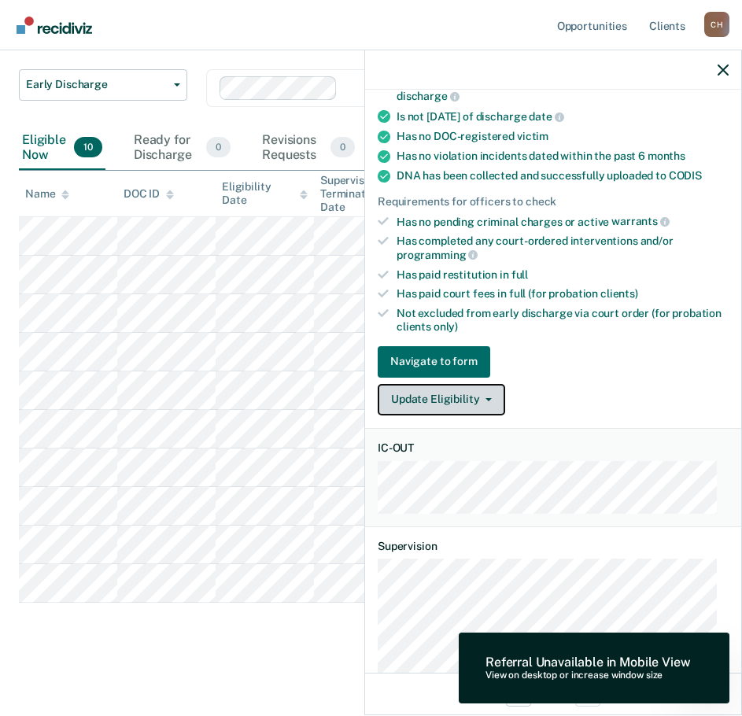
click at [490, 396] on button "Update Eligibility" at bounding box center [441, 399] width 127 height 31
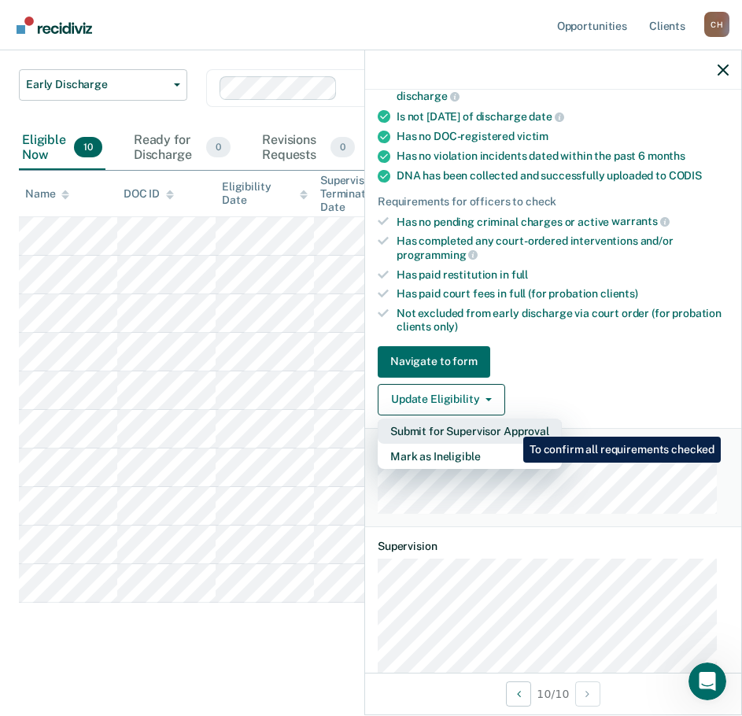
click at [511, 425] on button "Submit for Supervisor Approval" at bounding box center [470, 431] width 184 height 25
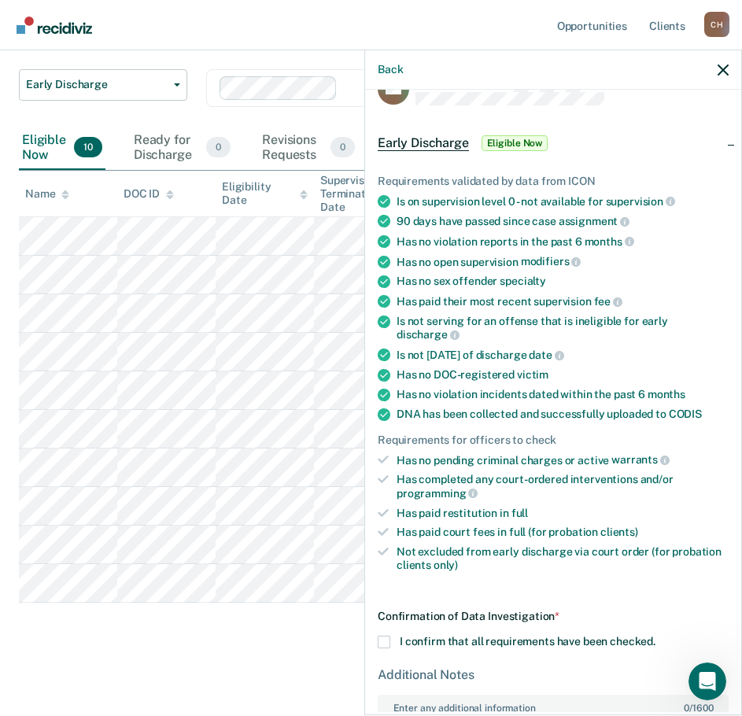
scroll to position [15, 0]
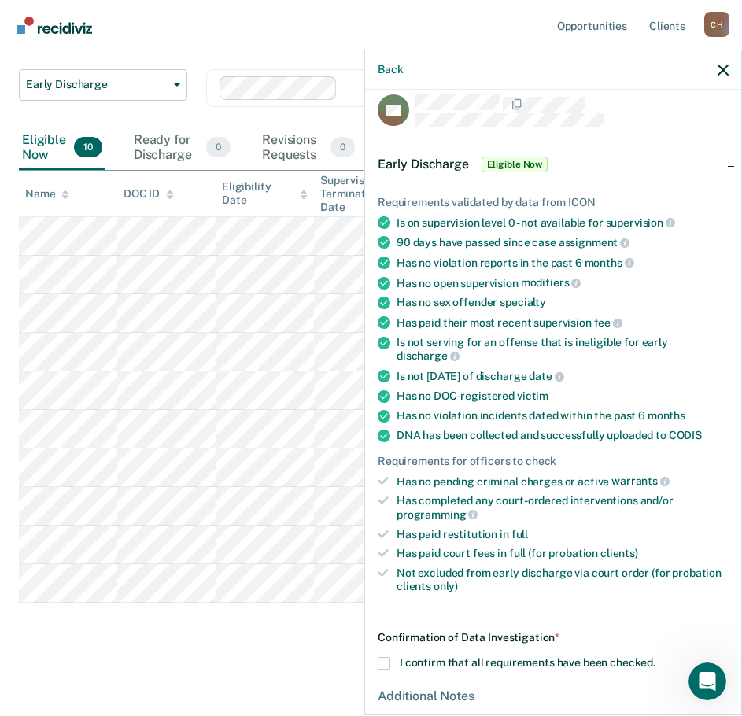
click at [442, 165] on span "Early Discharge" at bounding box center [423, 165] width 91 height 16
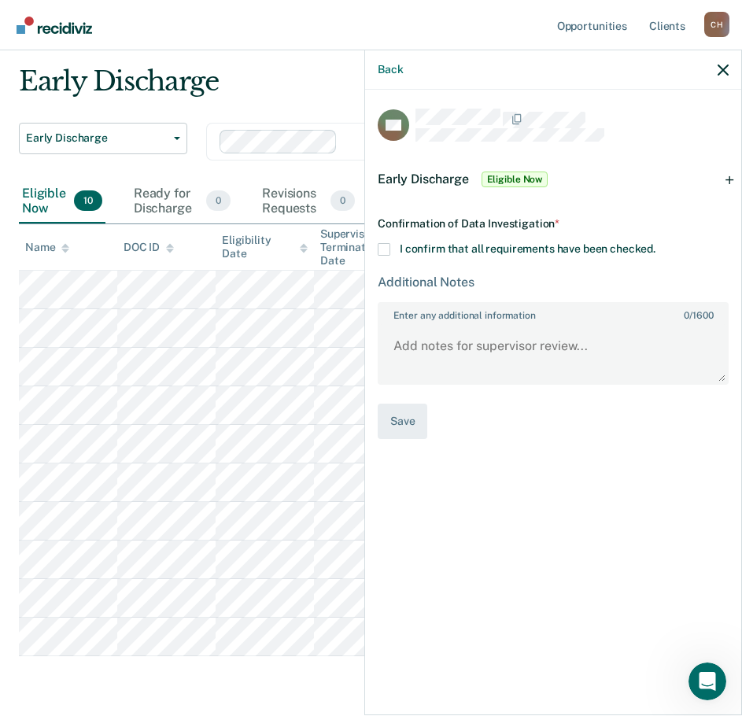
scroll to position [0, 0]
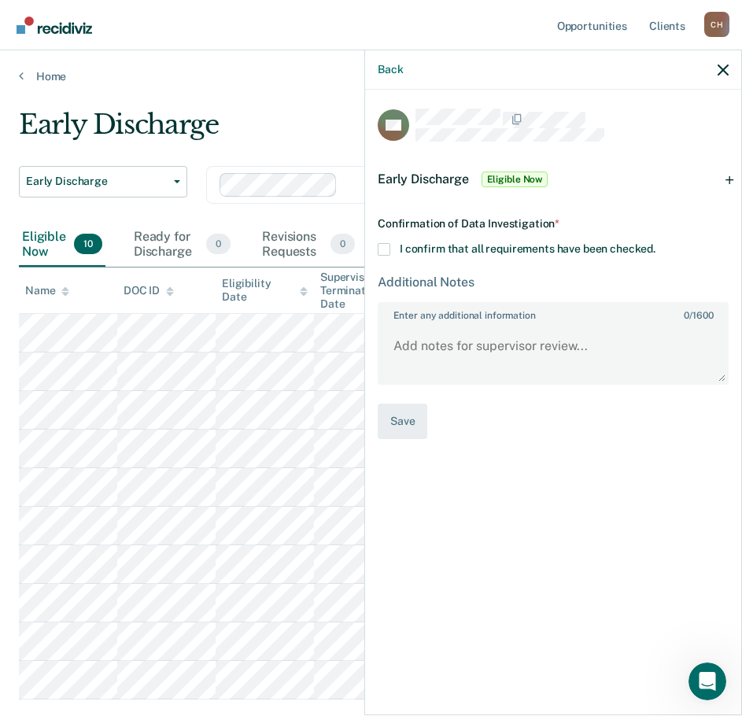
drag, startPoint x: 488, startPoint y: 444, endPoint x: 545, endPoint y: 438, distance: 57.7
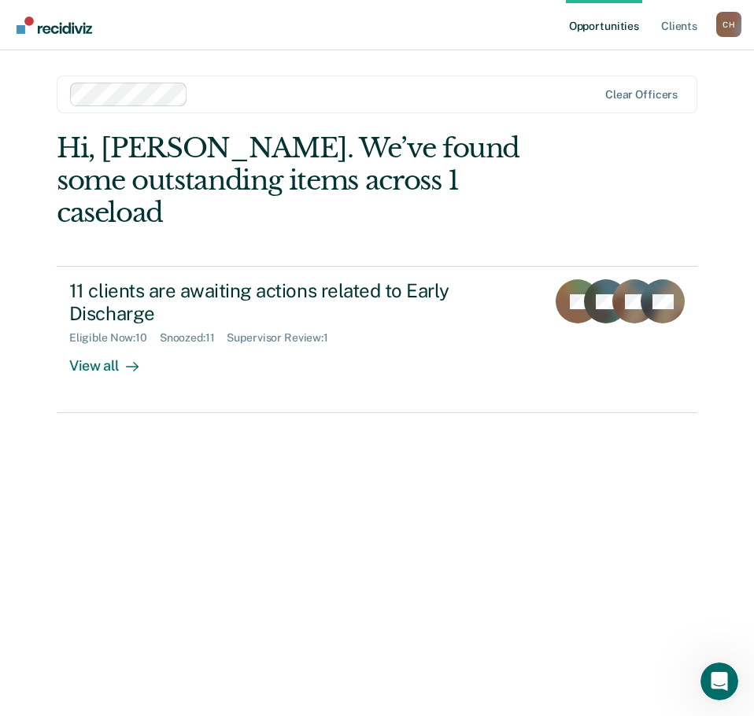
click at [375, 164] on div "Hi, [PERSON_NAME]. We’ve found some outstanding items across 1 caseload" at bounding box center [313, 180] width 512 height 96
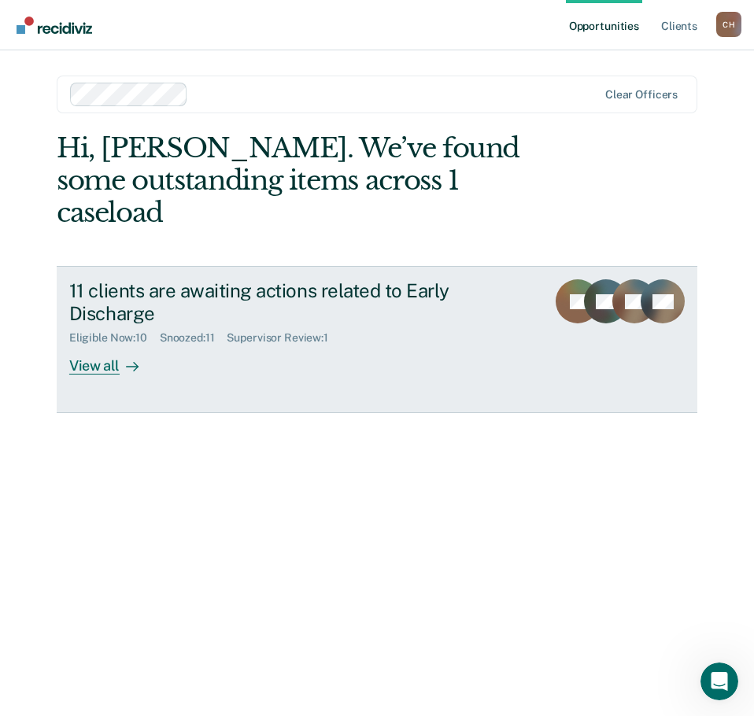
click at [301, 279] on div "11 clients are awaiting actions related to Early Discharge" at bounding box center [301, 302] width 464 height 46
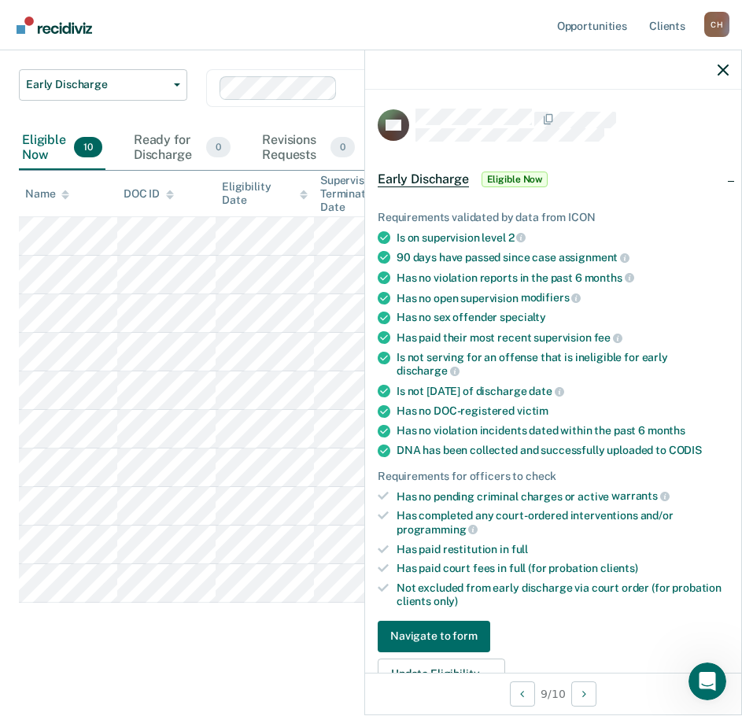
scroll to position [315, 0]
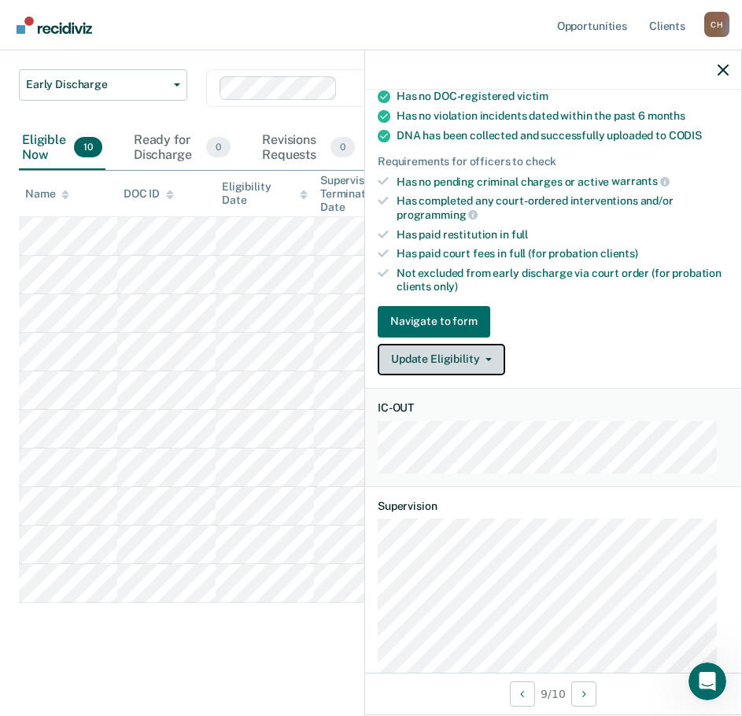
click at [486, 350] on button "Update Eligibility" at bounding box center [441, 359] width 127 height 31
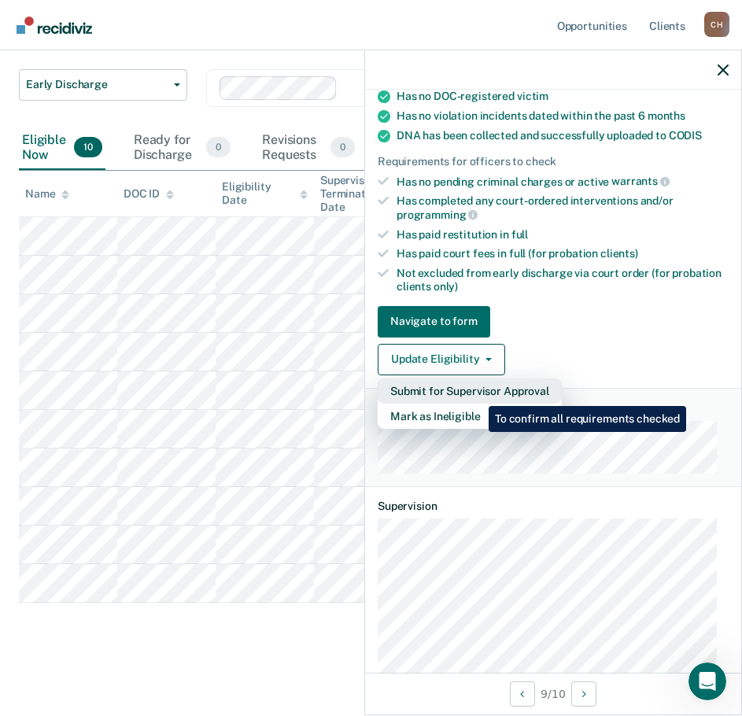
click at [477, 393] on button "Submit for Supervisor Approval" at bounding box center [470, 390] width 184 height 25
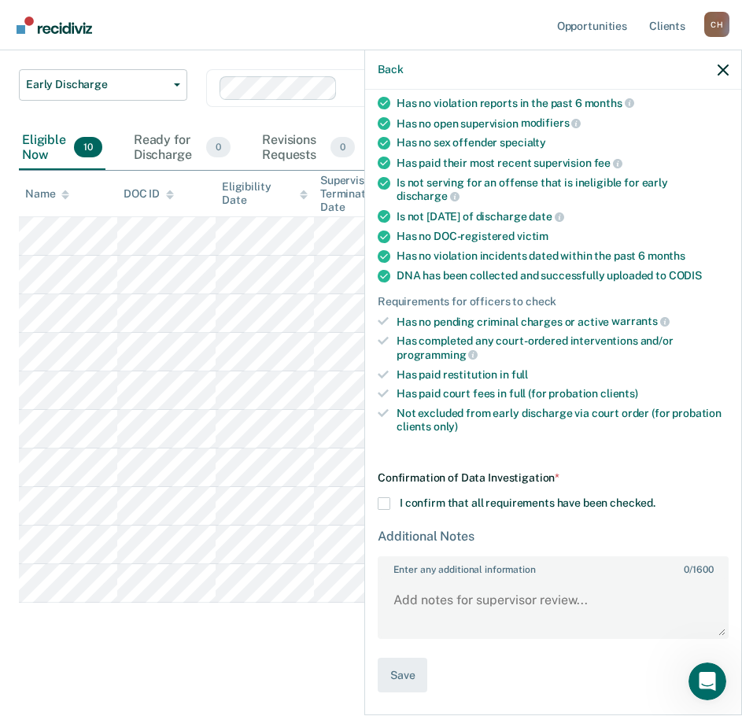
scroll to position [172, 0]
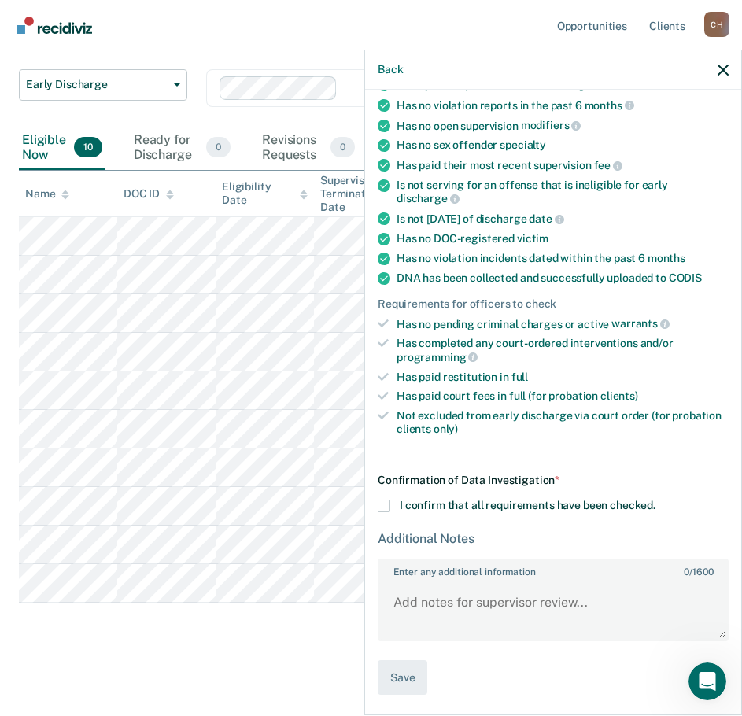
click at [393, 508] on label "I confirm that all requirements have been checked." at bounding box center [553, 506] width 351 height 13
click at [655, 500] on input "I confirm that all requirements have been checked." at bounding box center [655, 500] width 0 height 0
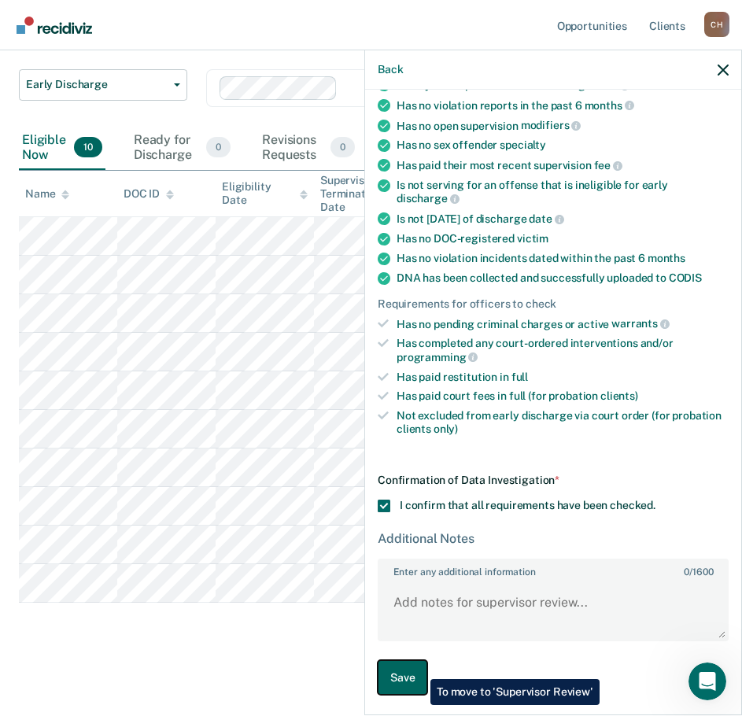
click at [420, 667] on button "Save" at bounding box center [403, 677] width 50 height 35
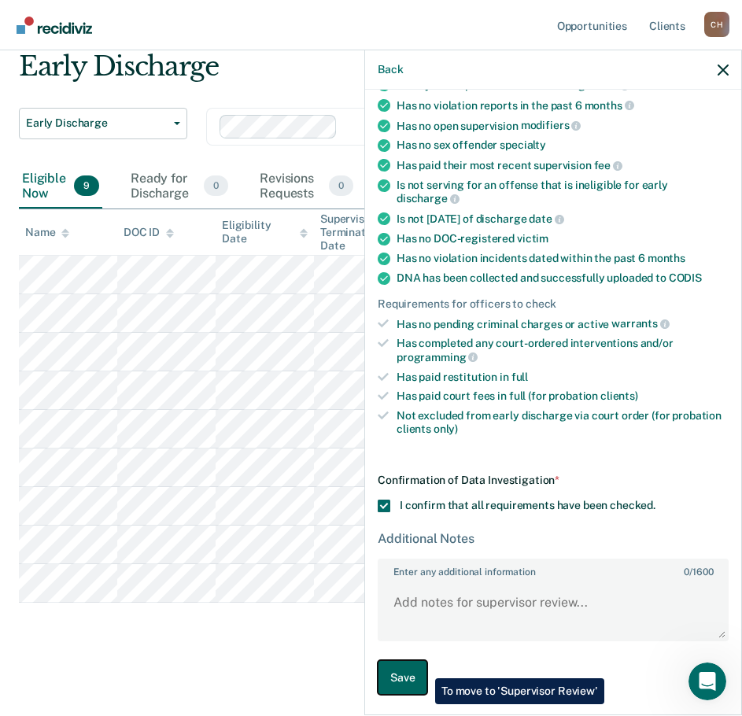
scroll to position [58, 0]
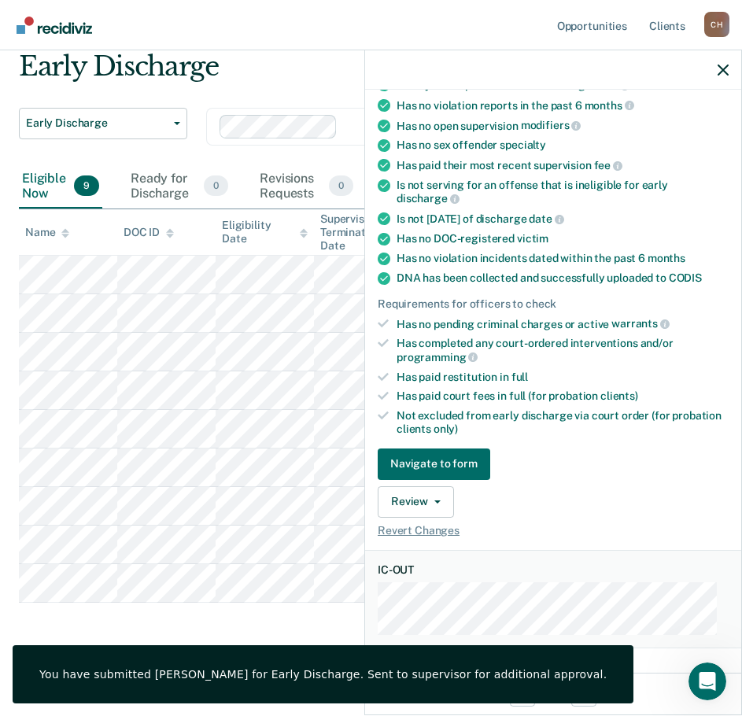
click at [254, 615] on div "Early Discharge Early Discharge Early Discharge Clear officers Eligible Now 9 R…" at bounding box center [371, 349] width 704 height 598
click at [726, 65] on icon "button" at bounding box center [723, 70] width 11 height 11
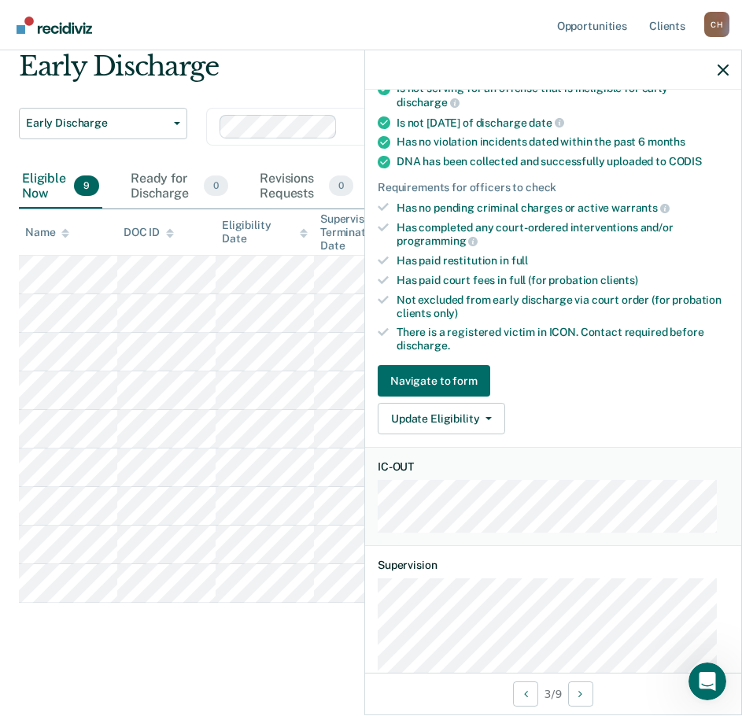
scroll to position [315, 0]
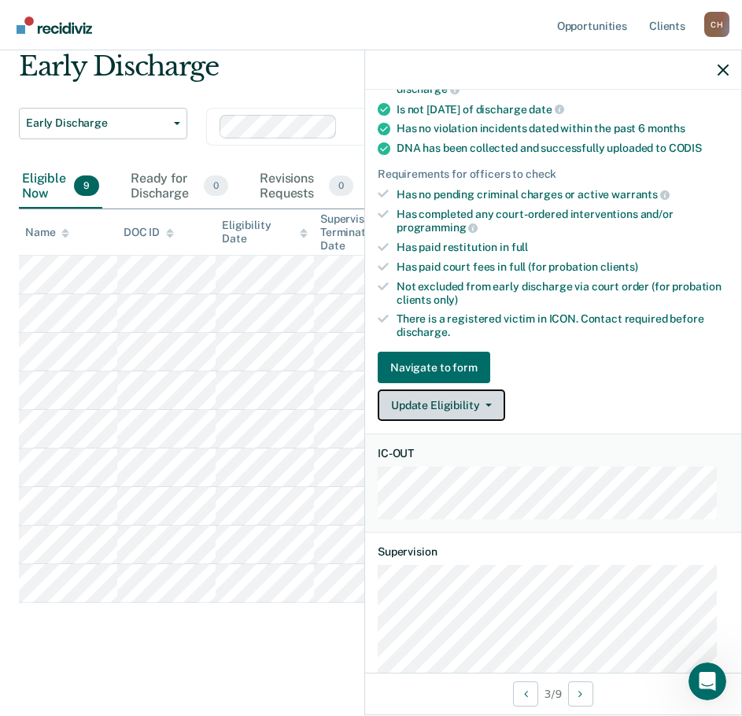
click at [478, 400] on button "Update Eligibility" at bounding box center [441, 404] width 127 height 31
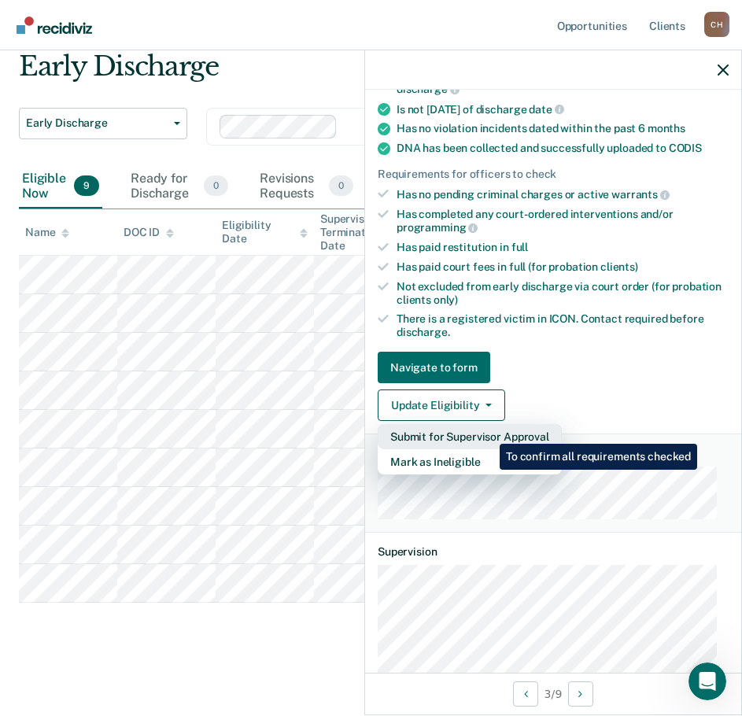
click at [488, 432] on button "Submit for Supervisor Approval" at bounding box center [470, 436] width 184 height 25
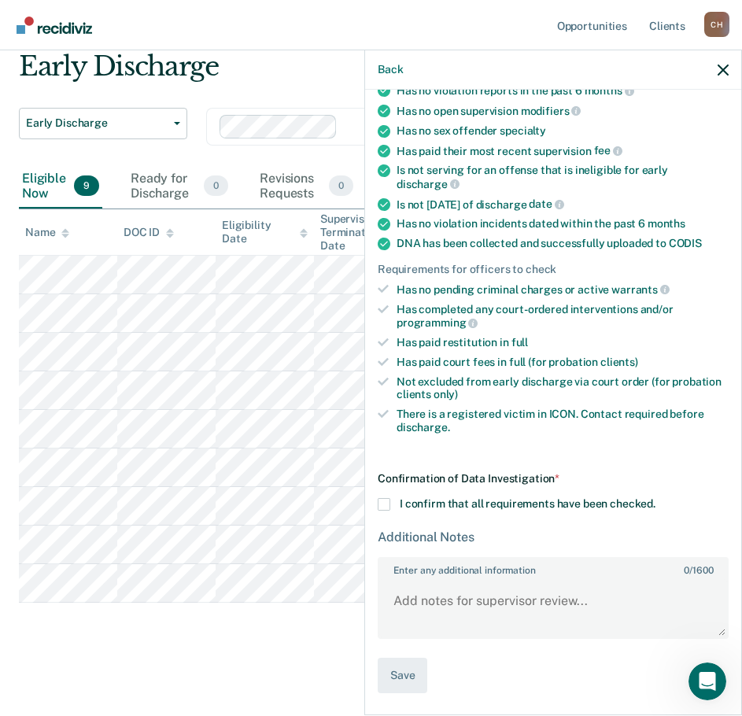
scroll to position [218, 0]
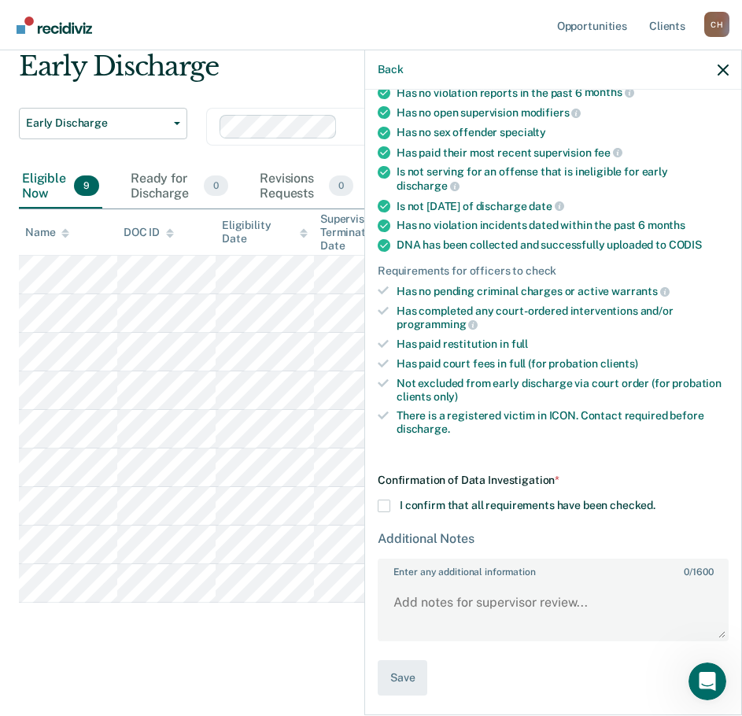
click at [448, 504] on span "I confirm that all requirements have been checked." at bounding box center [528, 505] width 256 height 13
click at [655, 500] on input "I confirm that all requirements have been checked." at bounding box center [655, 500] width 0 height 0
click at [515, 603] on textarea "Enter any additional information 0 / 1600" at bounding box center [553, 610] width 348 height 58
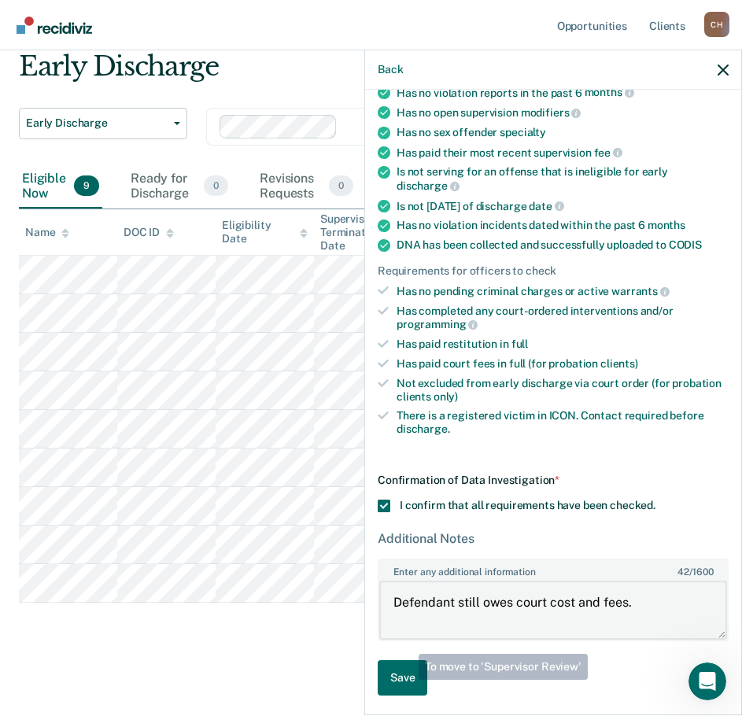
type textarea "Defendant still owes court cost and fees."
click at [407, 679] on button "Save" at bounding box center [403, 677] width 50 height 35
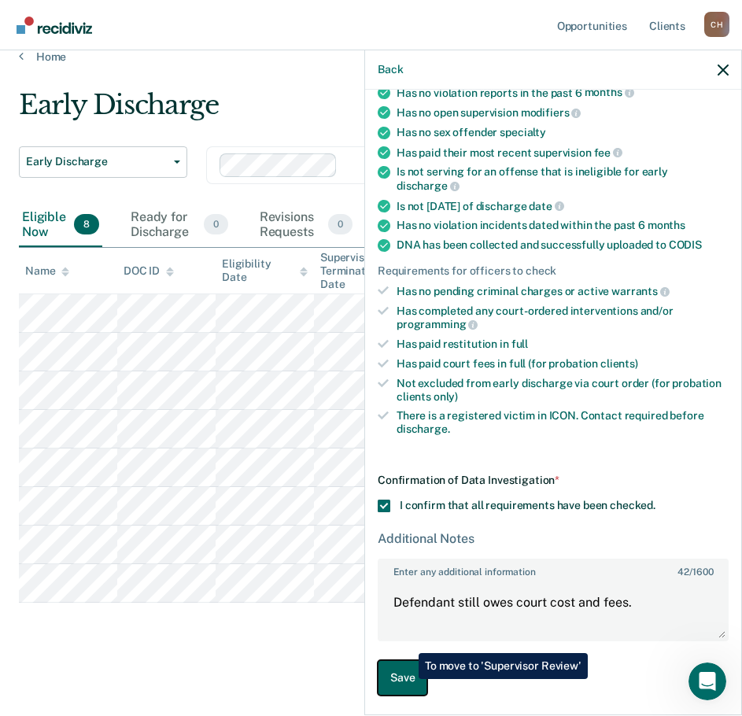
scroll to position [20, 0]
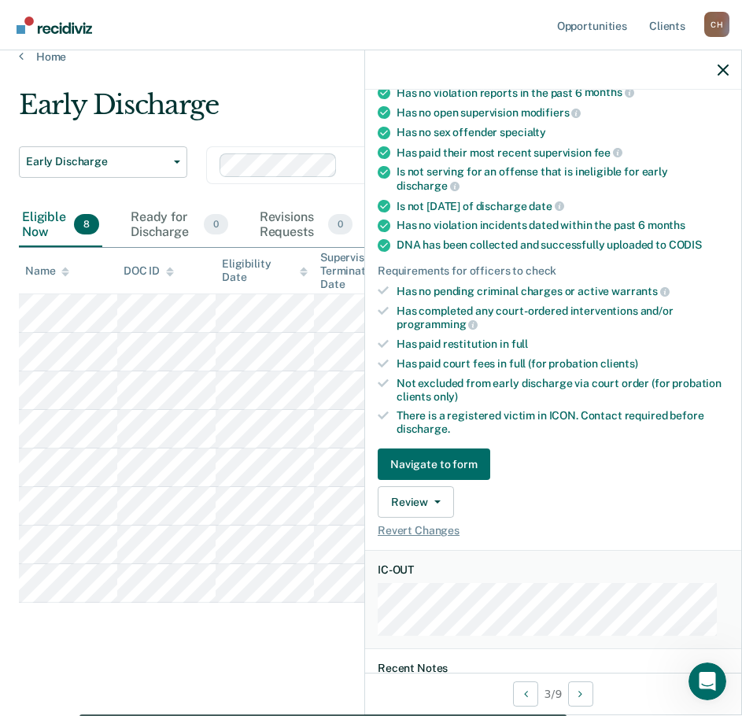
click at [328, 617] on div "Early Discharge Early Discharge Early Discharge Clear officers Eligible Now 8 R…" at bounding box center [371, 368] width 704 height 559
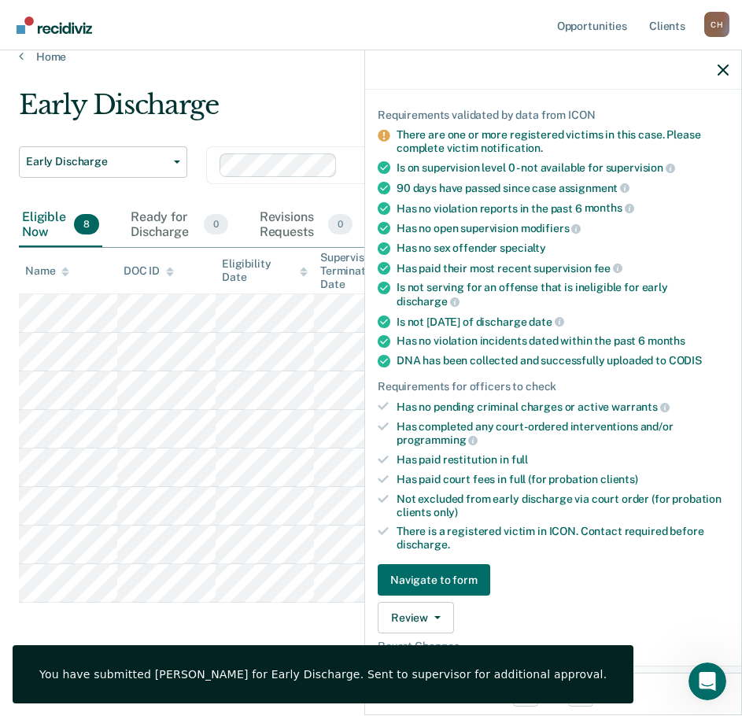
scroll to position [0, 0]
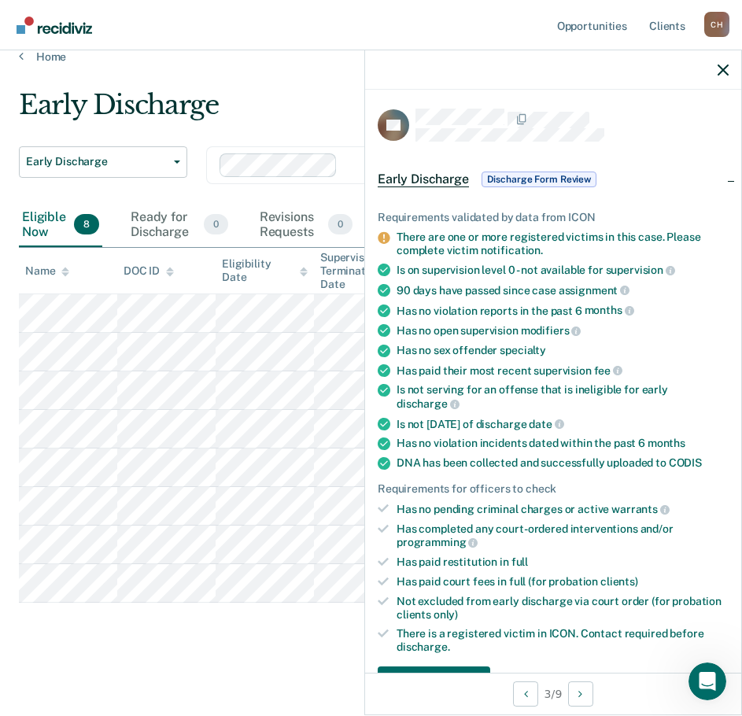
click at [327, 73] on main "Early Discharge Early Discharge Early Discharge Clear officers Eligible Now 8 R…" at bounding box center [371, 388] width 742 height 648
click at [722, 70] on icon "button" at bounding box center [723, 70] width 11 height 11
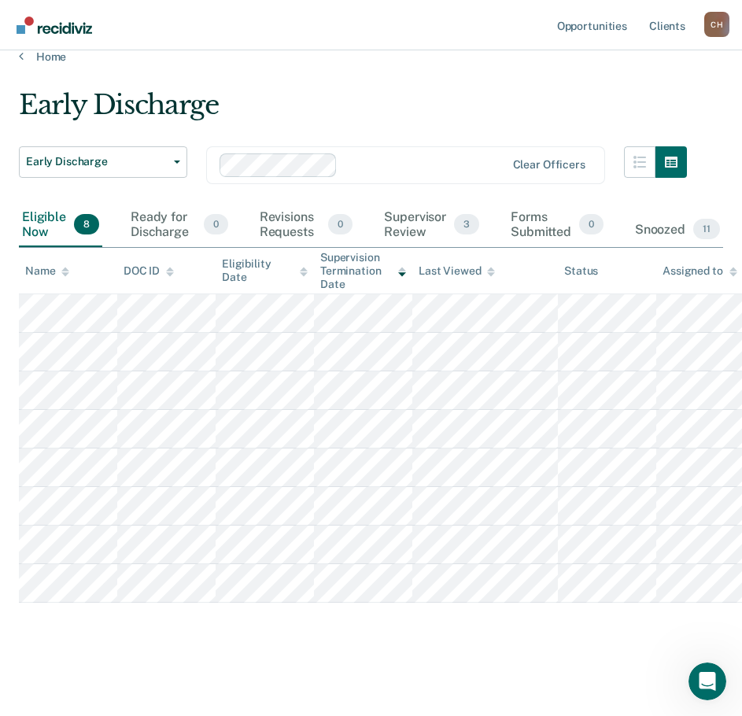
click at [216, 616] on div "Early Discharge Early Discharge Early Discharge Clear officers Eligible Now 8 R…" at bounding box center [371, 368] width 704 height 559
click at [249, 633] on div "Early Discharge Early Discharge Early Discharge Clear officers Eligible Now 8 R…" at bounding box center [371, 368] width 704 height 559
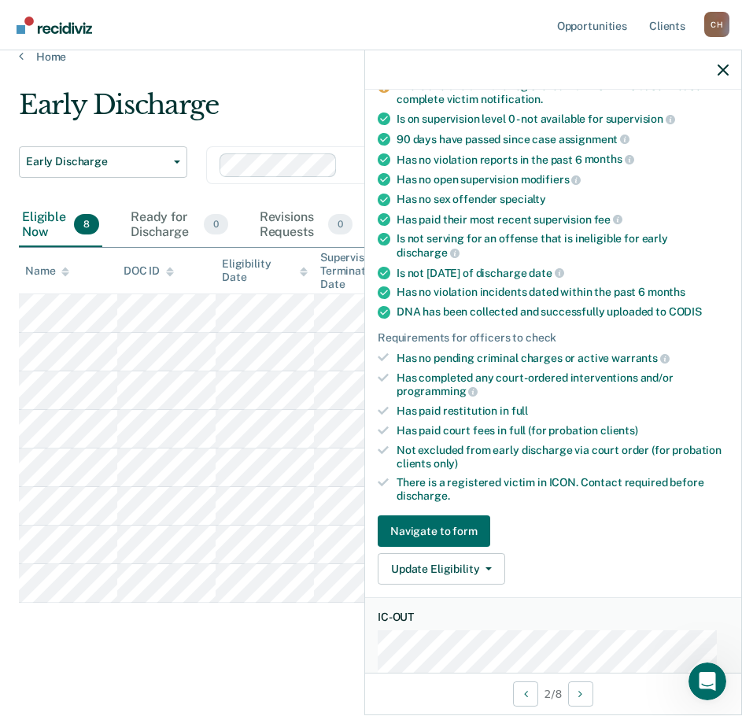
scroll to position [315, 0]
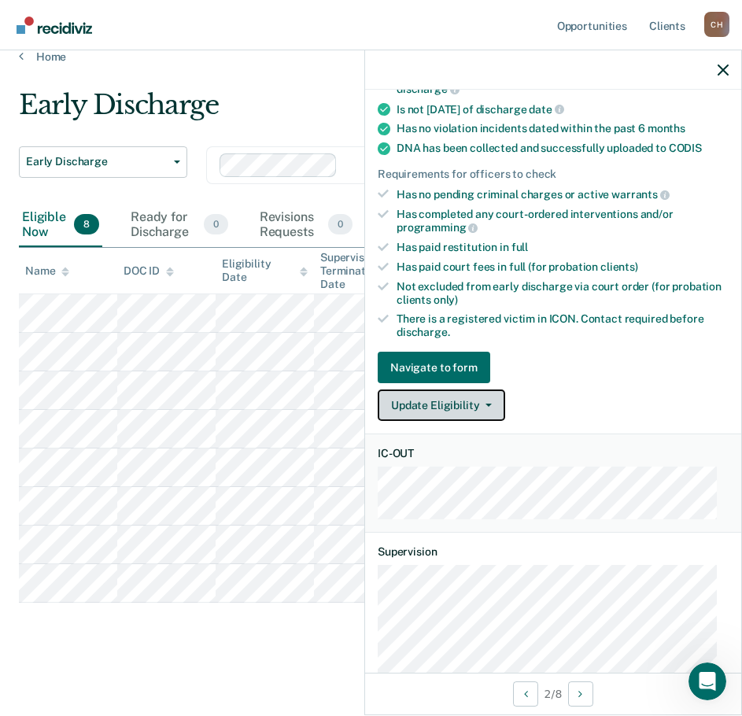
click at [476, 409] on button "Update Eligibility" at bounding box center [441, 404] width 127 height 31
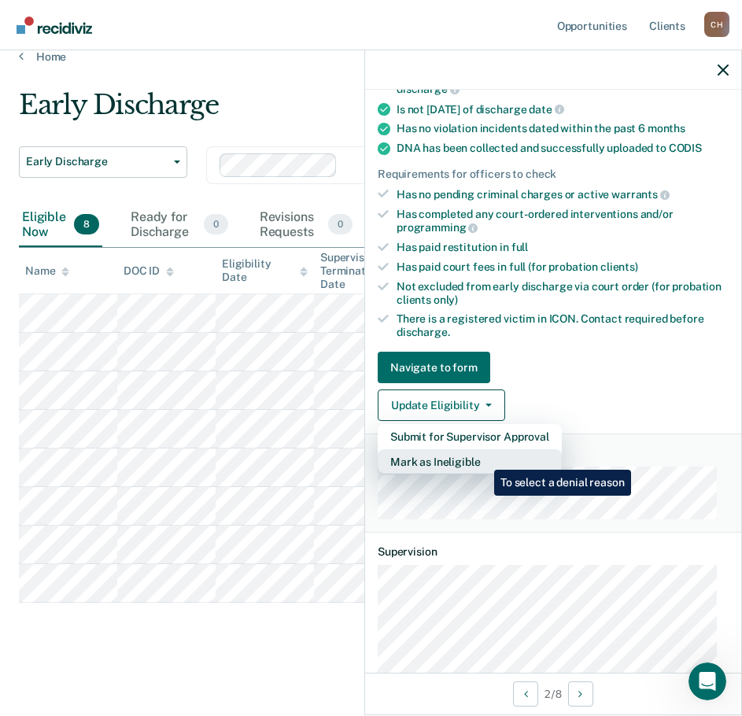
click at [482, 458] on button "Mark as Ineligible" at bounding box center [470, 461] width 184 height 25
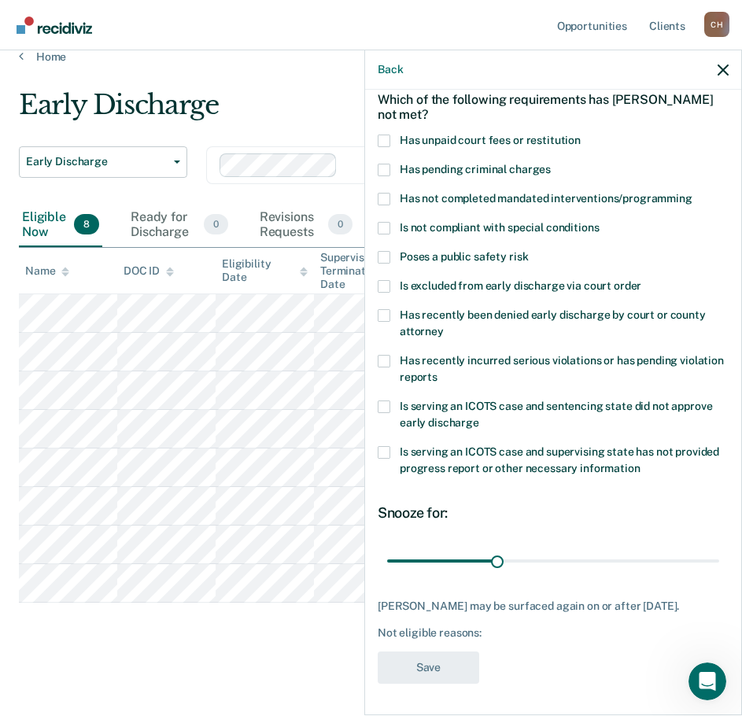
scroll to position [87, 0]
click at [410, 134] on span "Has unpaid court fees or restitution" at bounding box center [490, 140] width 181 height 13
click at [581, 135] on input "Has unpaid court fees or restitution" at bounding box center [581, 135] width 0 height 0
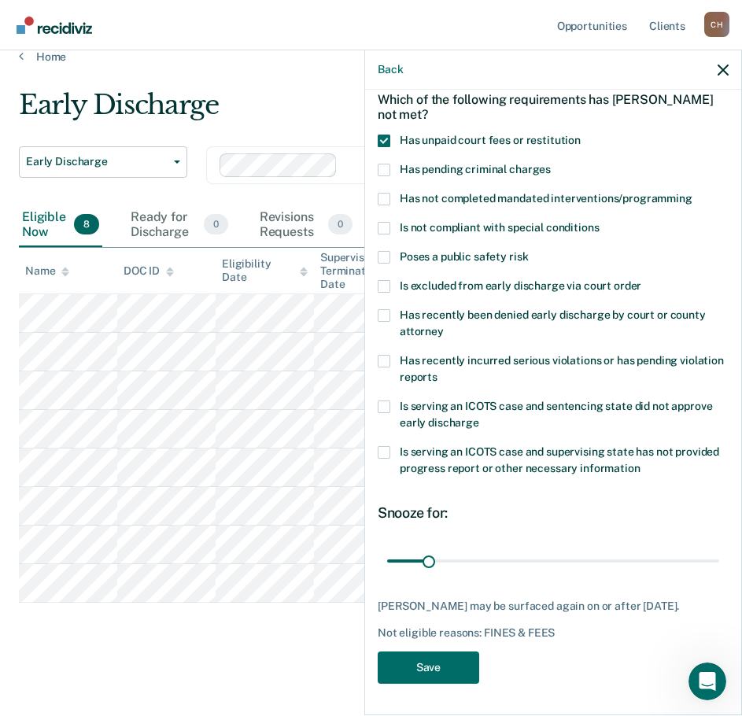
click at [489, 250] on span "Poses a public safety risk" at bounding box center [464, 256] width 128 height 13
click at [528, 251] on input "Poses a public safety risk" at bounding box center [528, 251] width 0 height 0
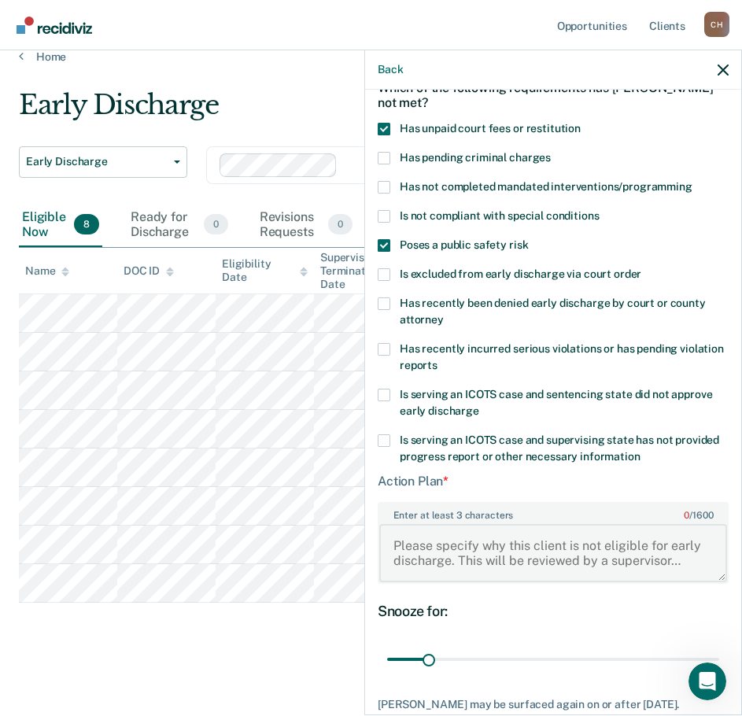
click at [519, 556] on textarea "Enter at least 3 characters 0 / 1600" at bounding box center [553, 553] width 348 height 58
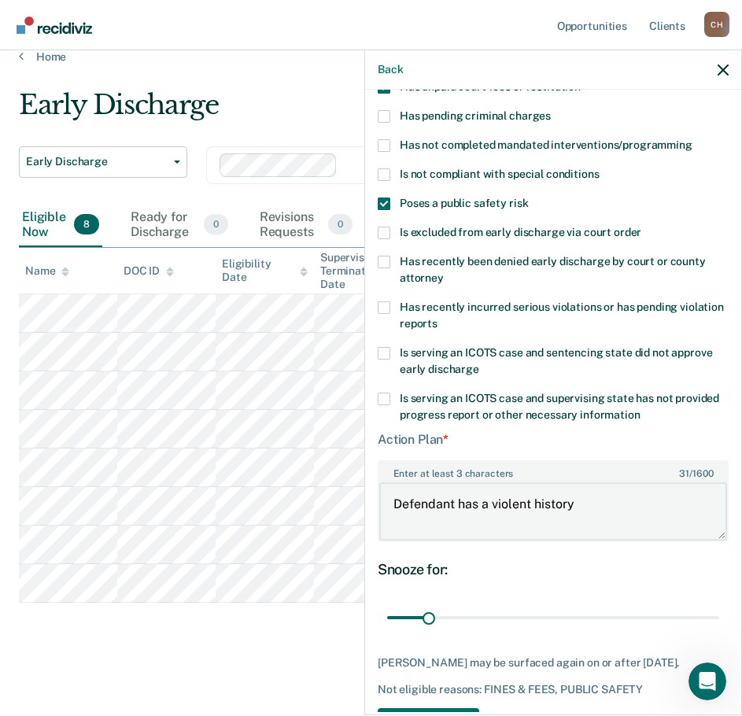
scroll to position [165, 0]
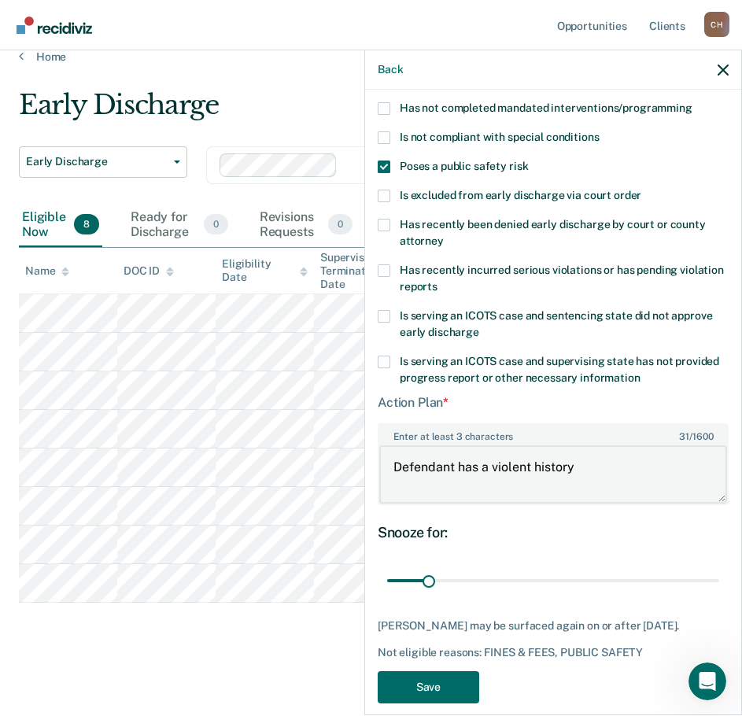
type textarea "Defendant has a violent history"
drag, startPoint x: 430, startPoint y: 572, endPoint x: 742, endPoint y: 571, distance: 312.4
type input "264"
click at [719, 570] on input "range" at bounding box center [553, 581] width 332 height 28
click at [452, 696] on button "Save" at bounding box center [428, 687] width 101 height 32
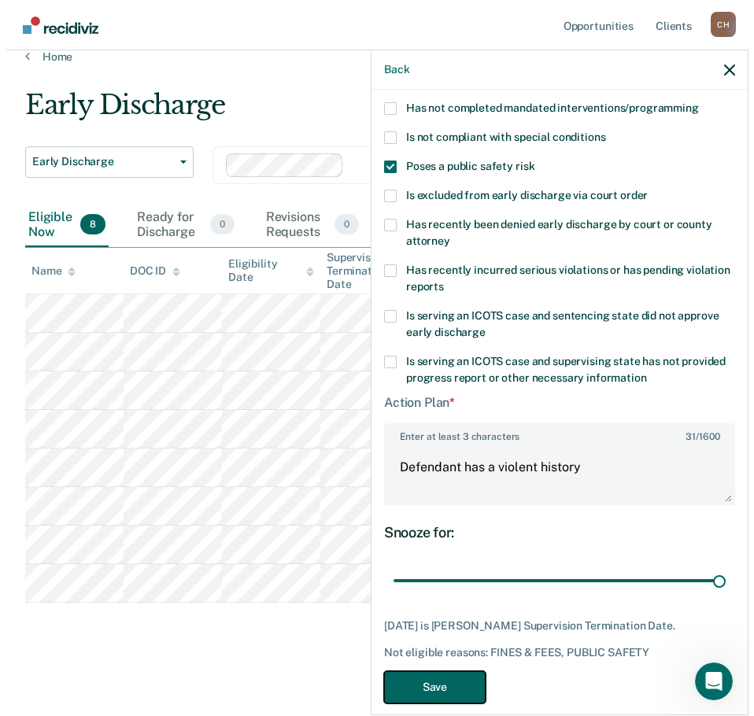
scroll to position [0, 0]
